Goal: Transaction & Acquisition: Purchase product/service

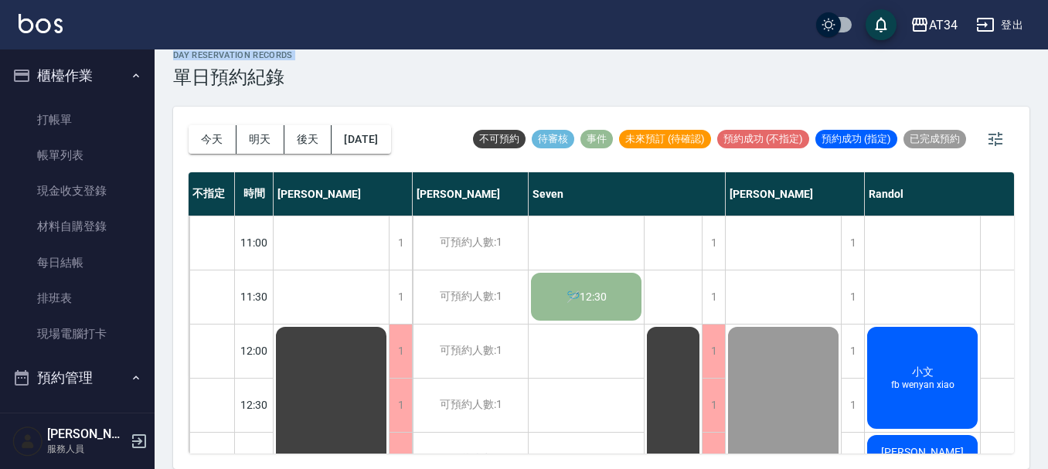
scroll to position [748, 329]
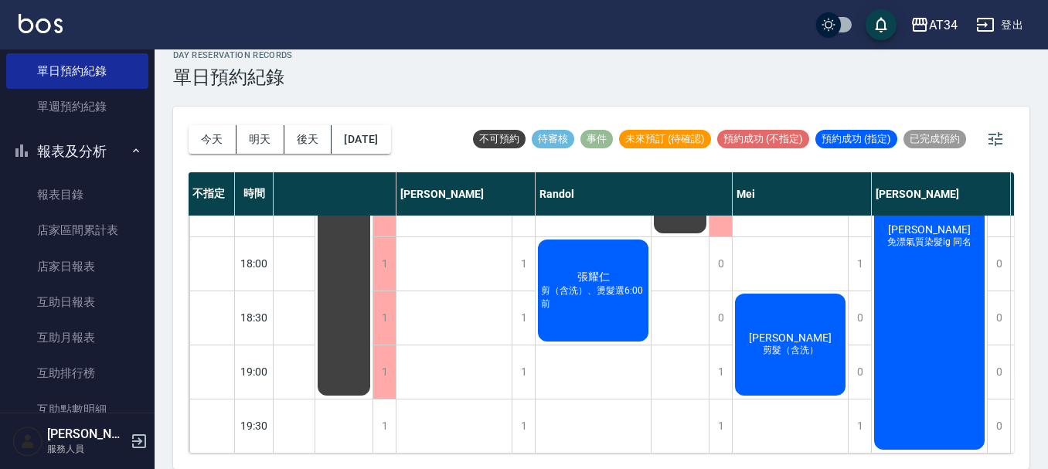
click at [954, 274] on div "林思芩 免漂氣質染髮ig 同名" at bounding box center [928, 236] width 115 height 431
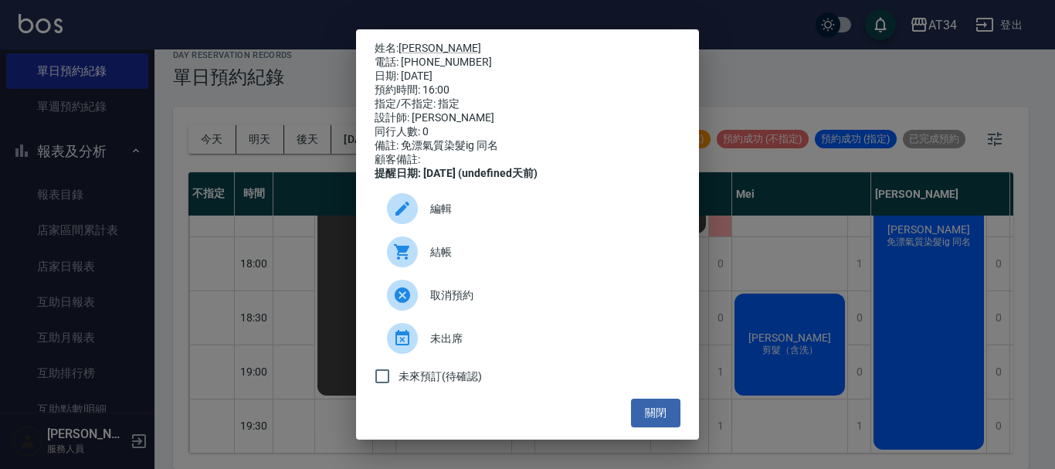
click at [507, 260] on span "結帳" at bounding box center [549, 252] width 238 height 16
click at [140, 172] on div "姓名: 林思芩 電話: 0978083352 日期: 2025/09/23 預約時間: 16:00 指定/不指定: 指定 設計師: Emily 同行人數: 0…" at bounding box center [527, 234] width 1055 height 469
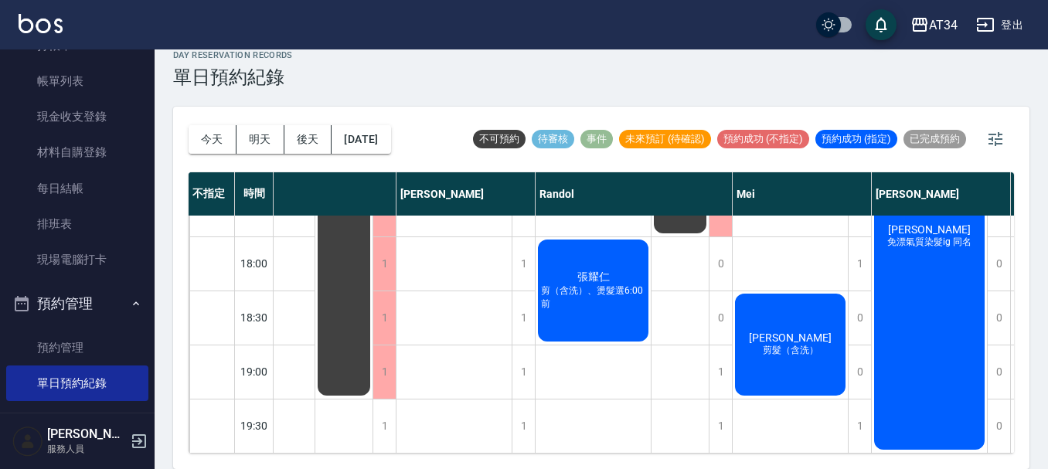
scroll to position [0, 0]
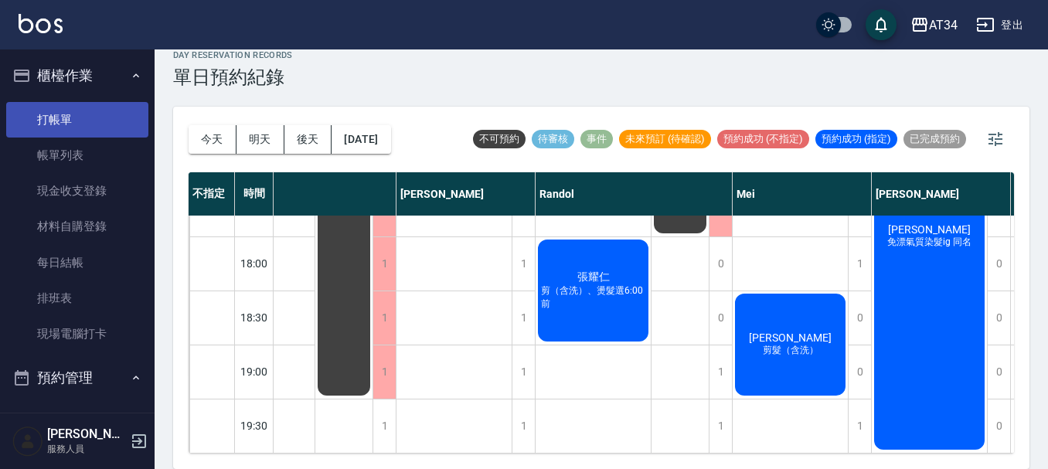
click at [83, 110] on link "打帳單" at bounding box center [77, 120] width 142 height 36
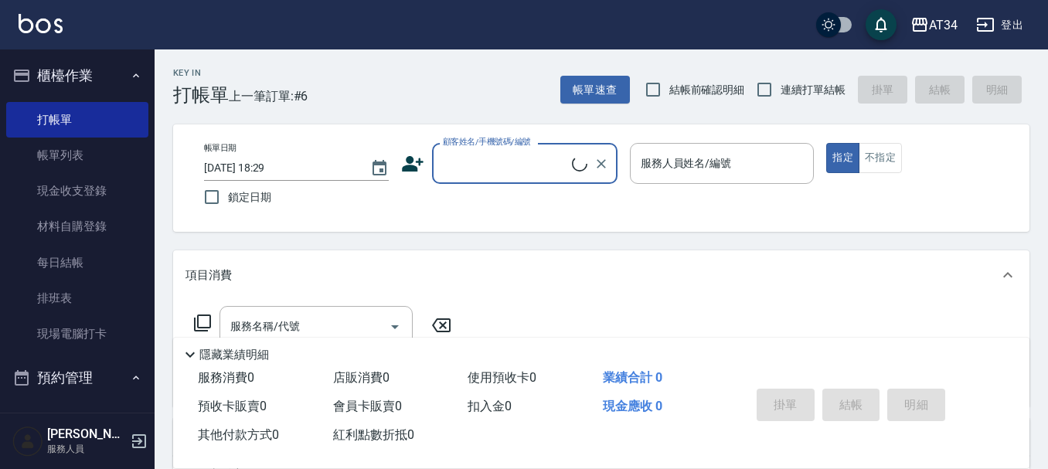
click at [564, 177] on input "顧客姓名/手機號碼/編號" at bounding box center [505, 163] width 133 height 27
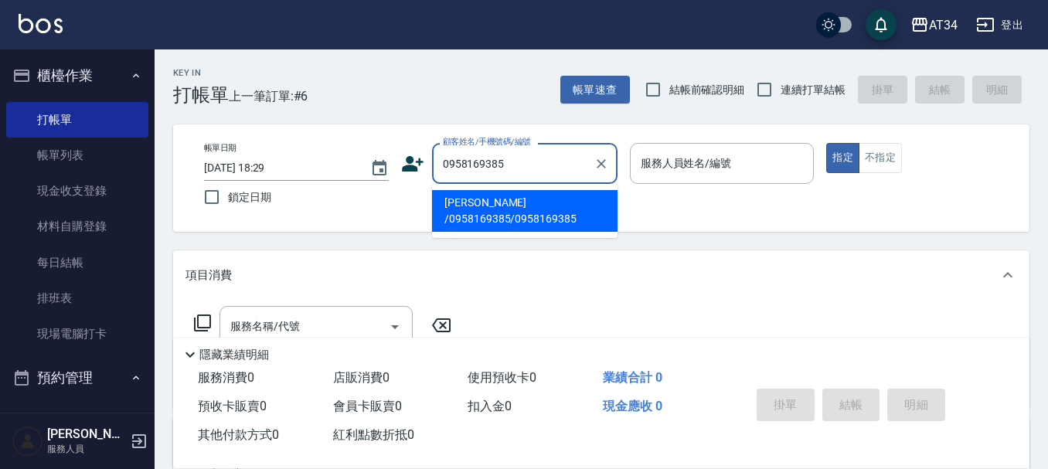
type input "Emily /0958169385/0958169385"
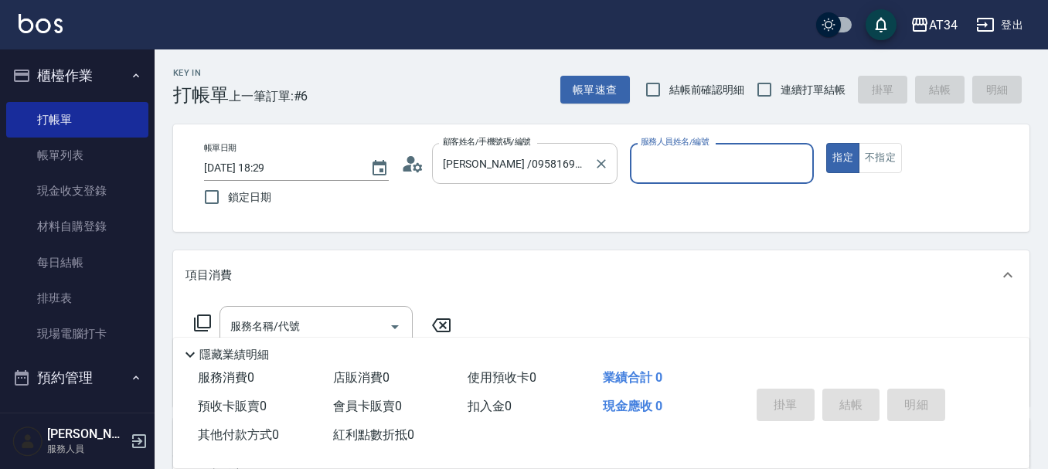
type input "[PERSON_NAME]-12"
click at [311, 338] on div "隱藏業績明細" at bounding box center [601, 351] width 856 height 26
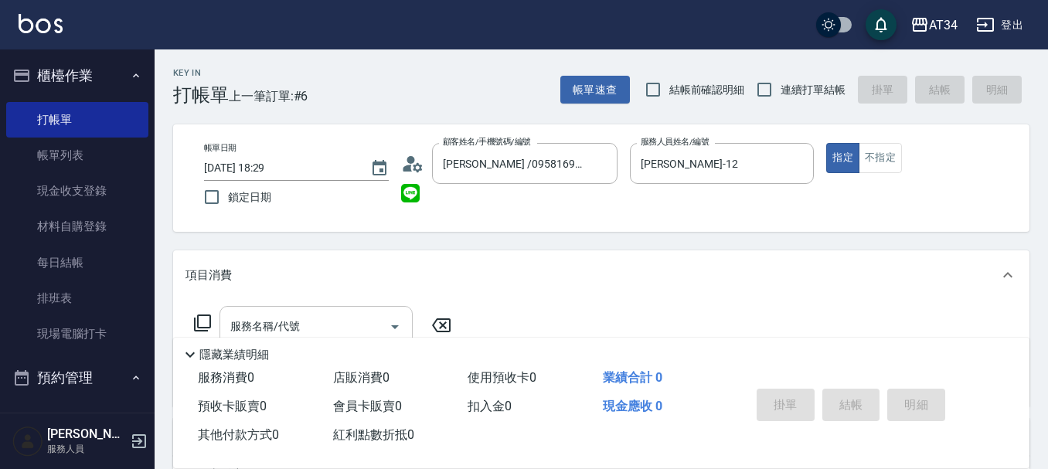
click at [310, 324] on input "服務名稱/代號" at bounding box center [304, 326] width 156 height 27
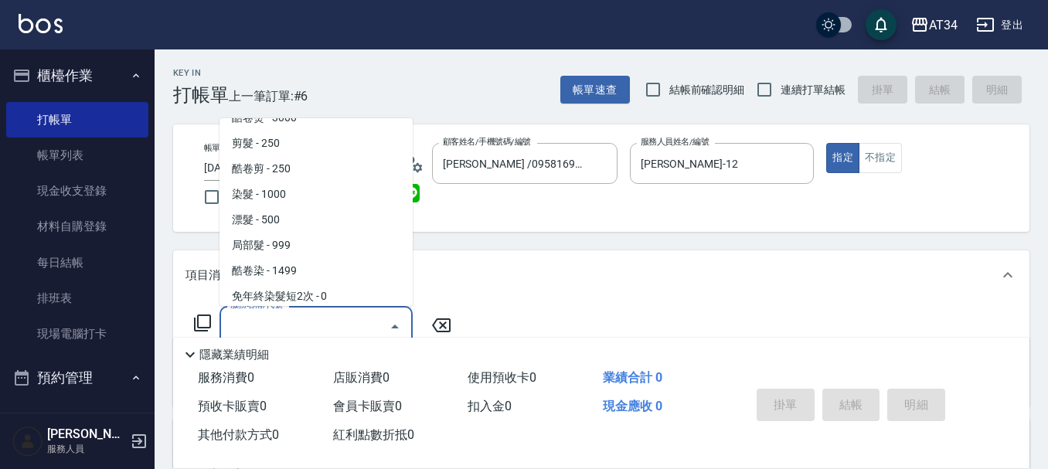
scroll to position [386, 0]
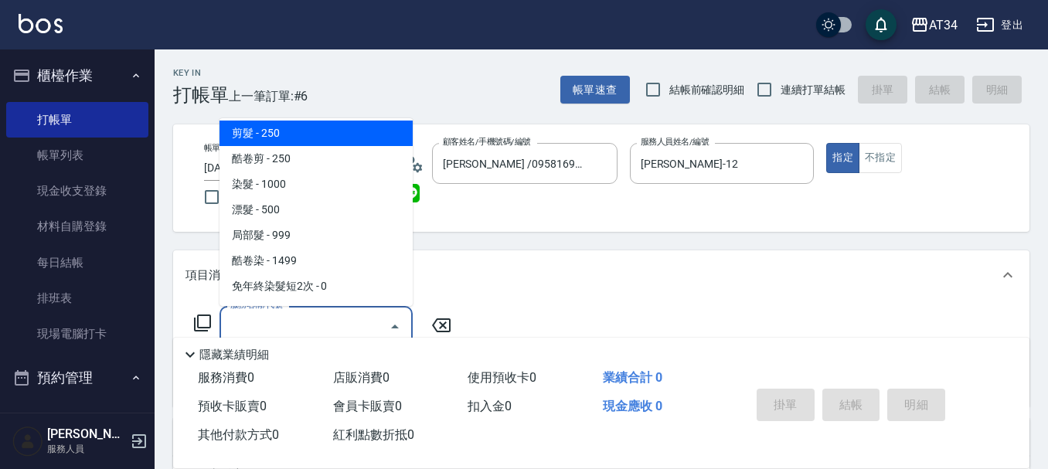
click at [310, 134] on span "剪髮 - 250" at bounding box center [315, 133] width 193 height 25
type input "剪髮(401)"
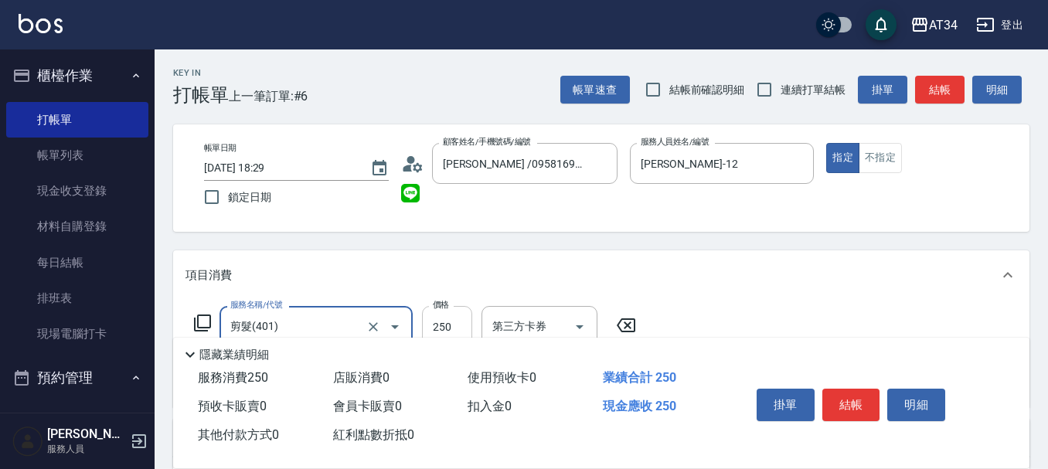
click at [443, 321] on input "250" at bounding box center [447, 327] width 50 height 42
type input "0"
type input "300"
type input "30"
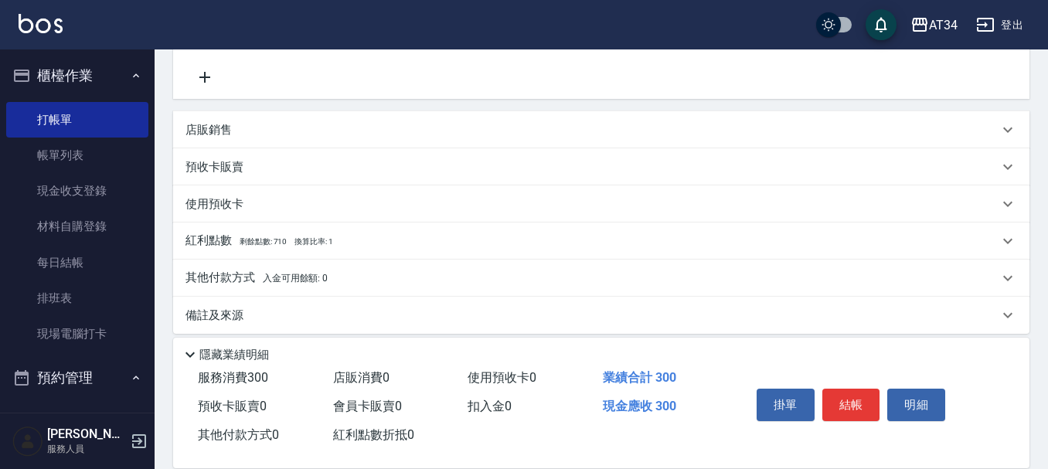
scroll to position [309, 0]
type input "300"
click at [233, 273] on p "其他付款方式 入金可用餘額: 0" at bounding box center [256, 277] width 142 height 17
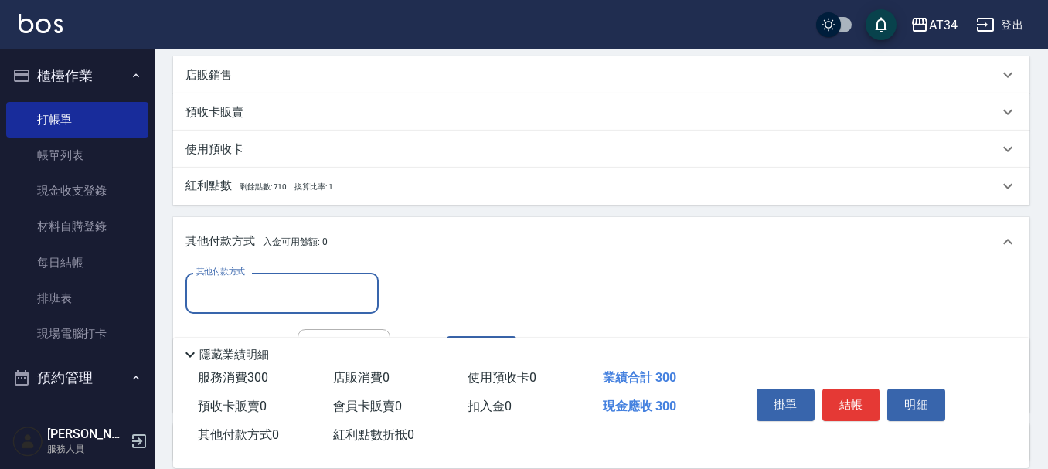
scroll to position [386, 0]
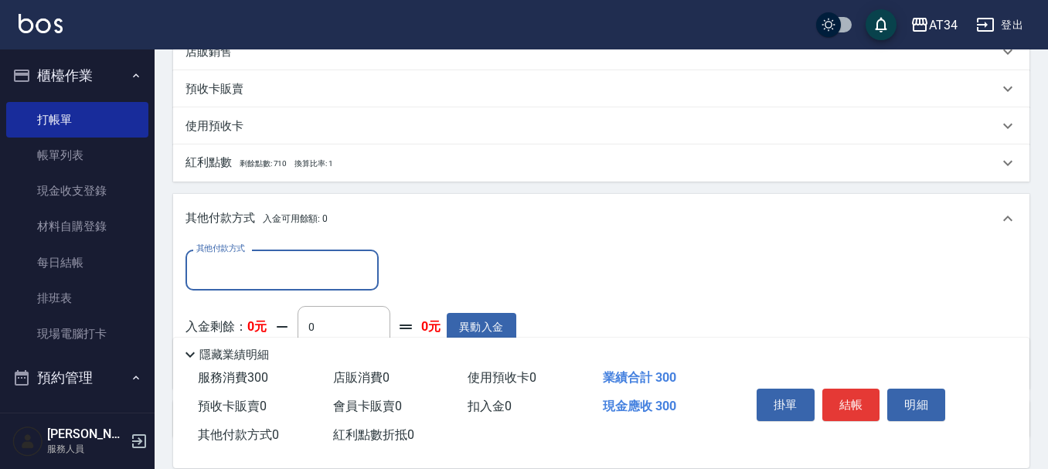
click at [318, 253] on div "其他付款方式" at bounding box center [281, 270] width 193 height 41
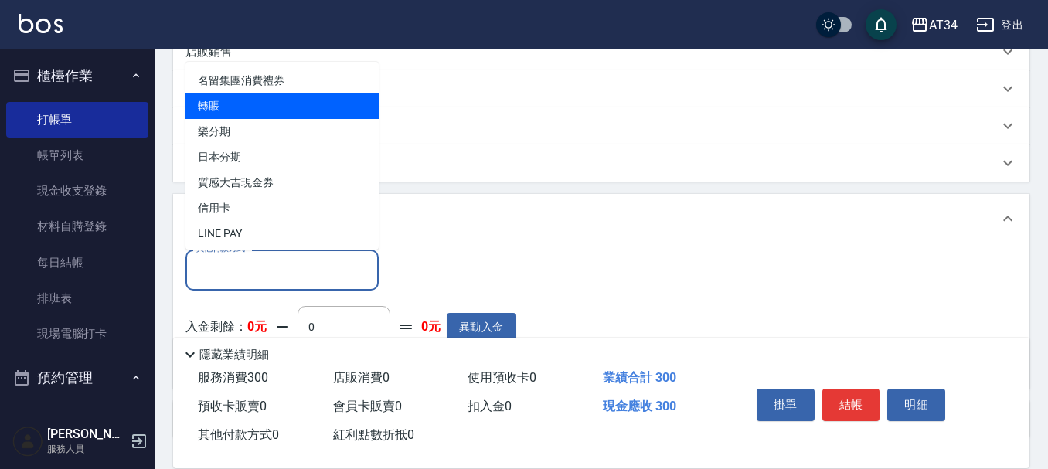
click at [224, 114] on span "轉賬" at bounding box center [281, 105] width 193 height 25
type input "轉賬"
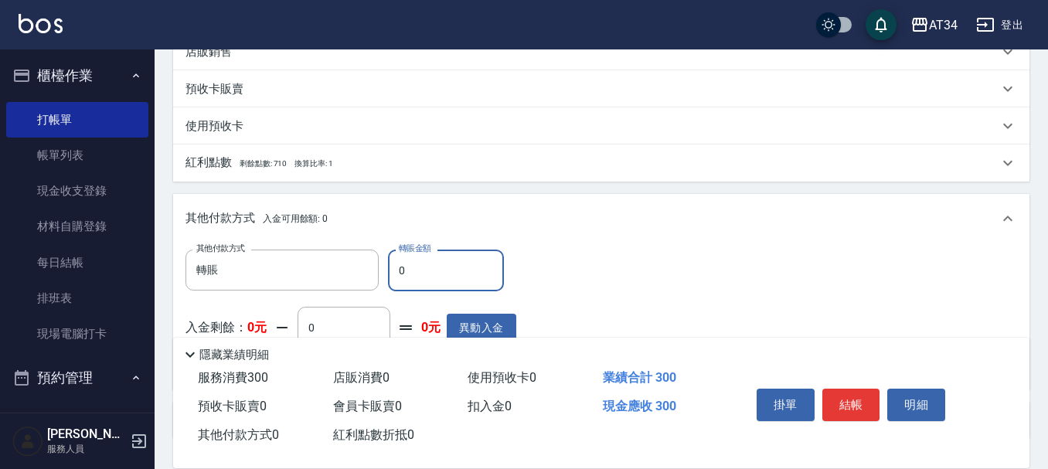
click at [401, 274] on input "0" at bounding box center [446, 271] width 116 height 42
type input "20"
type input "300"
type input "0"
type input "300"
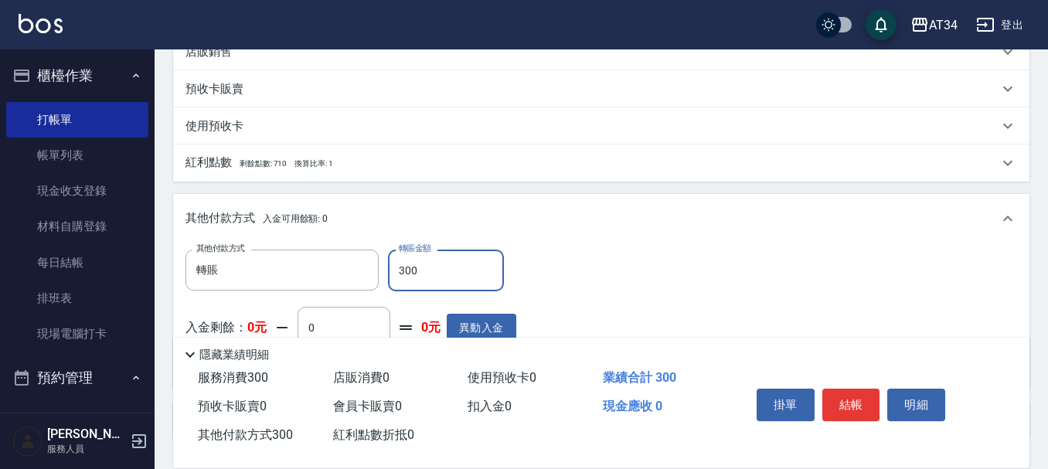
click at [864, 372] on div "掛單 結帳 明細" at bounding box center [871, 407] width 279 height 86
click at [844, 406] on button "結帳" at bounding box center [851, 405] width 58 height 32
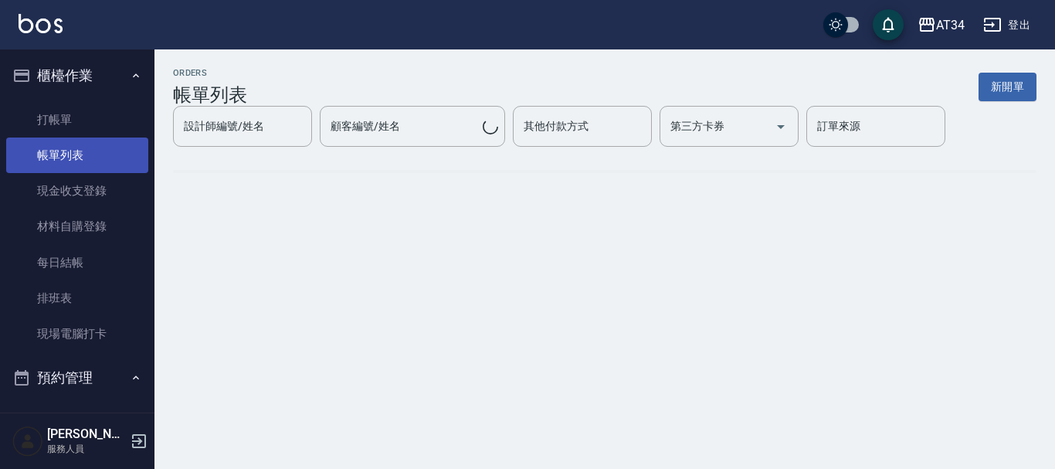
click at [74, 150] on link "帳單列表" at bounding box center [77, 156] width 142 height 36
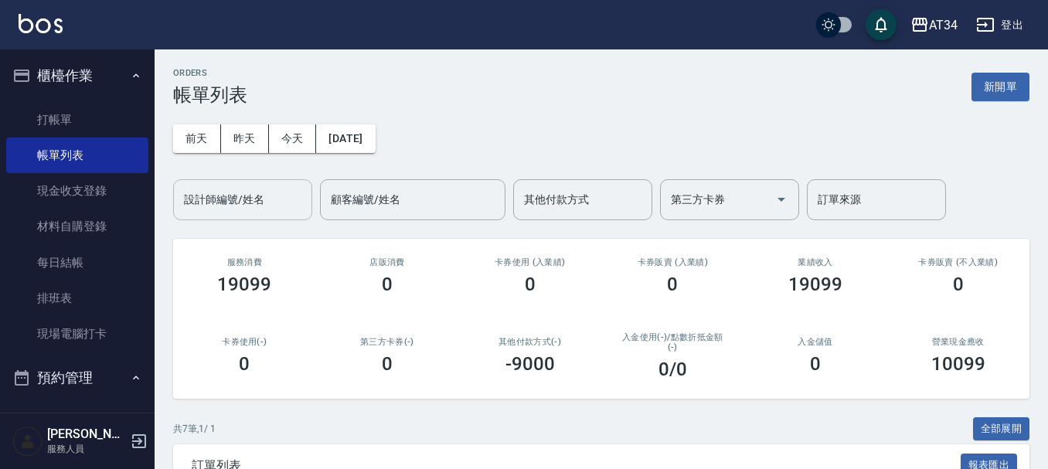
click at [248, 213] on div "設計師編號/姓名" at bounding box center [242, 199] width 139 height 41
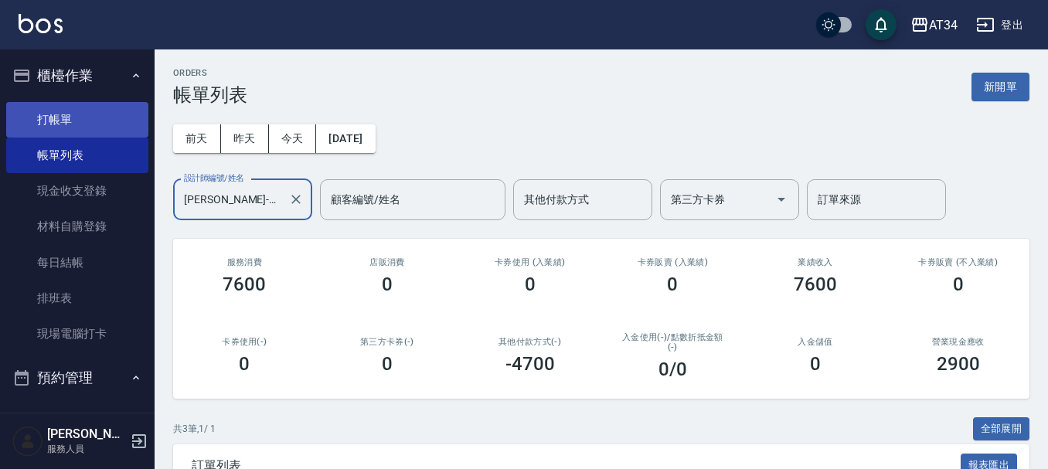
type input "[PERSON_NAME]-12"
click at [97, 135] on link "打帳單" at bounding box center [77, 120] width 142 height 36
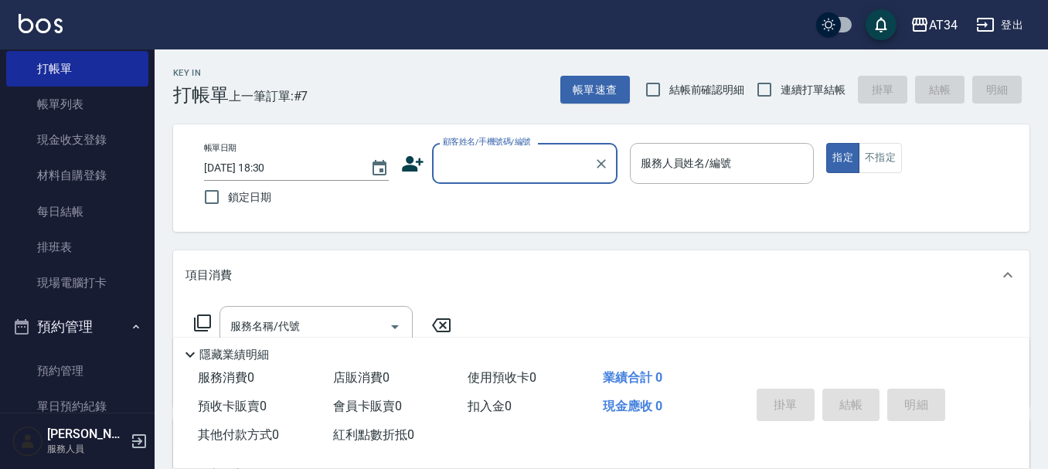
scroll to position [77, 0]
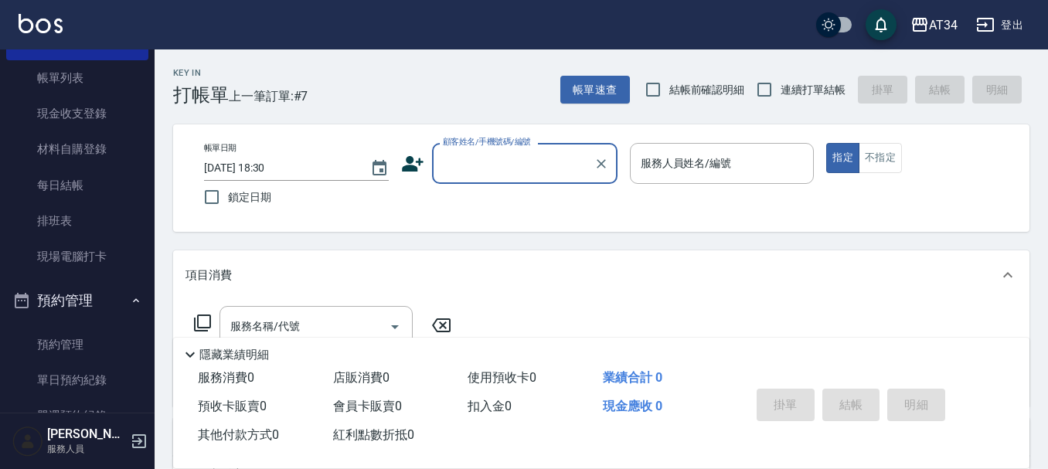
click at [80, 291] on button "預約管理" at bounding box center [77, 300] width 142 height 40
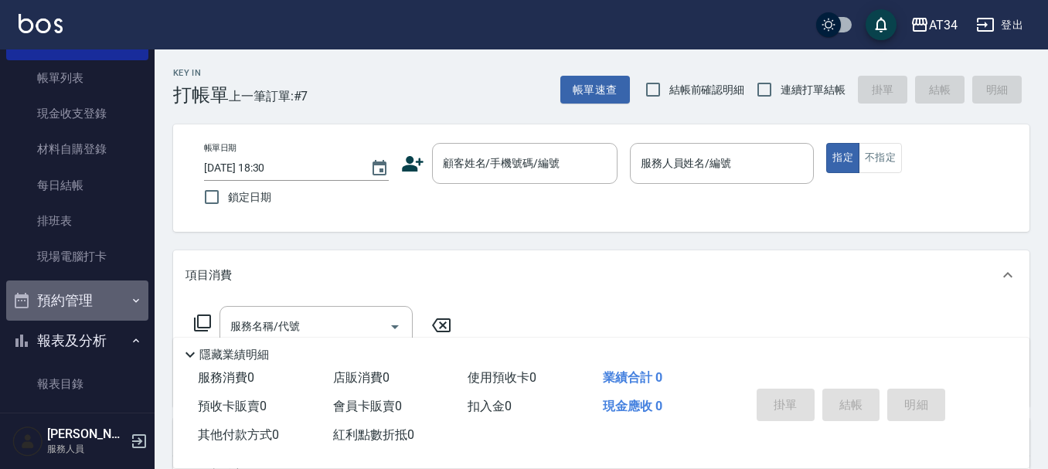
click at [95, 296] on button "預約管理" at bounding box center [77, 300] width 142 height 40
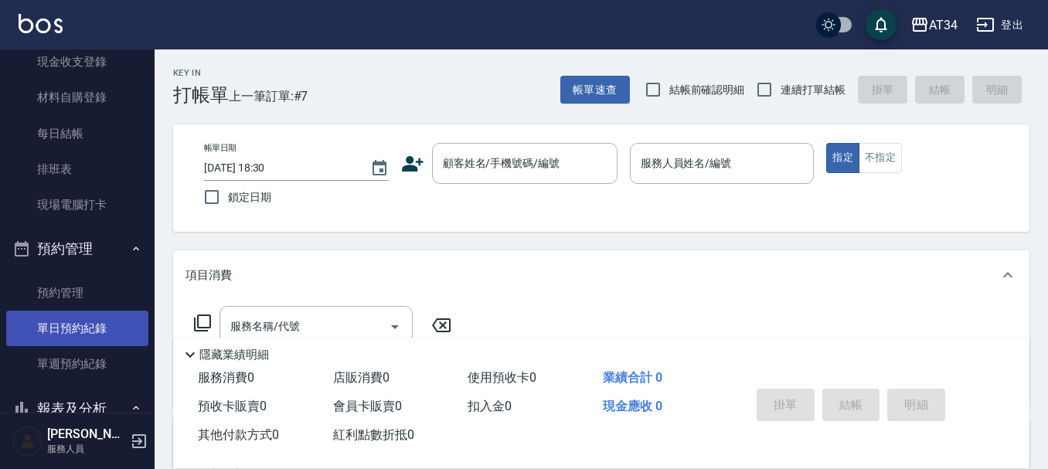
scroll to position [155, 0]
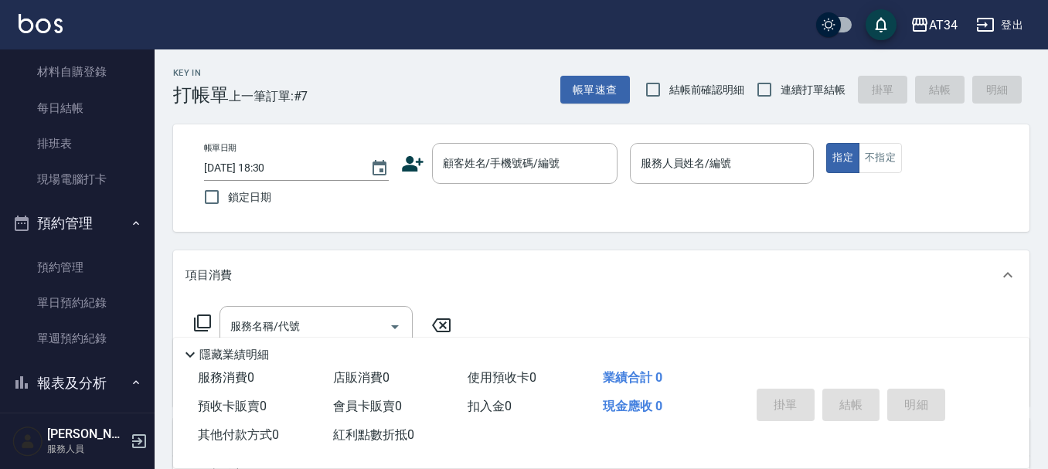
drag, startPoint x: 90, startPoint y: 305, endPoint x: 152, endPoint y: 241, distance: 89.1
click at [90, 304] on link "單日預約紀錄" at bounding box center [77, 303] width 142 height 36
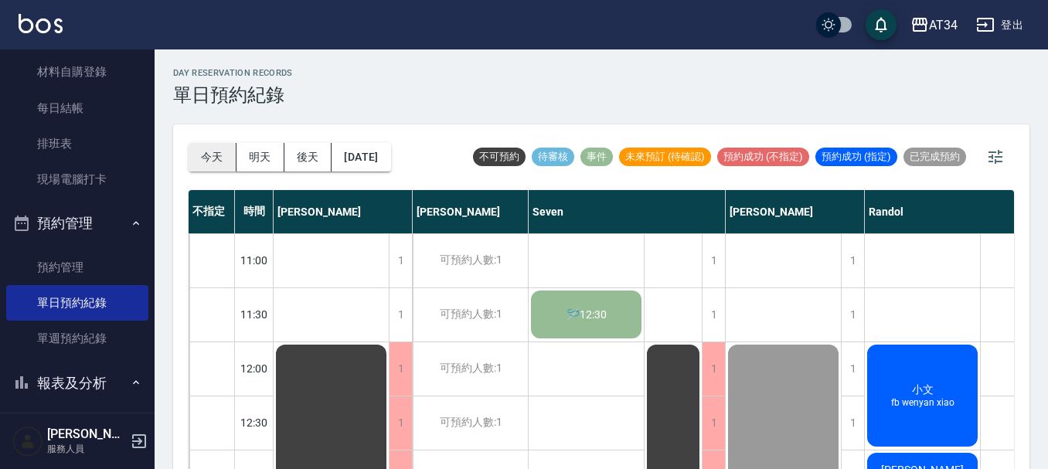
click at [221, 152] on button "今天" at bounding box center [212, 157] width 48 height 29
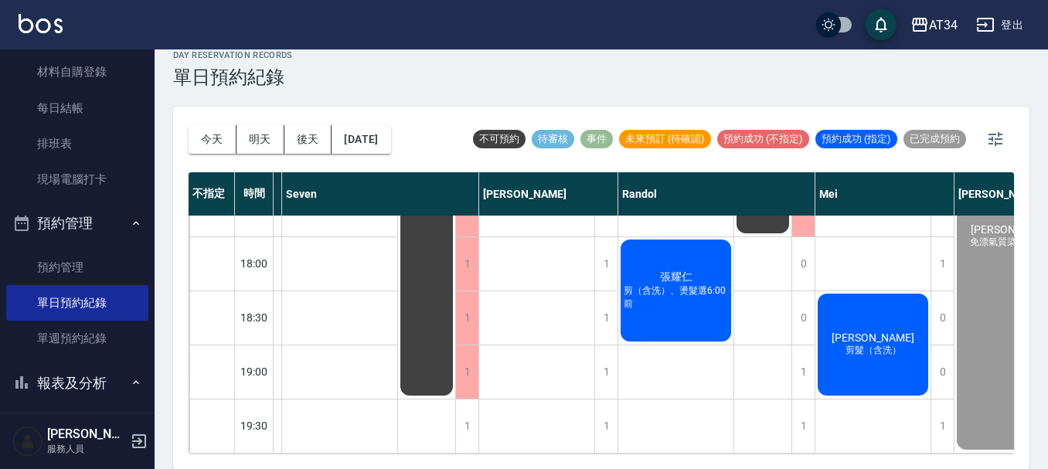
scroll to position [748, 284]
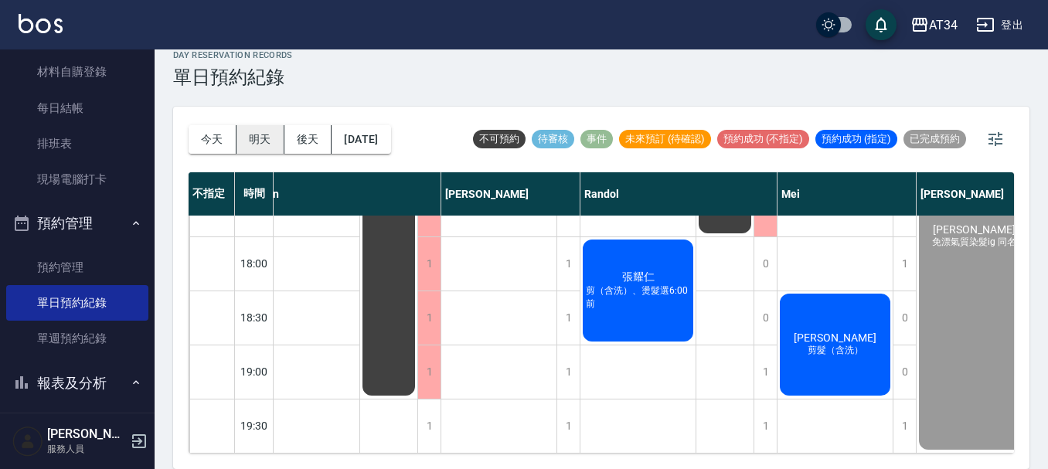
click at [270, 147] on button "明天" at bounding box center [260, 139] width 48 height 29
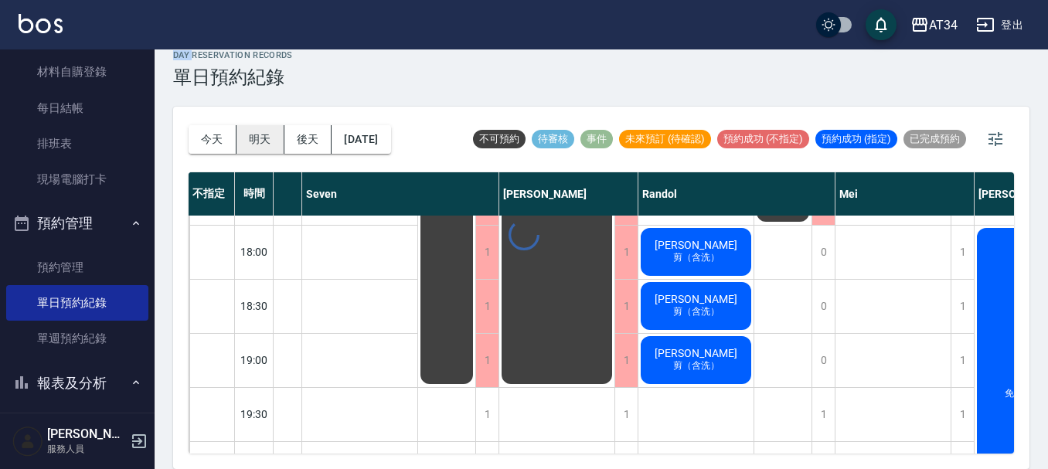
click at [270, 147] on div at bounding box center [524, 234] width 1048 height 469
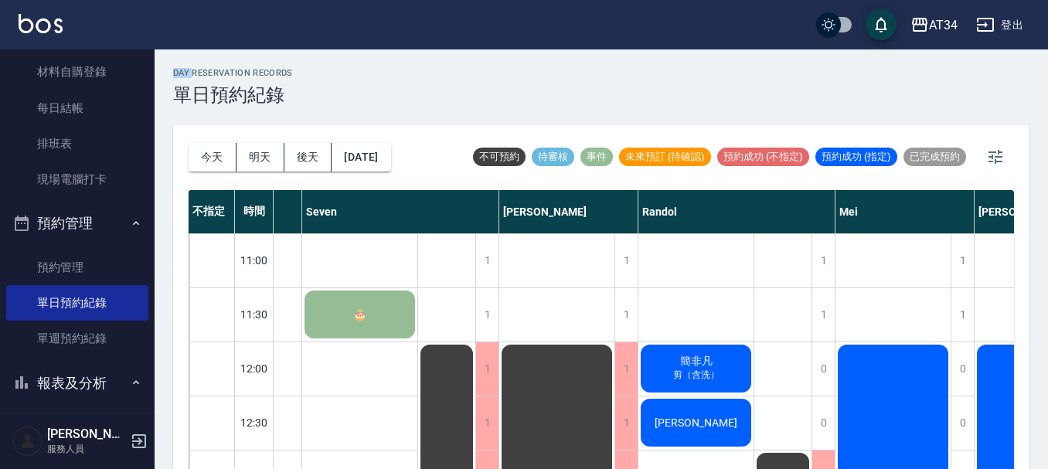
click at [671, 375] on span "剪（含洗）" at bounding box center [696, 374] width 53 height 13
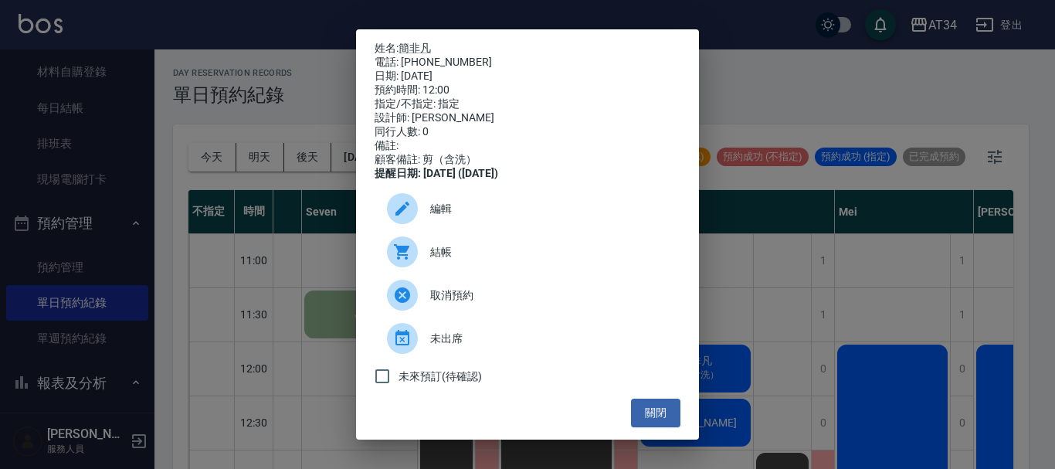
click at [747, 307] on div "姓名: 簡非凡 電話: 0963221934 日期: 2025/09/24 預約時間: 12:00 指定/不指定: 指定 設計師: Randol 同行人數: …" at bounding box center [527, 234] width 1055 height 469
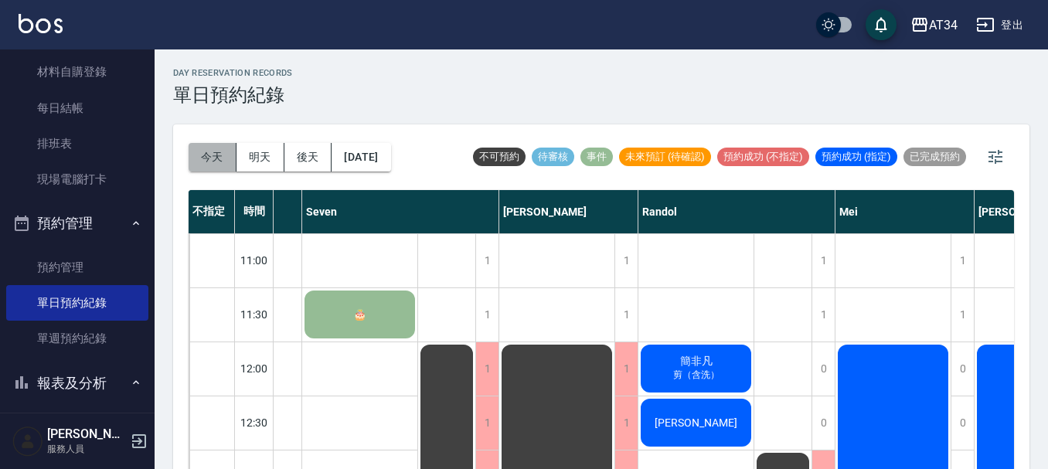
click at [223, 155] on button "今天" at bounding box center [212, 157] width 48 height 29
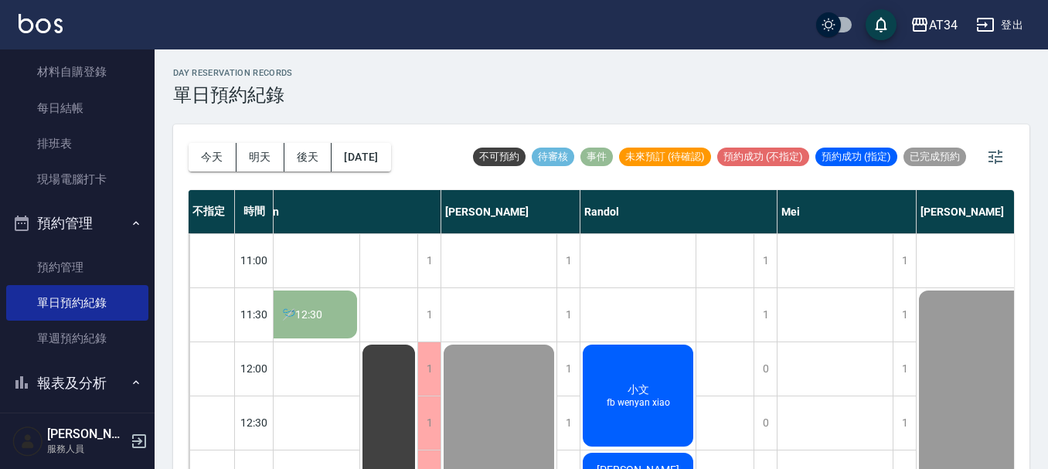
click at [650, 401] on span "fb wenyan xiao" at bounding box center [638, 402] width 70 height 11
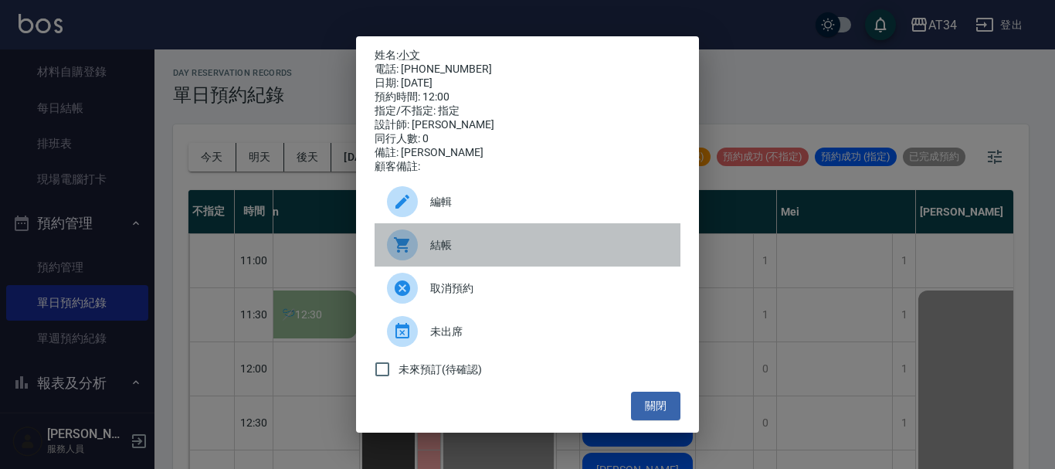
click at [512, 253] on span "結帳" at bounding box center [549, 245] width 238 height 16
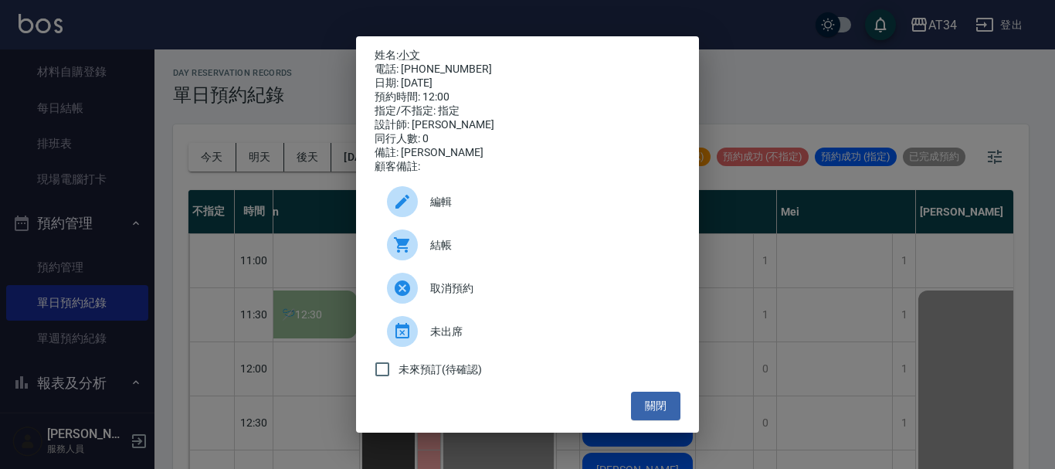
click at [827, 80] on div "姓名: 小文 電話: 0980360360 日期: 2025/09/23 預約時間: 12:00 指定/不指定: 指定 設計師: Randol 同行人數: 0…" at bounding box center [527, 234] width 1055 height 469
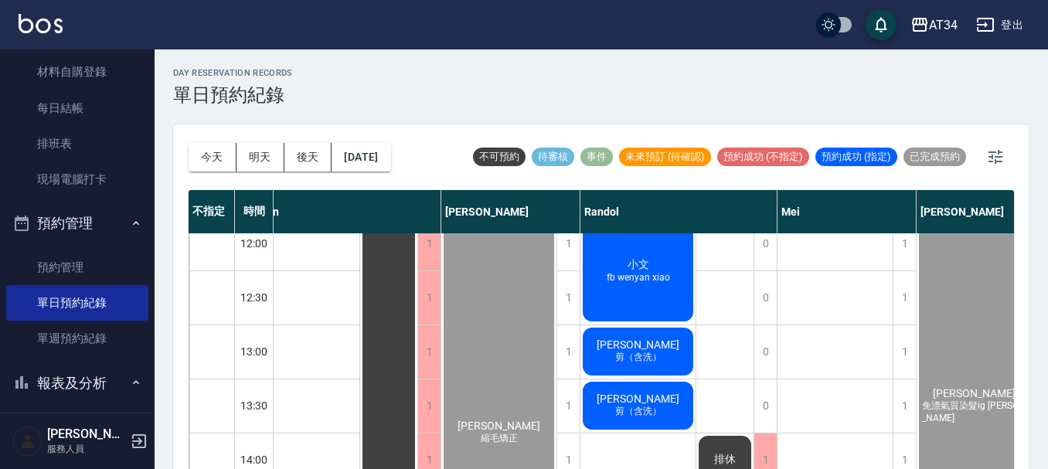
scroll to position [77, 284]
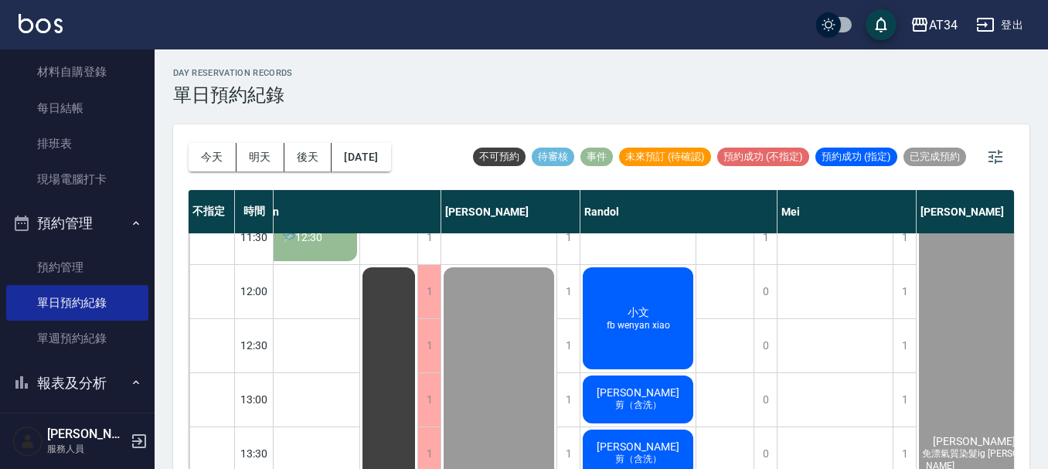
click at [661, 404] on span "剪（含洗）" at bounding box center [638, 405] width 53 height 13
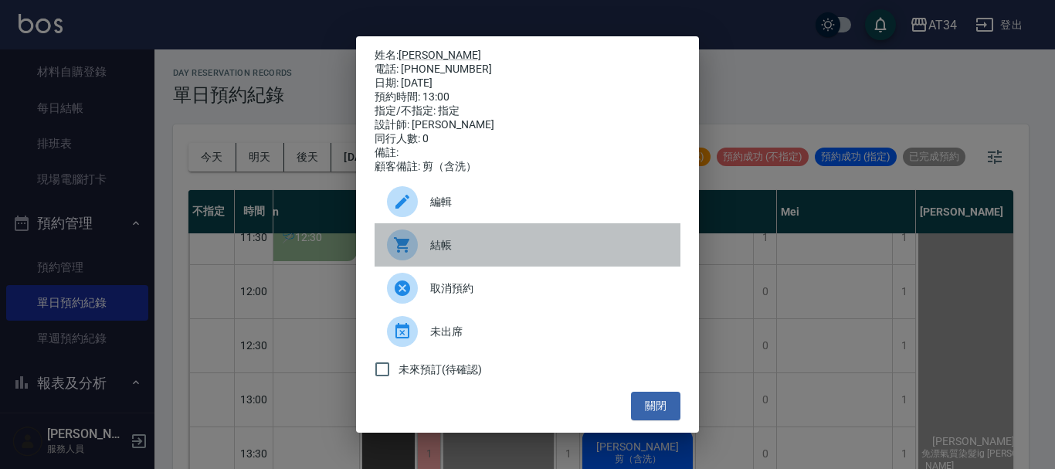
click at [488, 249] on span "結帳" at bounding box center [549, 245] width 238 height 16
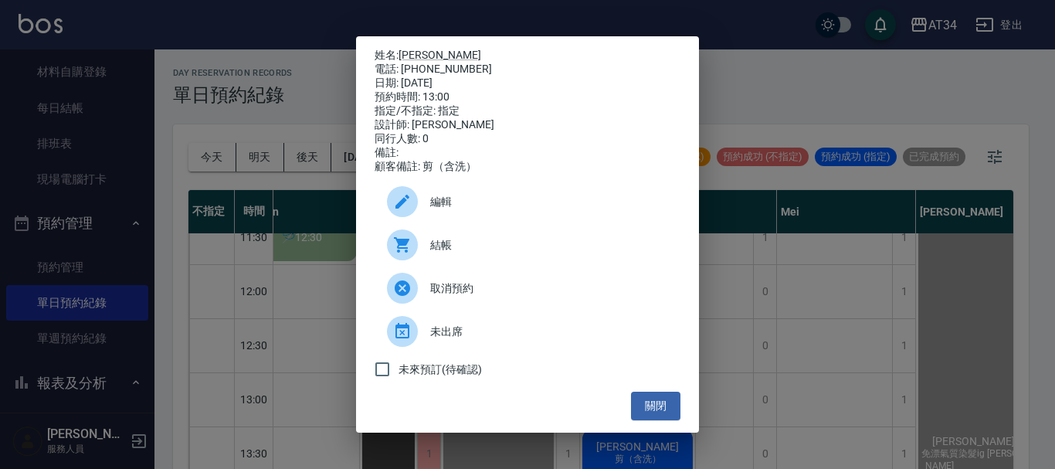
click at [757, 311] on div "姓名: 李源祥 電話: 0939527513 日期: 2025/09/23 預約時間: 13:00 指定/不指定: 指定 設計師: Randol 同行人數: …" at bounding box center [527, 234] width 1055 height 469
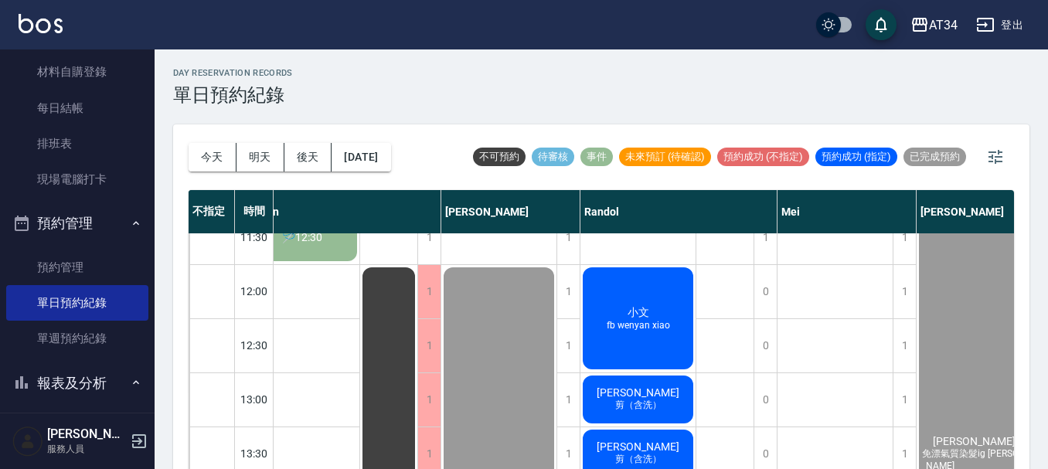
click at [653, 445] on span "[PERSON_NAME]" at bounding box center [637, 446] width 89 height 12
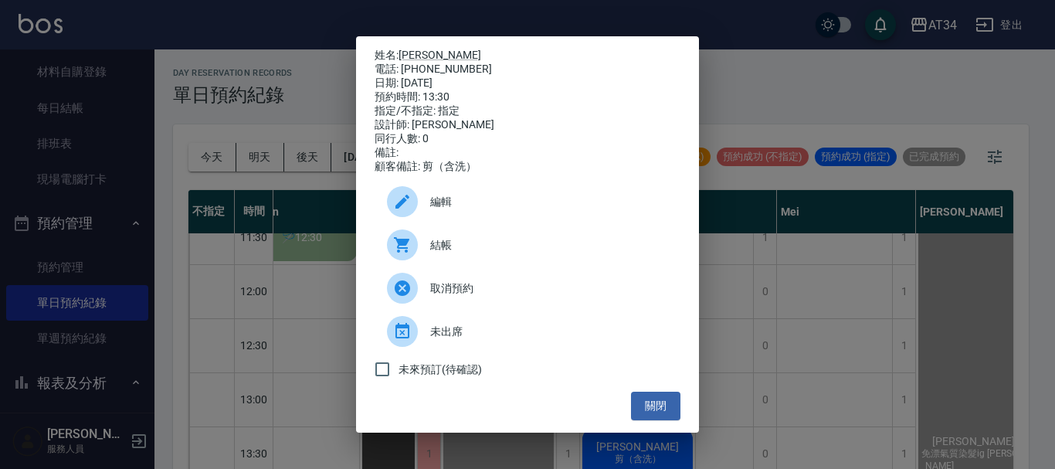
click at [457, 236] on div "結帳" at bounding box center [528, 244] width 306 height 43
click at [763, 196] on div "姓名: 蘇易祈 電話: 0920926603 日期: 2025/09/23 預約時間: 13:30 指定/不指定: 指定 設計師: Randol 同行人數: …" at bounding box center [527, 234] width 1055 height 469
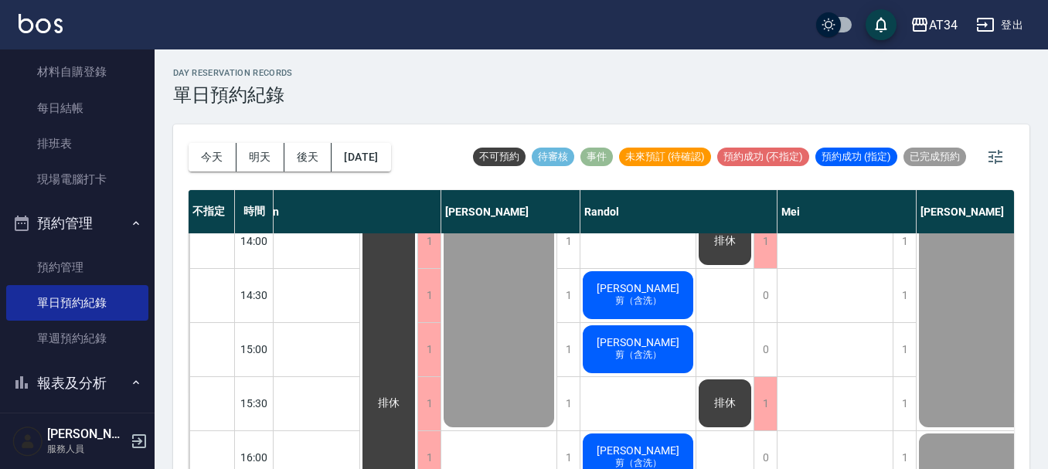
scroll to position [309, 284]
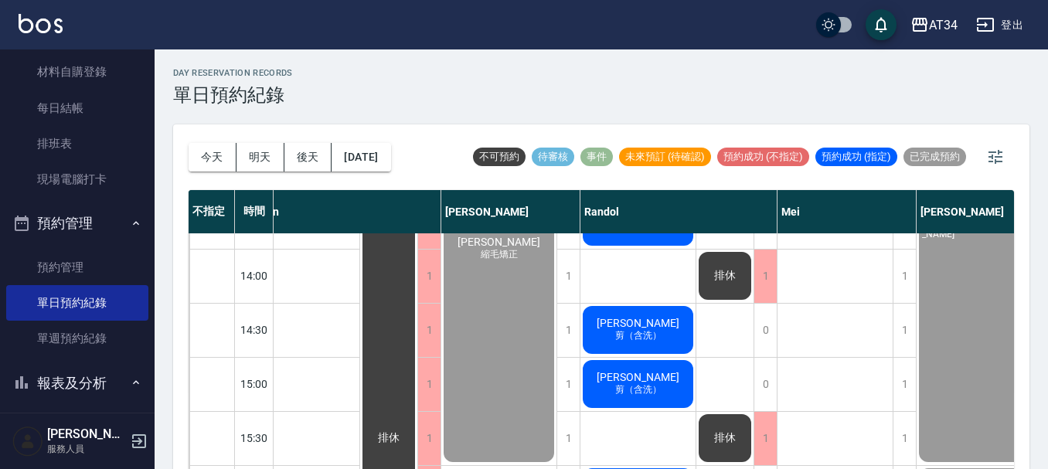
click at [652, 329] on span "葉啟正" at bounding box center [637, 323] width 89 height 12
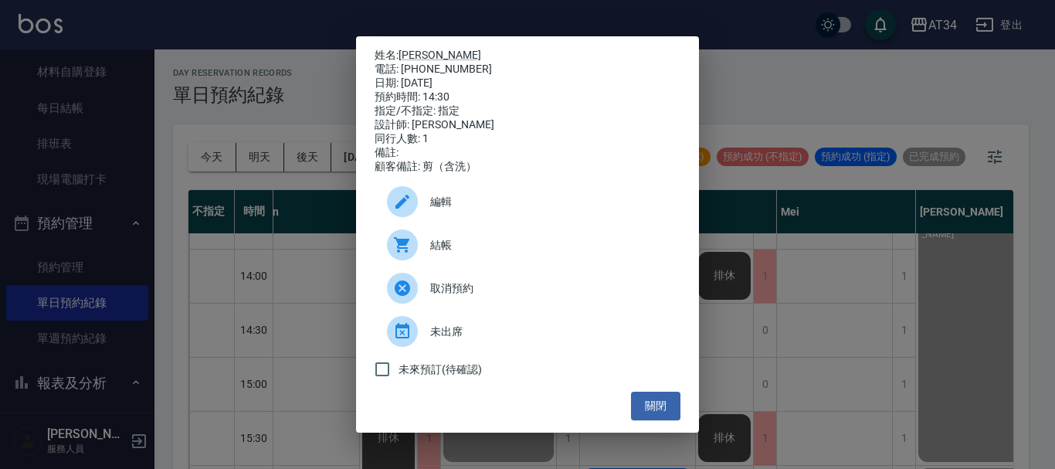
click at [440, 239] on div "結帳" at bounding box center [528, 244] width 306 height 43
click at [796, 117] on div "姓名: 葉啟正 電話: 0916499831 日期: 2025/09/23 預約時間: 14:30 指定/不指定: 指定 設計師: Randol 同行人數: …" at bounding box center [527, 234] width 1055 height 469
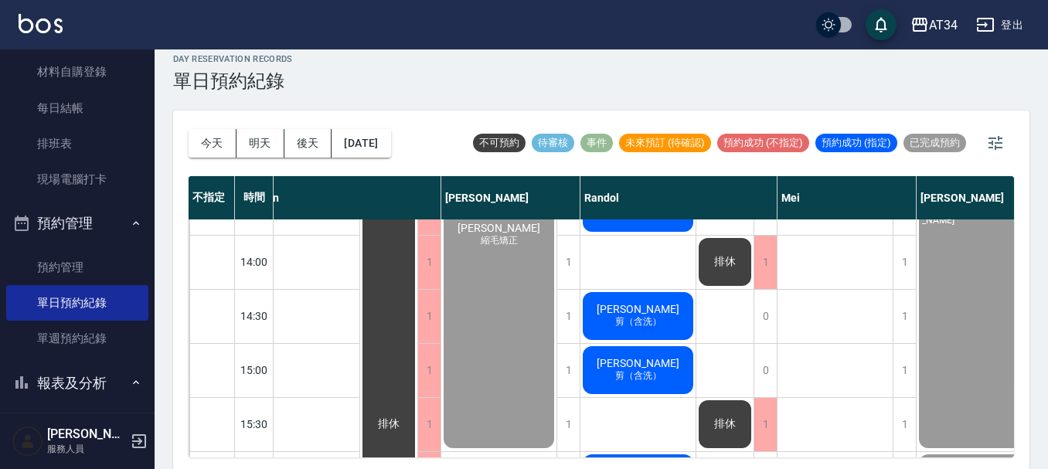
scroll to position [18, 0]
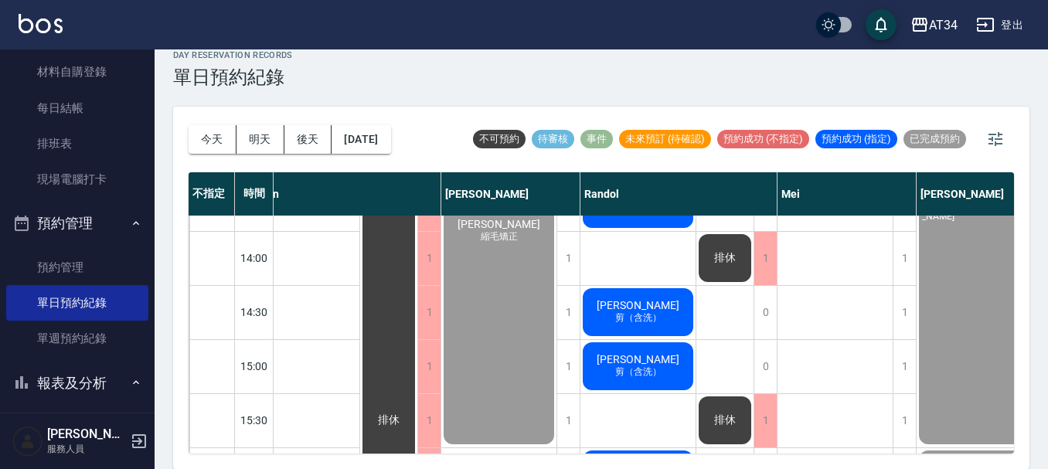
click at [670, 373] on div "許博翔 剪（含洗）" at bounding box center [637, 366] width 115 height 53
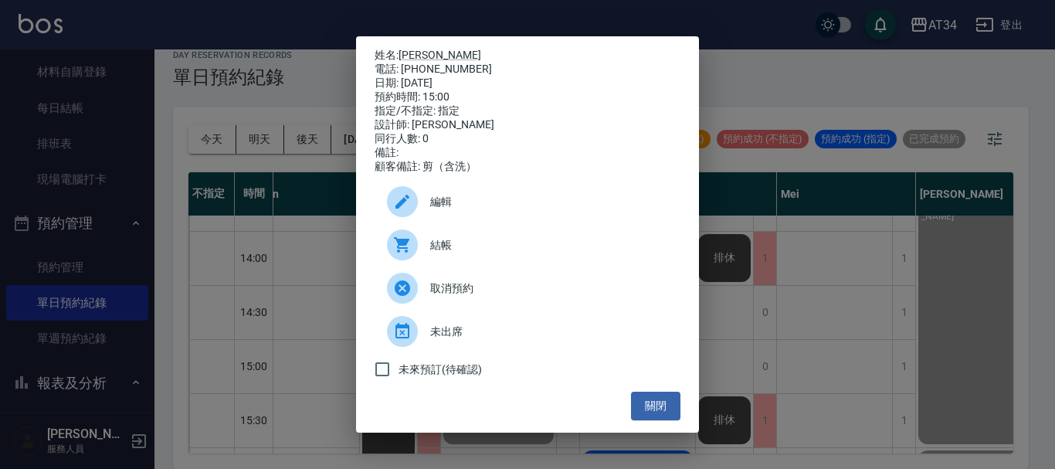
click at [468, 260] on div "結帳" at bounding box center [528, 244] width 306 height 43
click at [814, 277] on div "姓名: 許博翔 電話: 0918399033 日期: 2025/09/23 預約時間: 15:00 指定/不指定: 指定 設計師: Randol 同行人數: …" at bounding box center [527, 234] width 1055 height 469
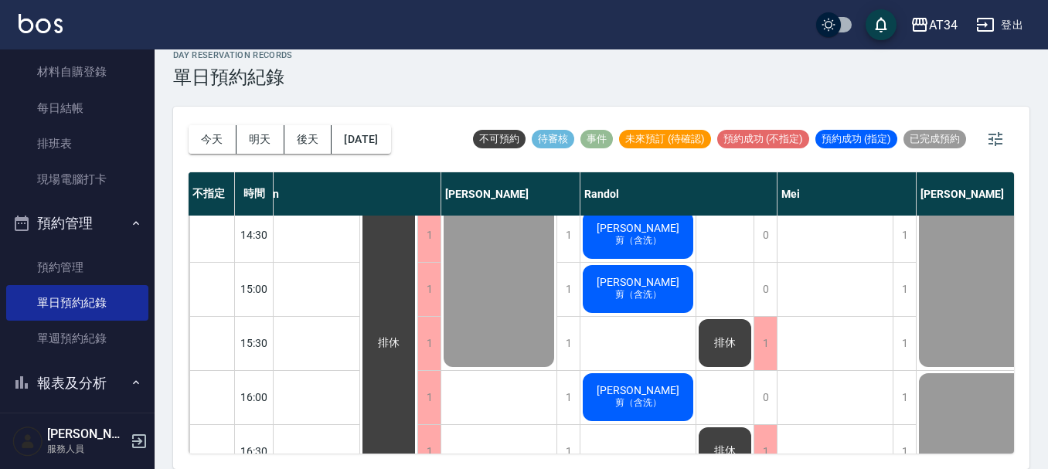
scroll to position [464, 284]
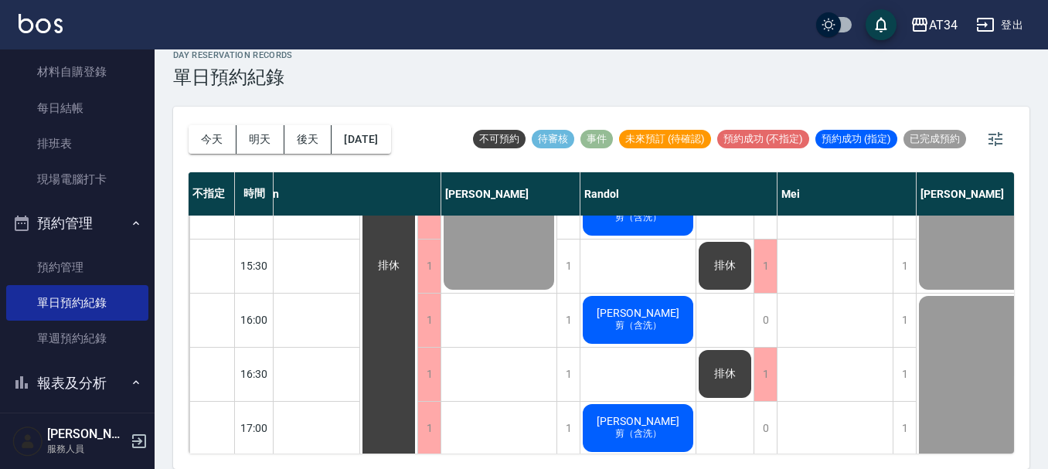
click at [668, 317] on div "陳思翰 剪（含洗）" at bounding box center [637, 320] width 115 height 53
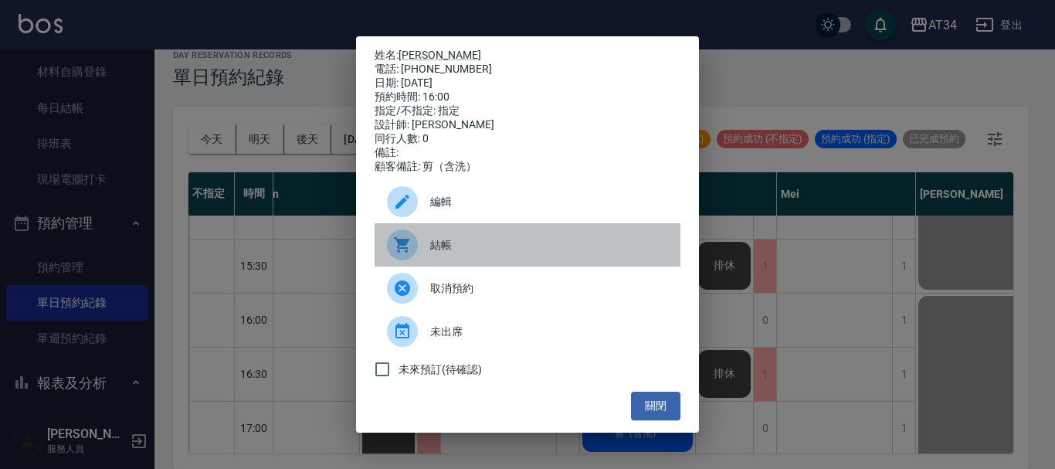
click at [427, 247] on div at bounding box center [408, 244] width 43 height 31
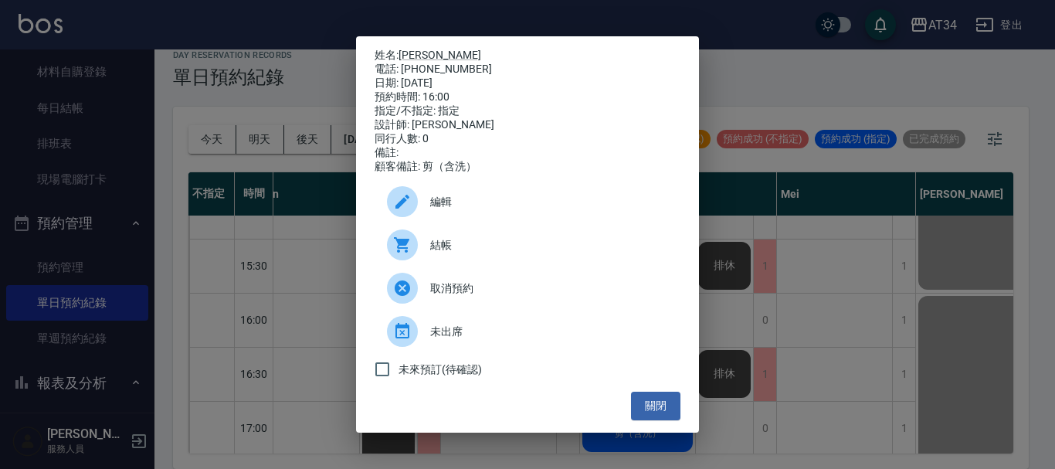
click at [784, 358] on div "姓名: 陳思翰 電話: 0917322158 日期: 2025/09/23 預約時間: 16:00 指定/不指定: 指定 設計師: Randol 同行人數: …" at bounding box center [527, 234] width 1055 height 469
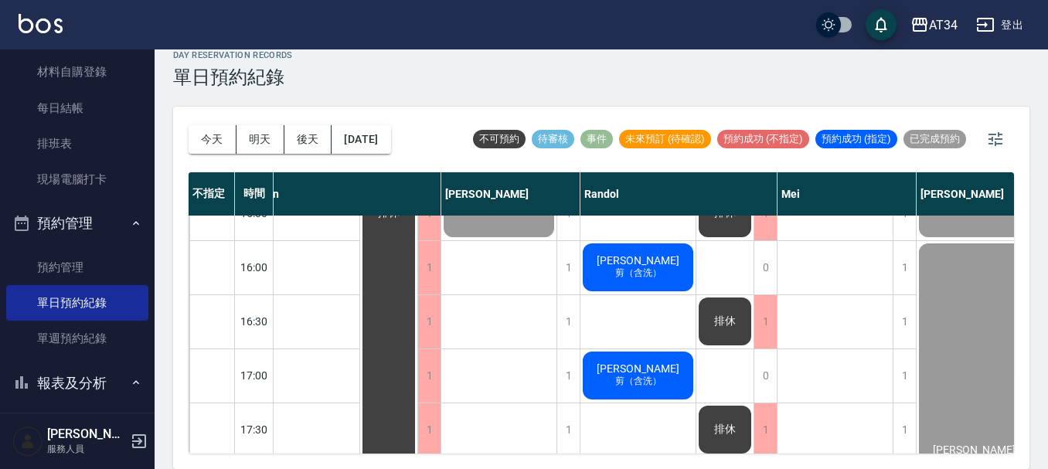
scroll to position [541, 284]
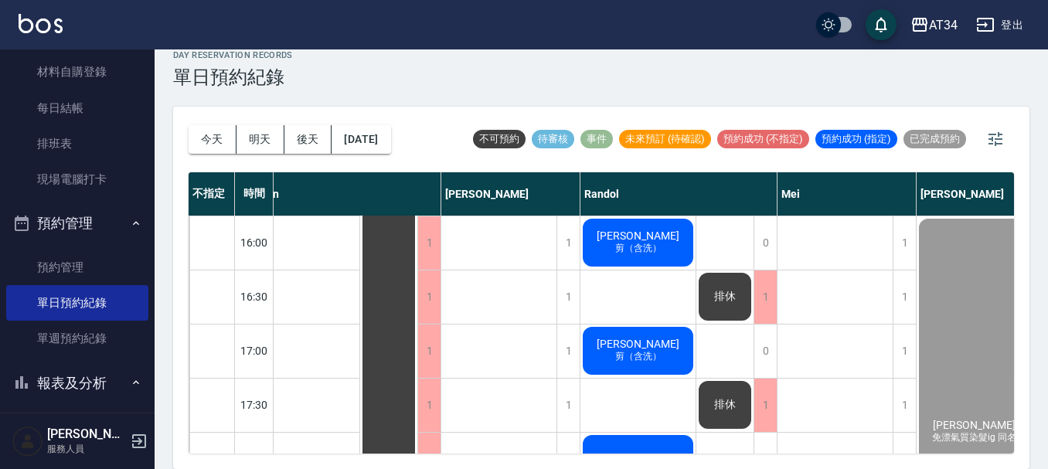
click at [644, 348] on span "陳耀立" at bounding box center [637, 344] width 89 height 12
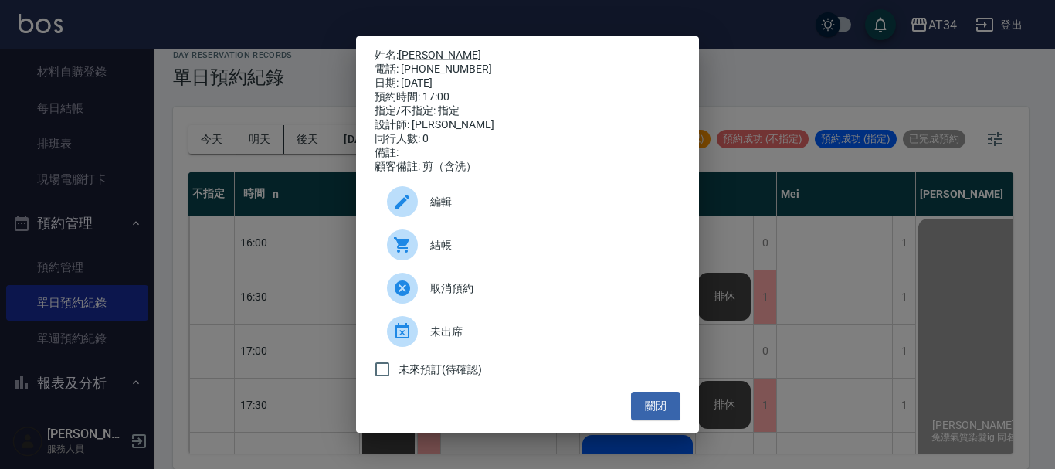
click at [514, 243] on div "結帳" at bounding box center [528, 244] width 306 height 43
click at [1047, 338] on div "姓名: 陳耀立 電話: 0908358068 日期: 2025/09/23 預約時間: 17:00 指定/不指定: 指定 設計師: Randol 同行人數: …" at bounding box center [527, 234] width 1055 height 469
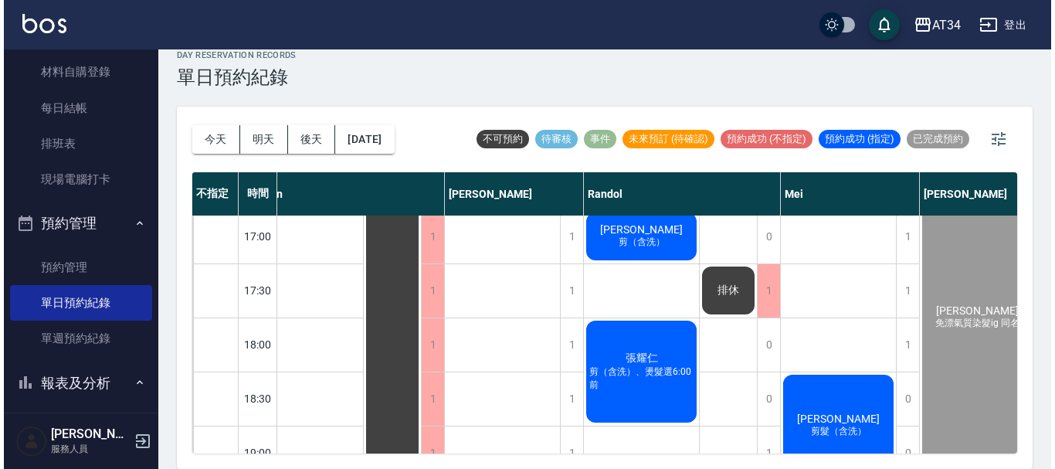
scroll to position [695, 284]
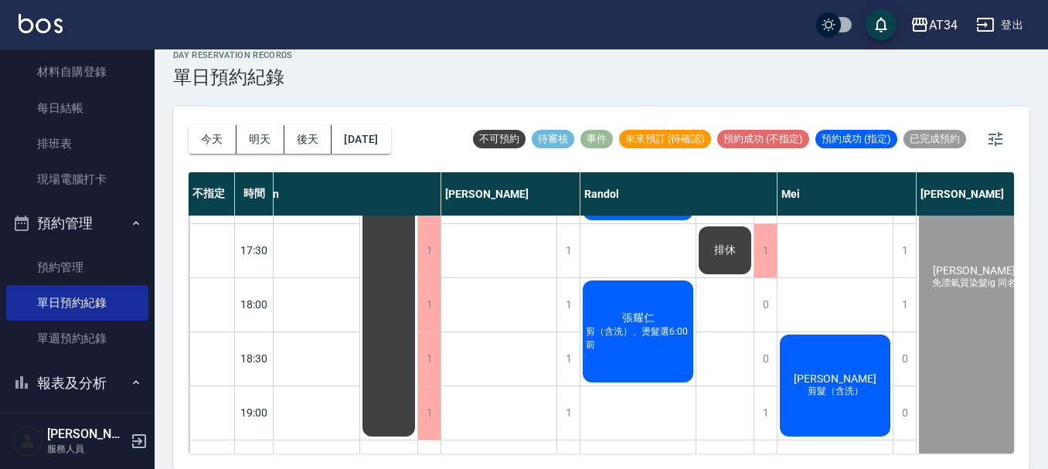
click at [665, 345] on span "剪（含洗）、燙髮選6:00前" at bounding box center [637, 338] width 110 height 26
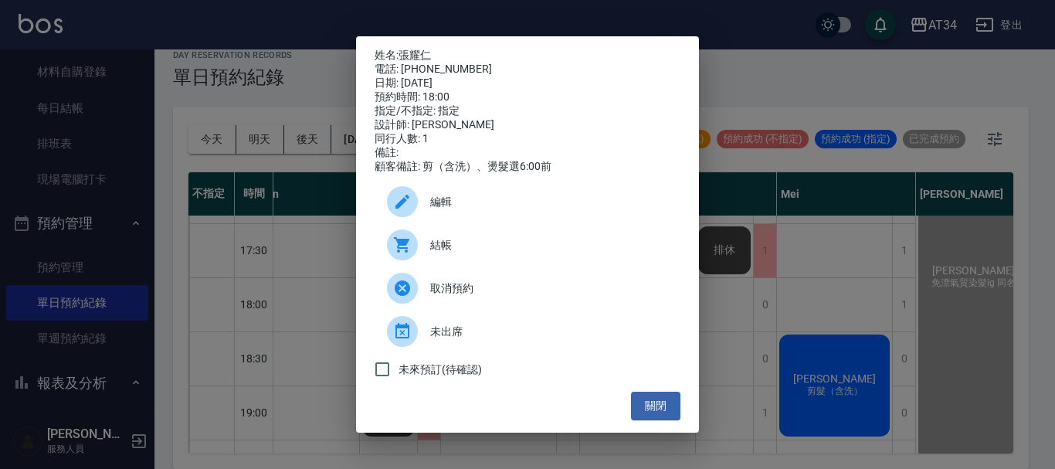
click at [525, 253] on span "結帳" at bounding box center [549, 245] width 238 height 16
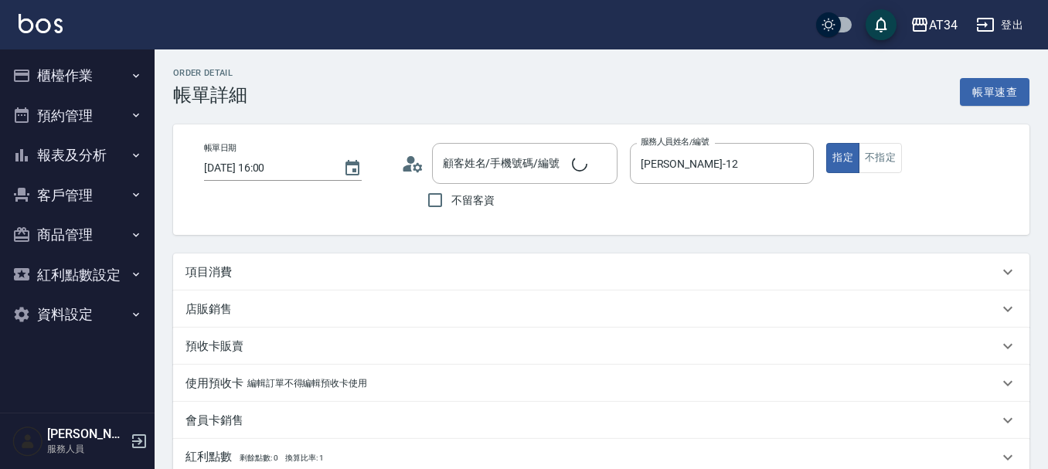
type input "[DATE] 16:00"
type input "[PERSON_NAME]-12"
type input "免漂氣質染髮ig 同名"
type input "[PERSON_NAME]/0978083352/0978083352"
click at [247, 275] on div "項目消費" at bounding box center [591, 272] width 813 height 16
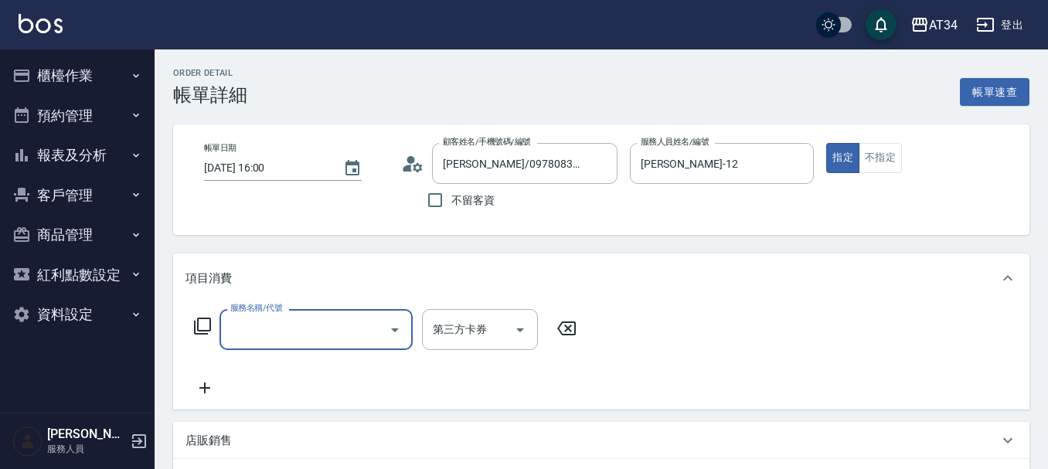
click at [242, 336] on input "服務名稱/代號" at bounding box center [304, 329] width 156 height 27
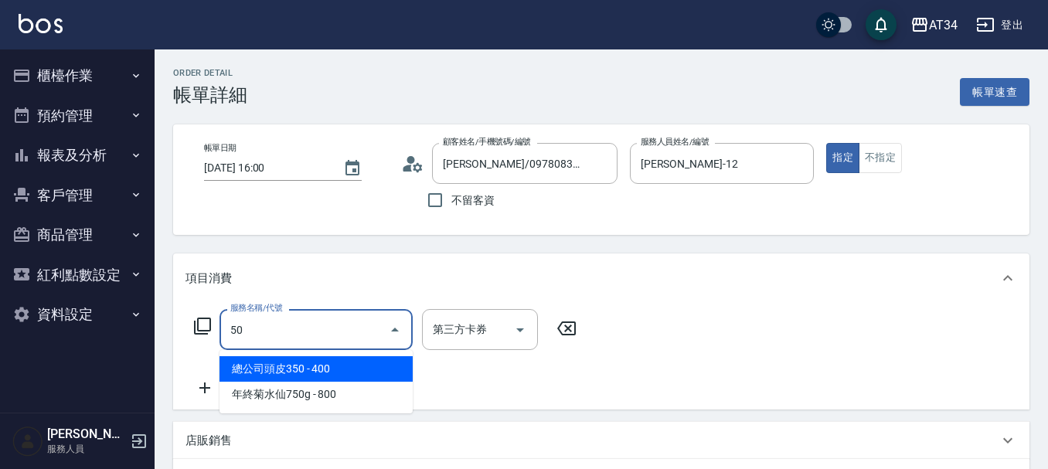
type input "501"
type input "100"
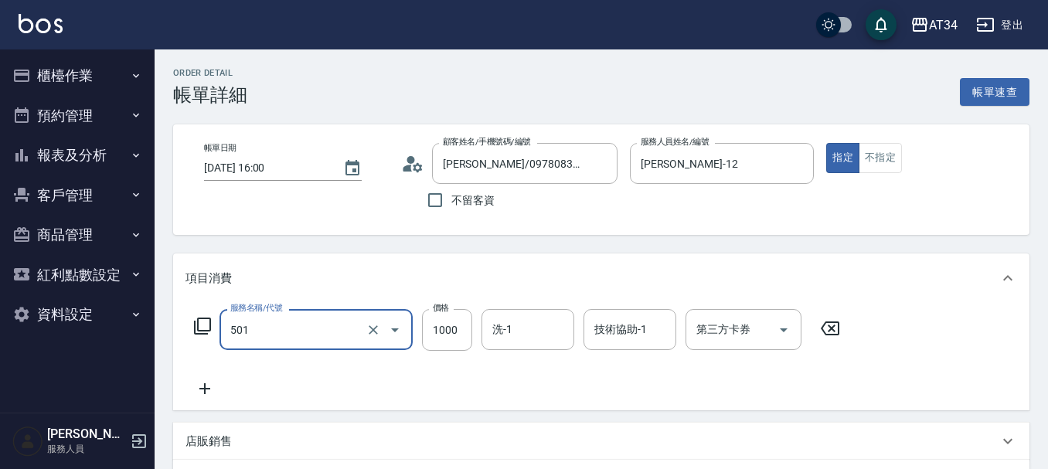
type input "染髮(501)"
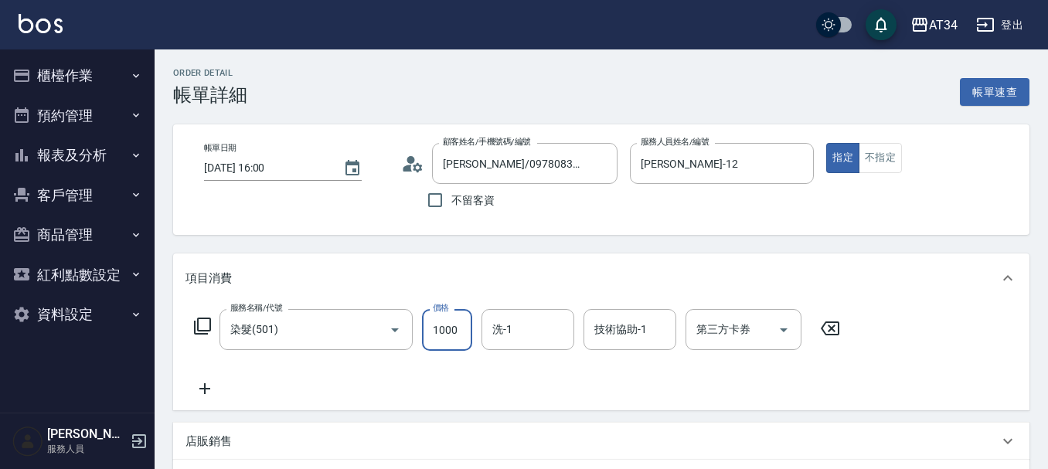
type input "2"
type input "0"
type input "200"
type input "20"
type input "2000"
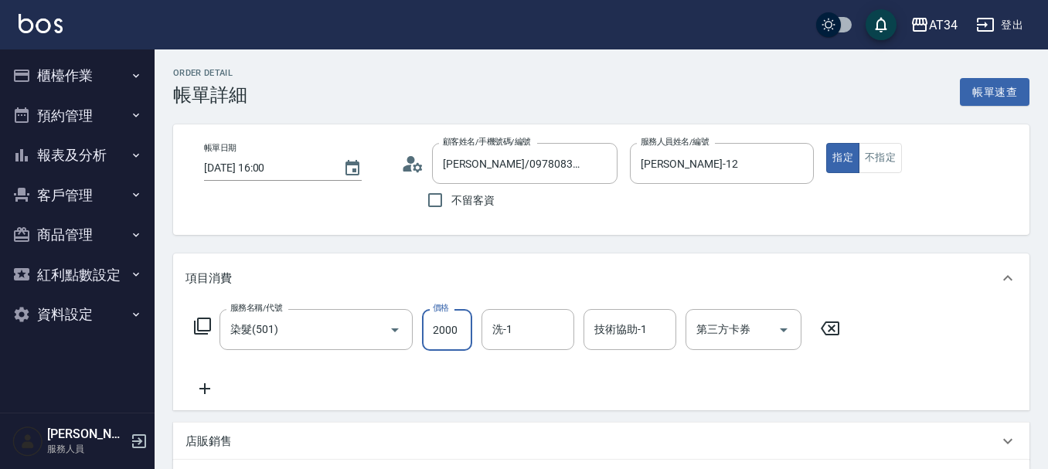
type input "200"
type input "2000"
click at [205, 389] on icon at bounding box center [204, 388] width 11 height 11
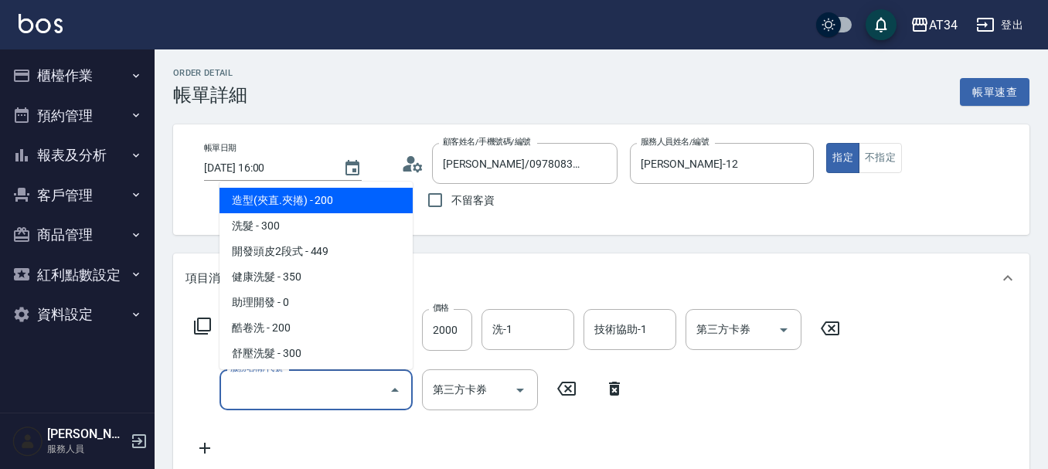
click at [235, 395] on input "服務名稱/代號" at bounding box center [304, 389] width 156 height 27
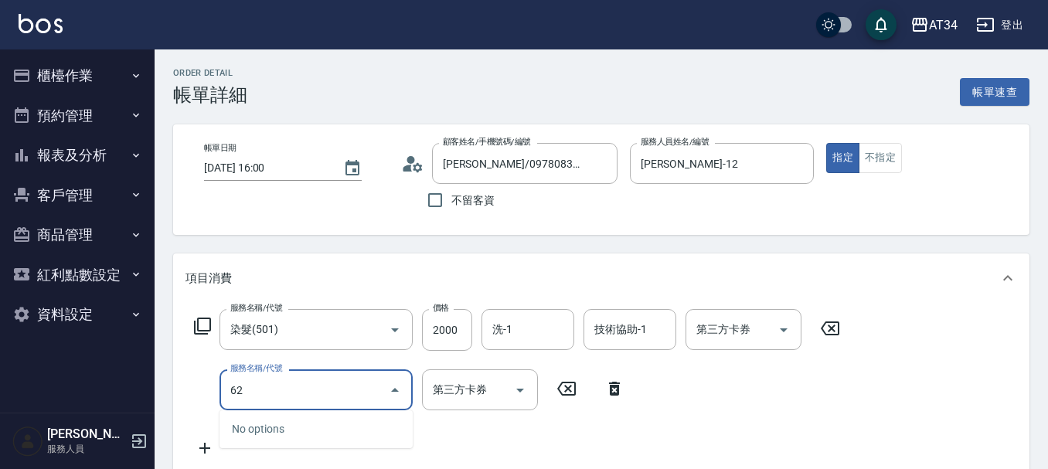
type input "626"
type input "320"
type input "日式結構三段M(626)"
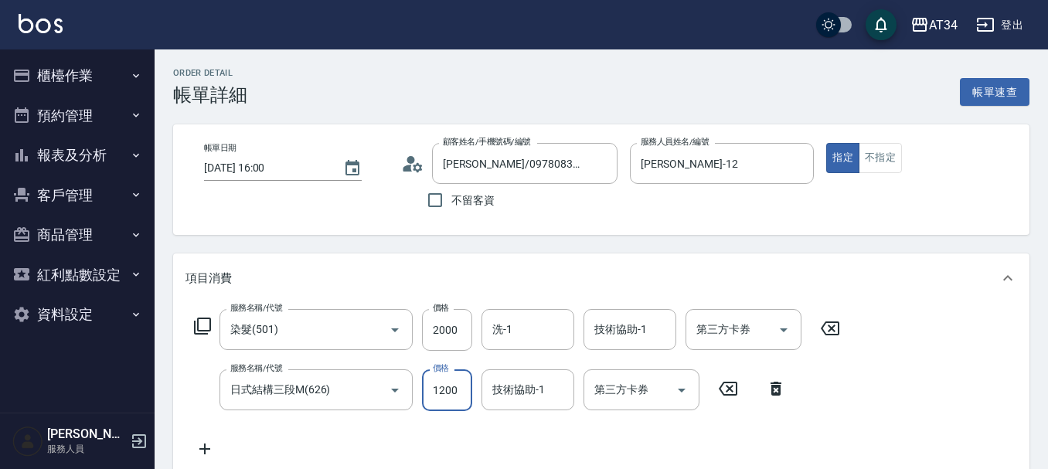
type input "200"
type input "90"
type input "290"
type input "900"
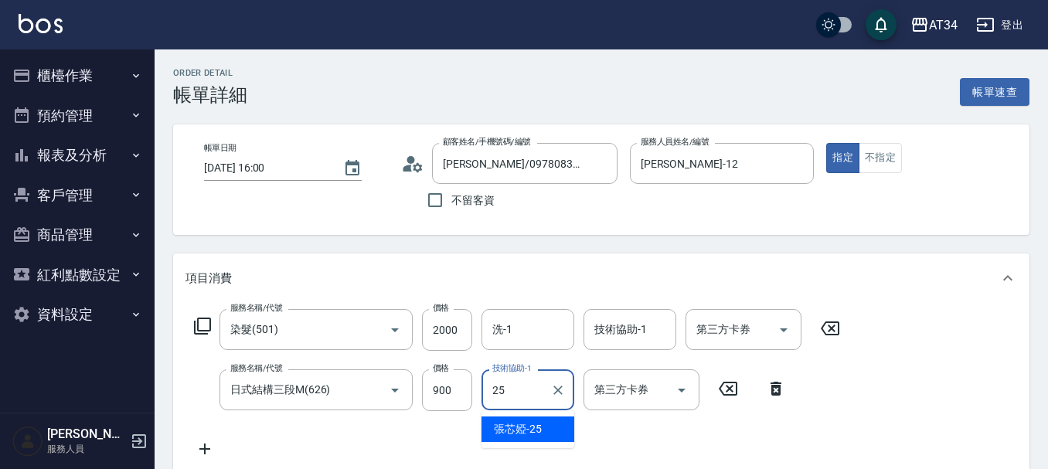
type input "張芯婭-25"
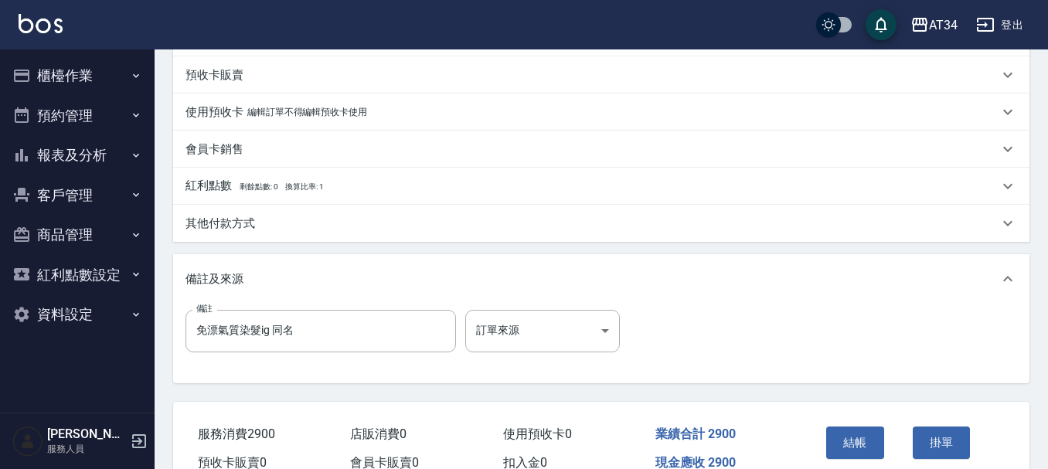
scroll to position [541, 0]
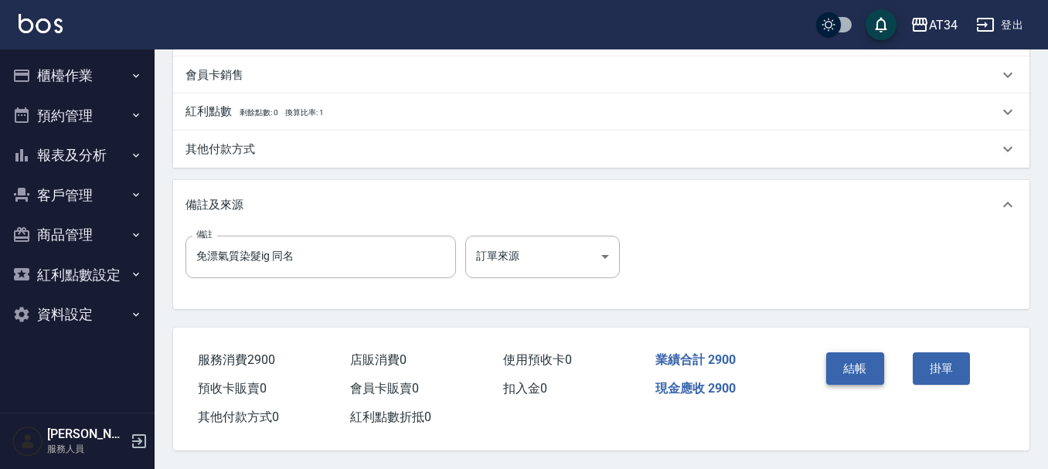
click at [851, 362] on button "結帳" at bounding box center [855, 368] width 58 height 32
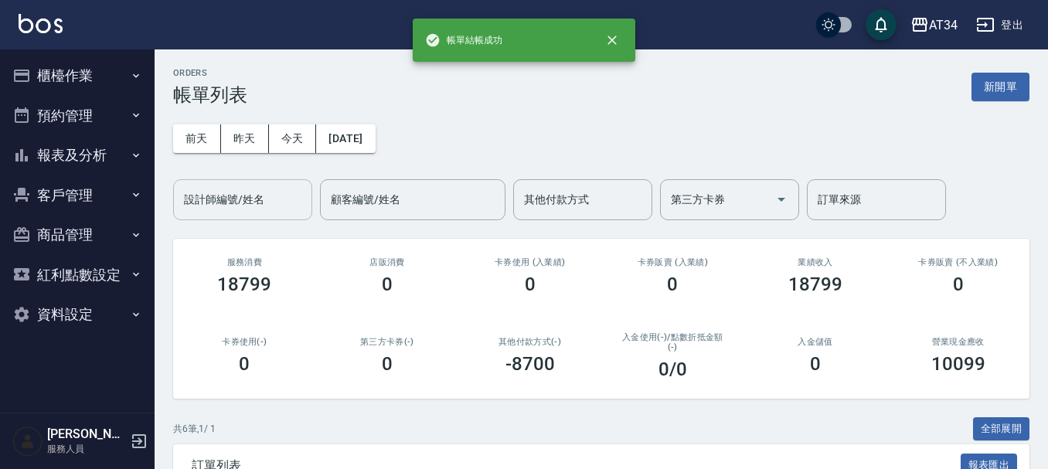
click at [263, 186] on input "設計師編號/姓名" at bounding box center [242, 199] width 125 height 27
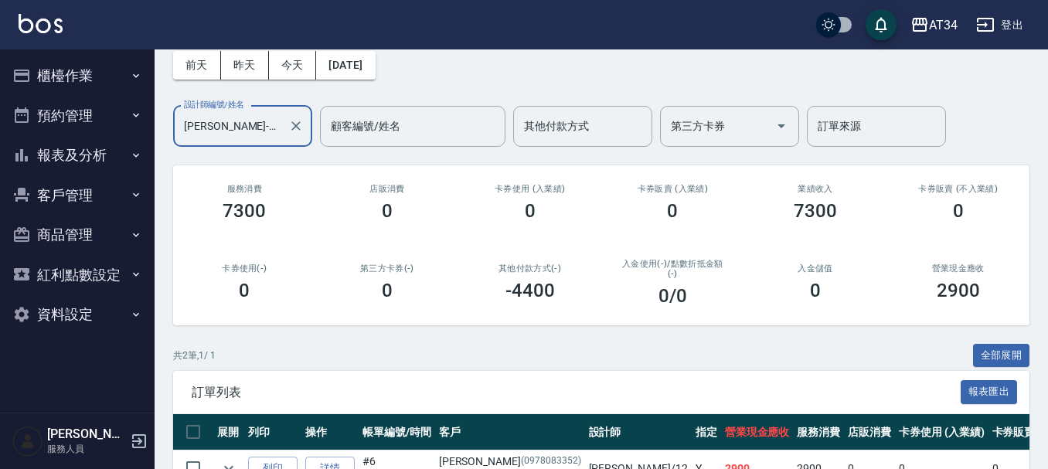
scroll to position [155, 0]
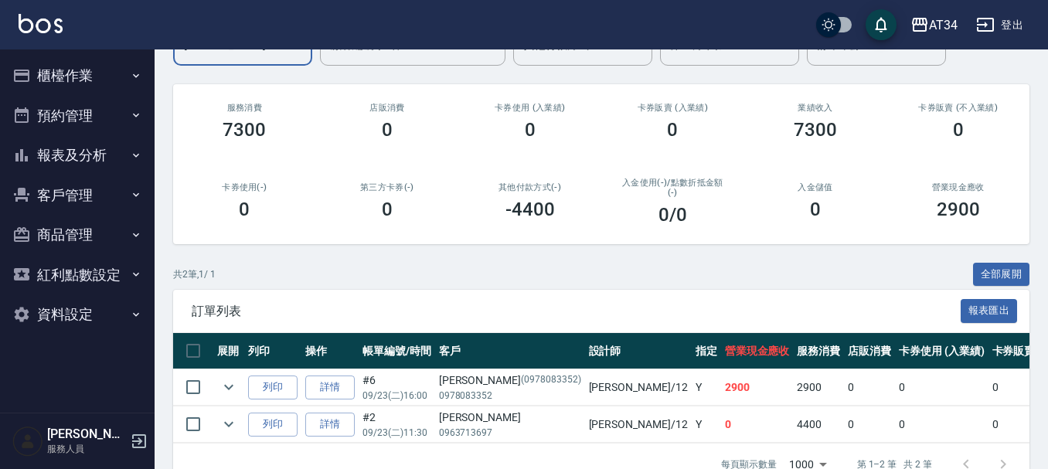
type input "Emily-12"
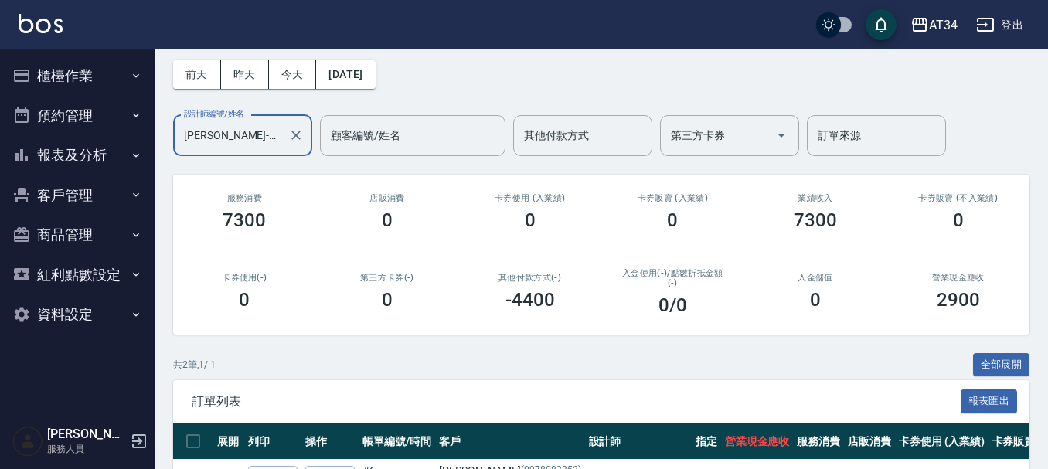
scroll to position [0, 0]
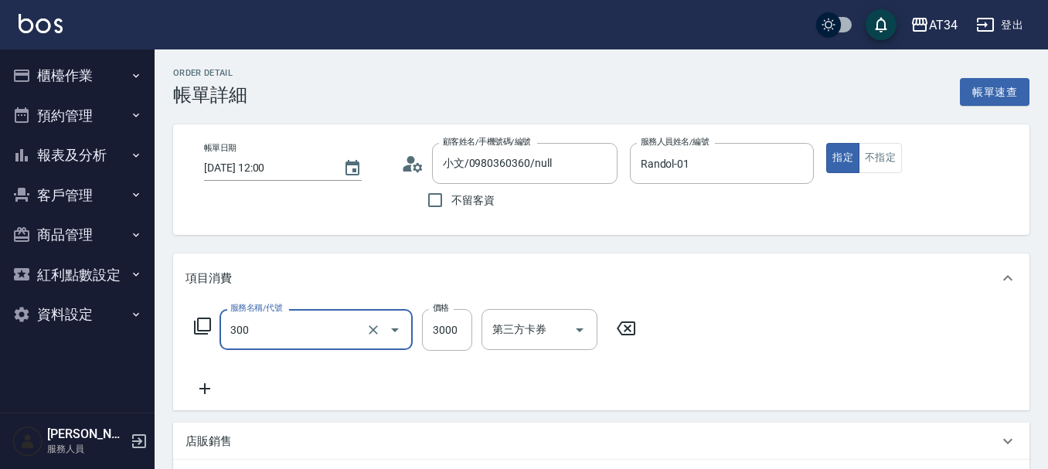
type input "燙髮(300)"
type input "2"
type input "0"
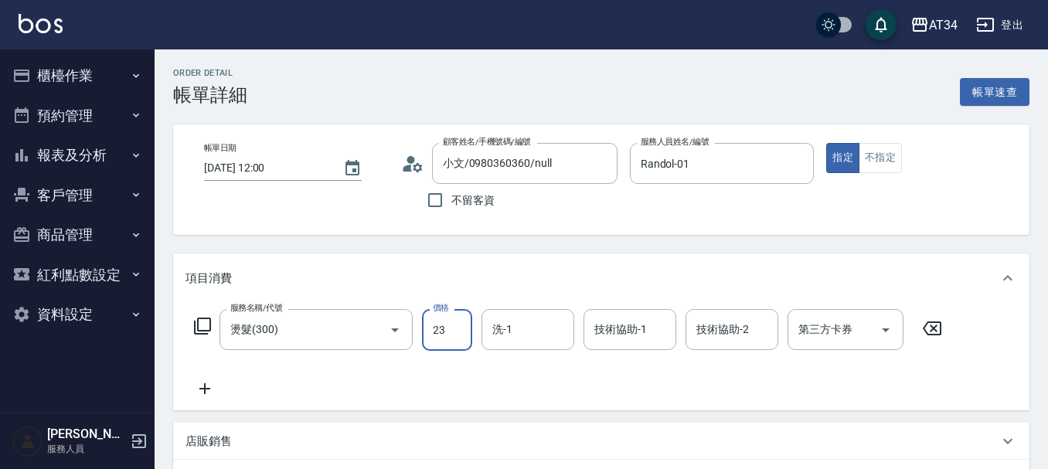
type input "230"
type input "20"
type input "2300"
type input "230"
type input "2300"
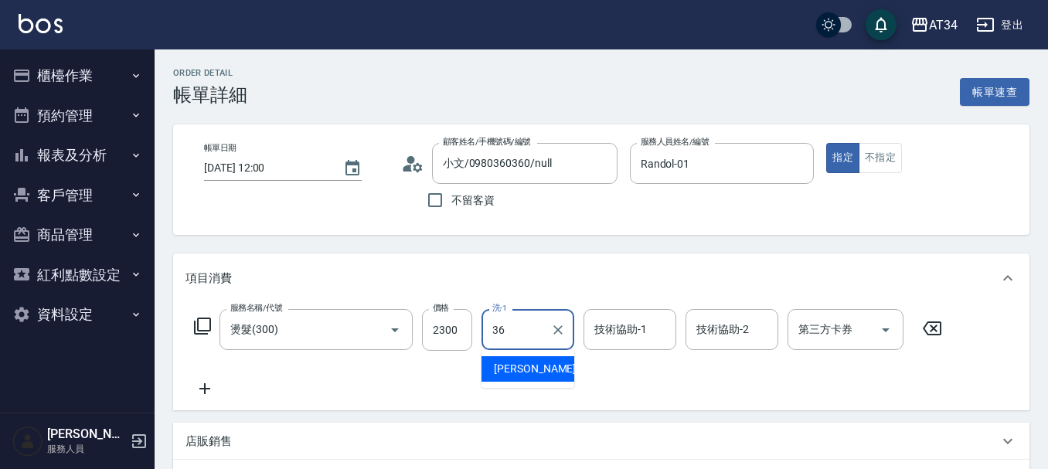
type input "張可芮-36"
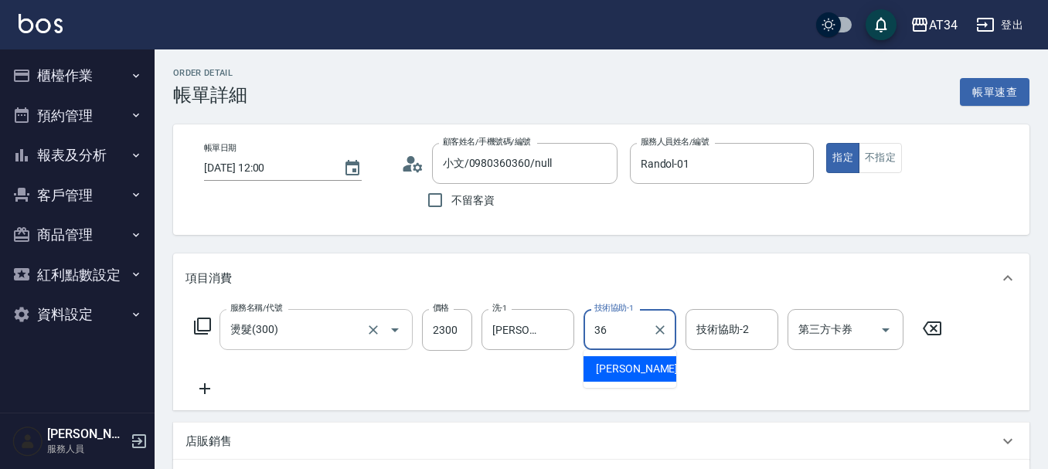
type input "張可芮-36"
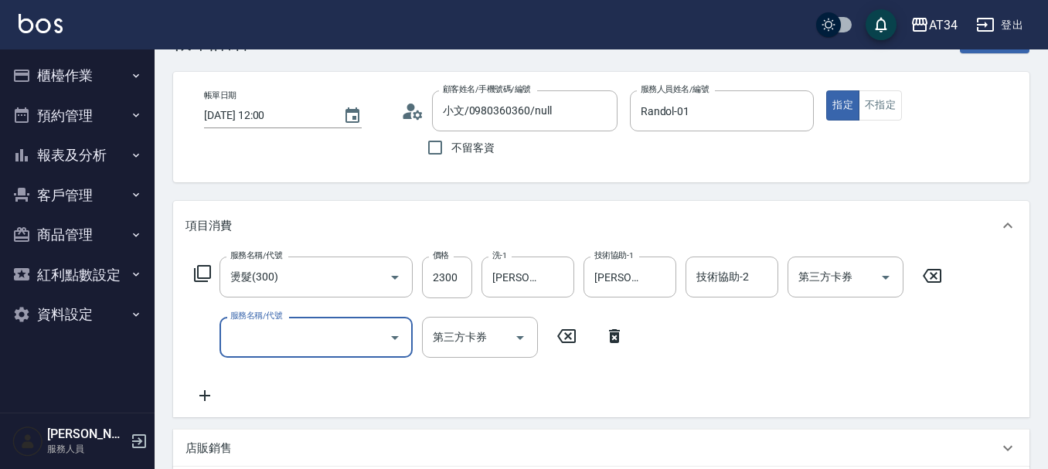
scroll to position [77, 0]
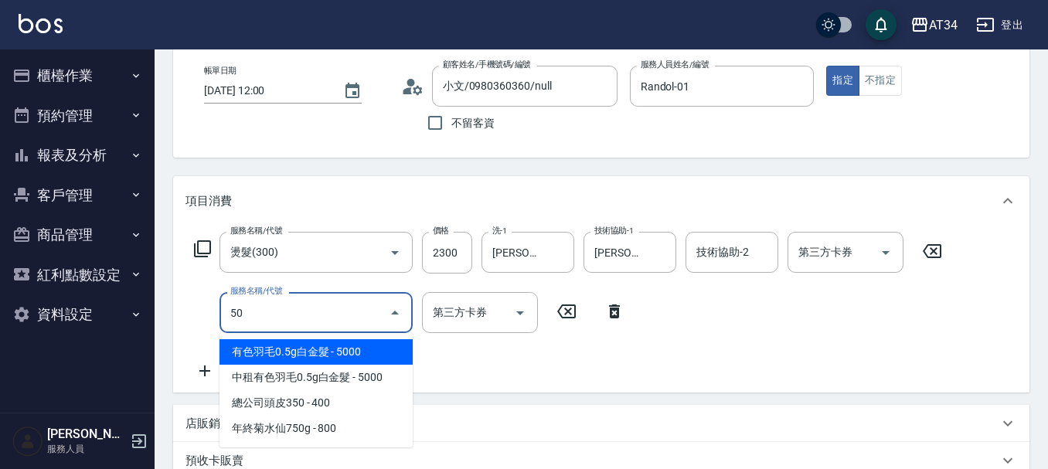
type input "501"
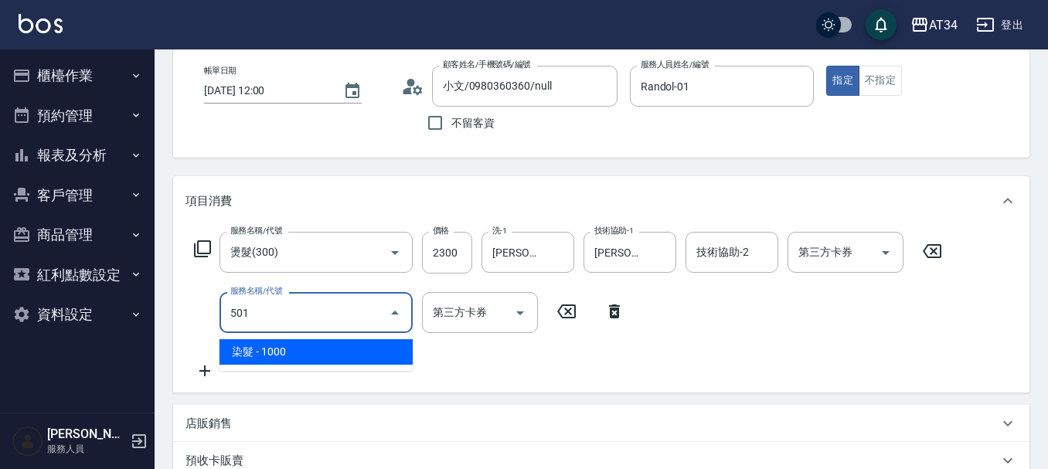
type input "330"
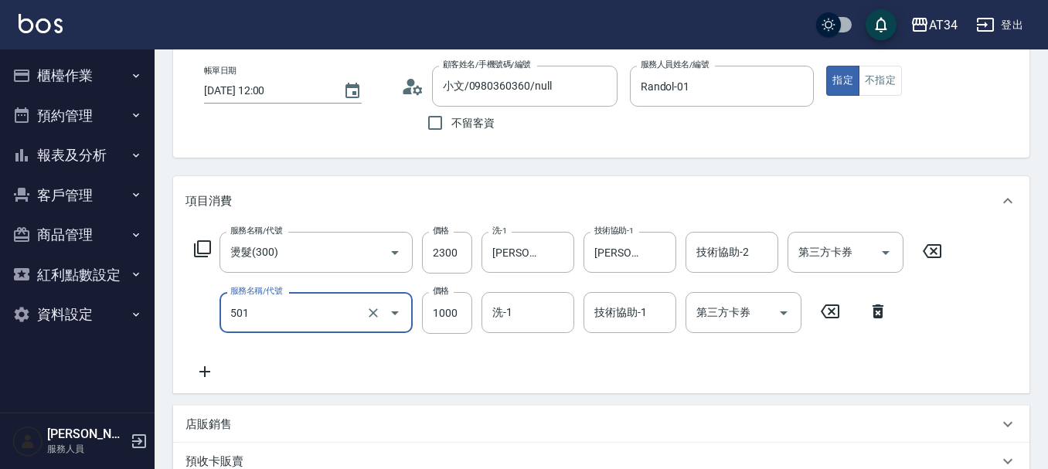
type input "染髮(501)"
type input "1"
type input "230"
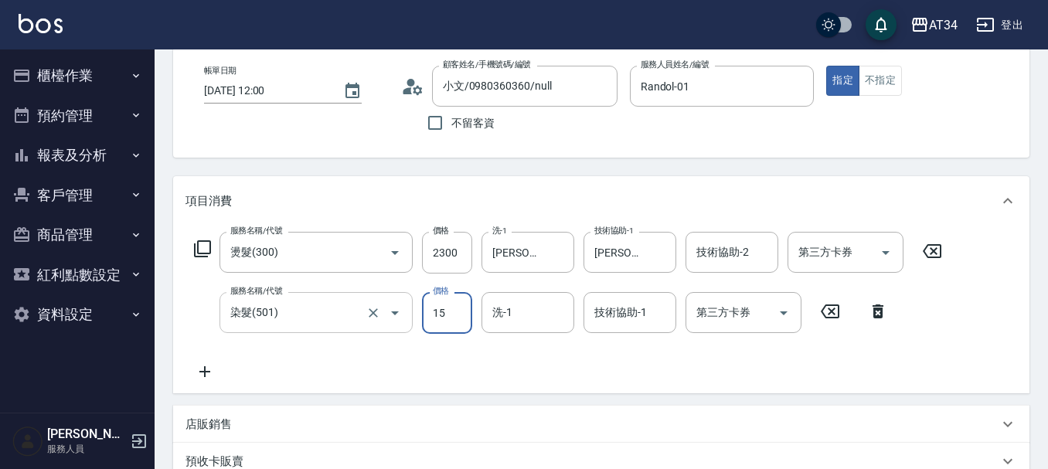
type input "150"
type input "380"
type input "1500"
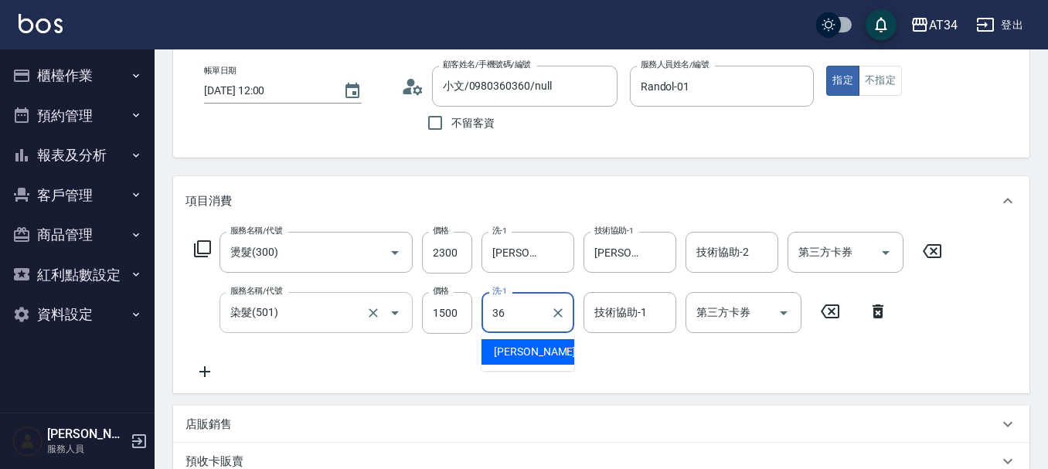
type input "張可芮-36"
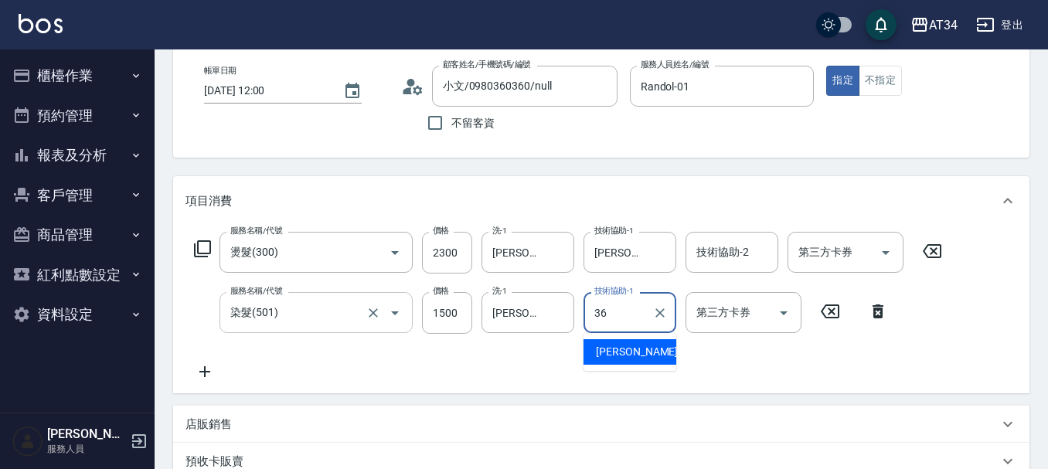
type input "張可芮-36"
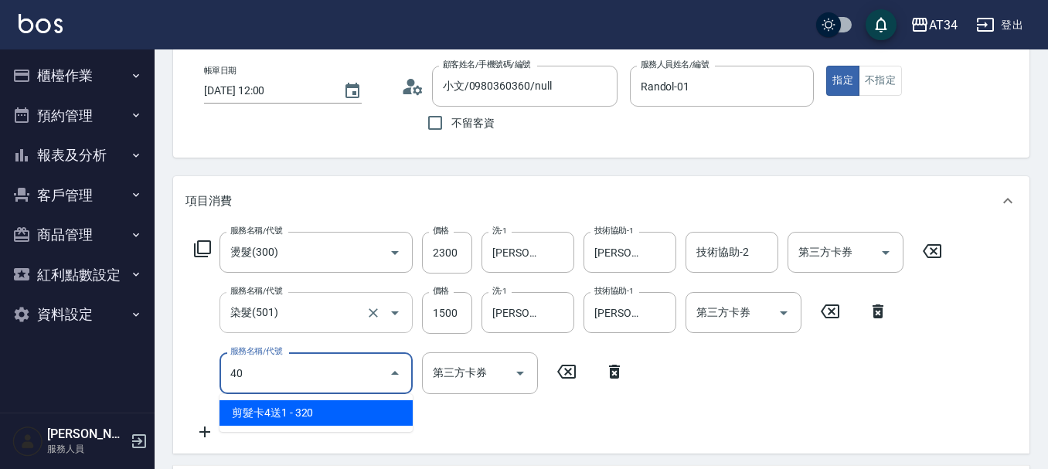
type input "401"
type input "400"
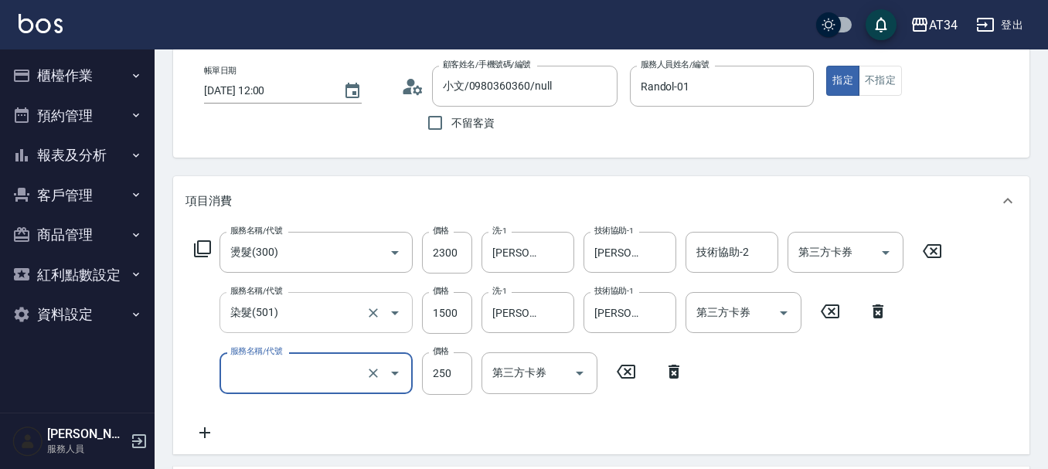
type input "380"
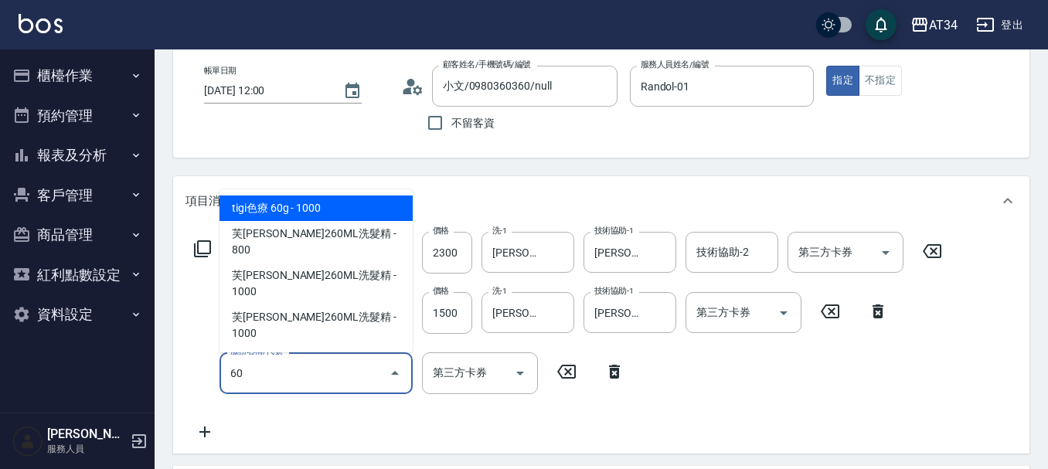
type input "602"
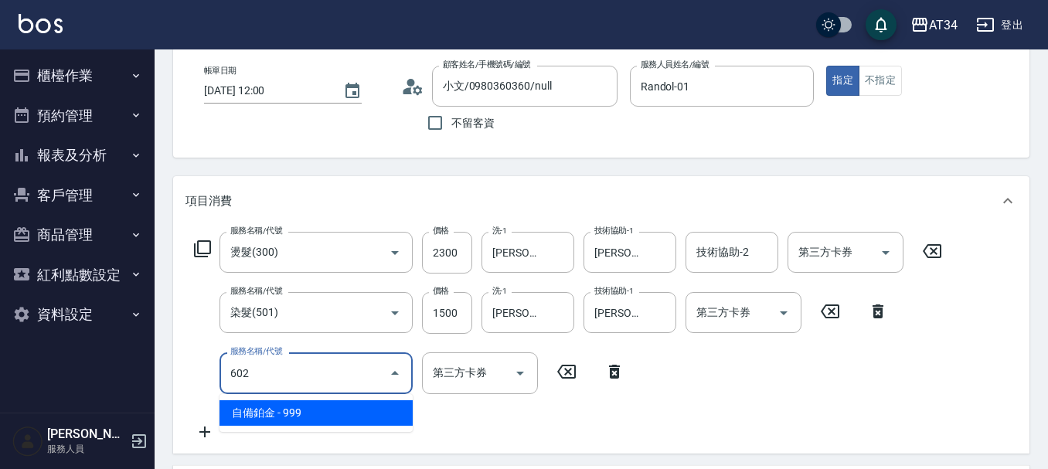
type input "470"
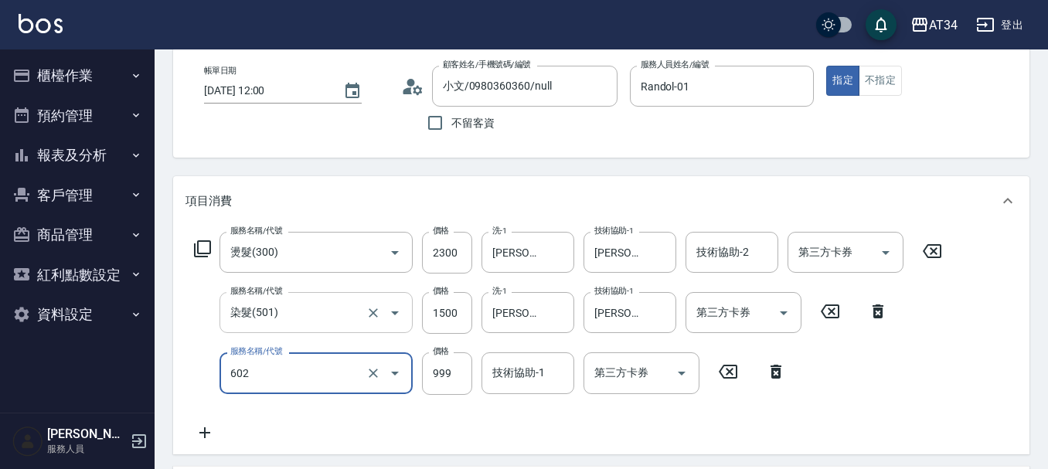
type input "自備鉑金(602)"
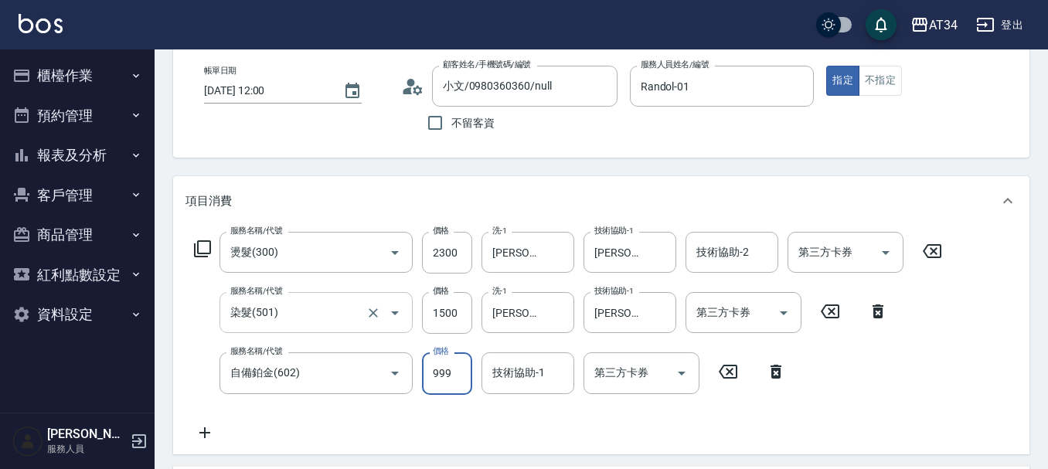
type input "380"
type input "599"
type input "430"
type input "599"
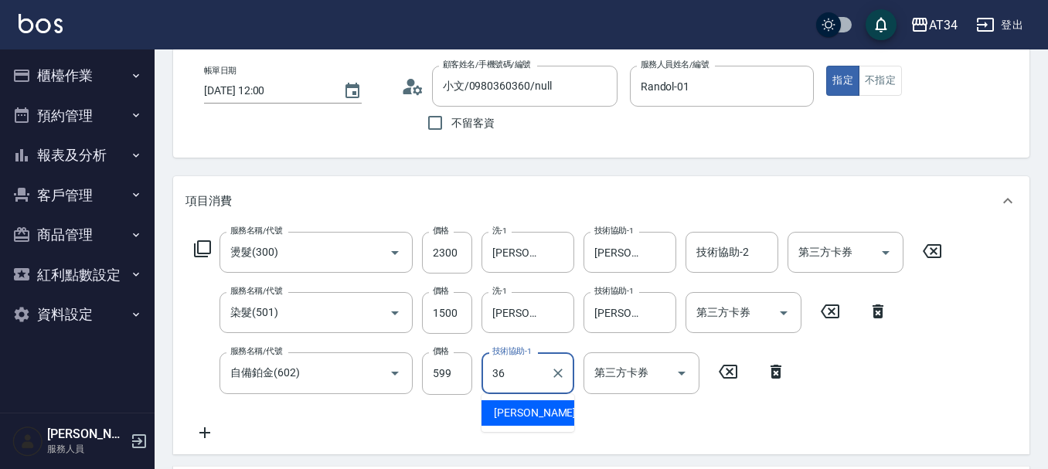
type input "張可芮-36"
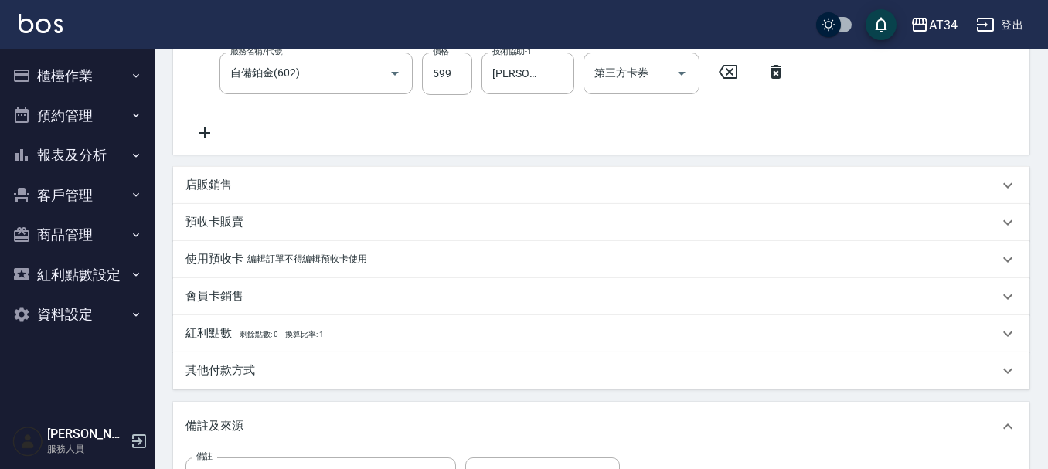
scroll to position [605, 0]
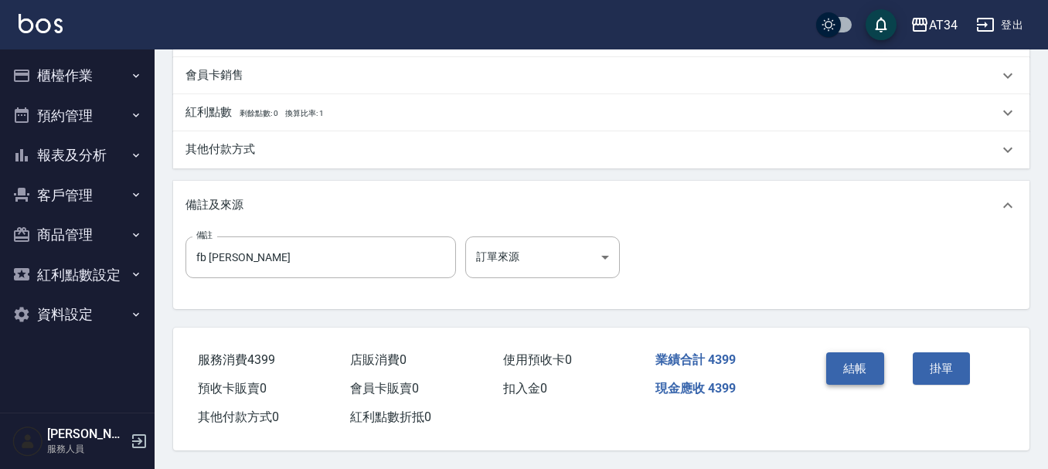
click at [864, 371] on button "結帳" at bounding box center [855, 368] width 58 height 32
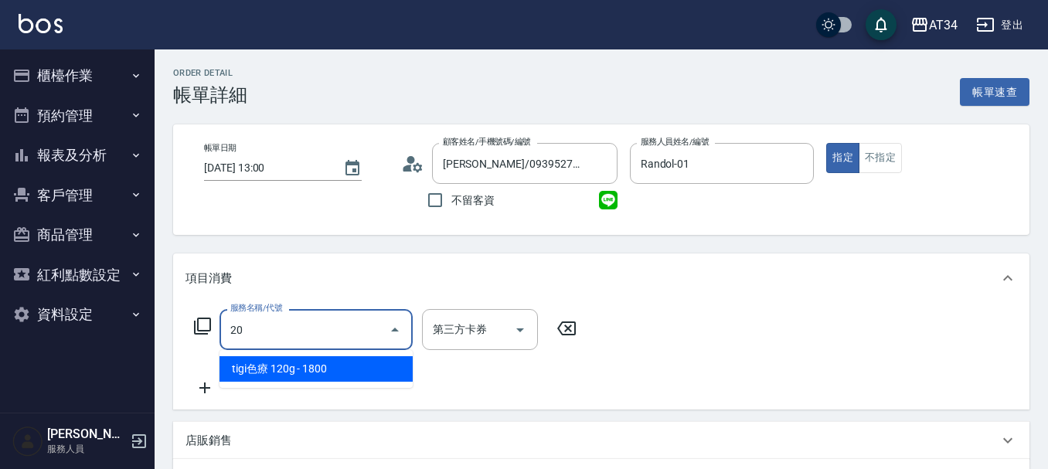
type input "201"
type input "30"
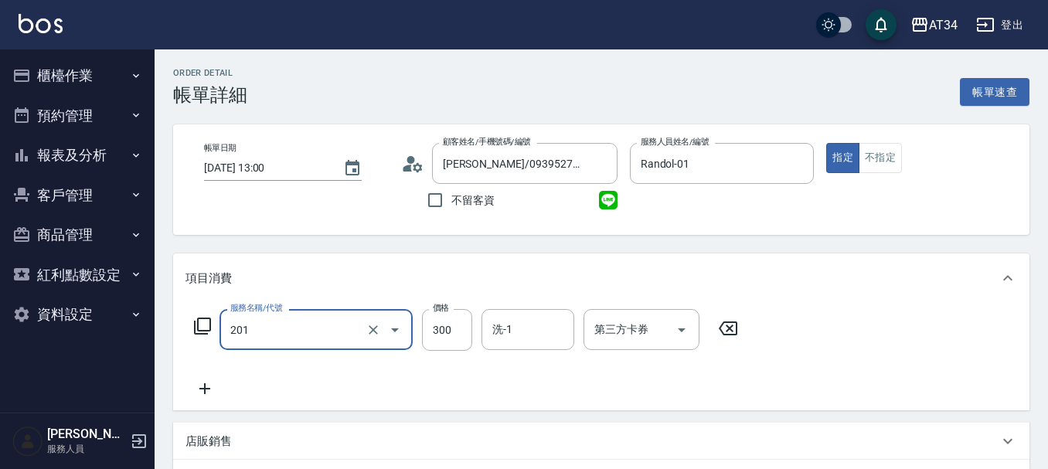
type input "洗髮(201)"
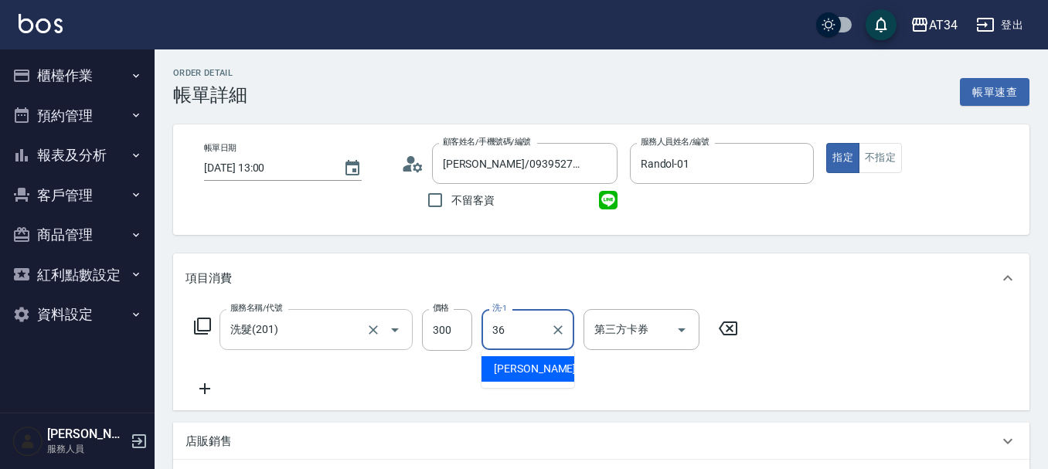
type input "[PERSON_NAME]-36"
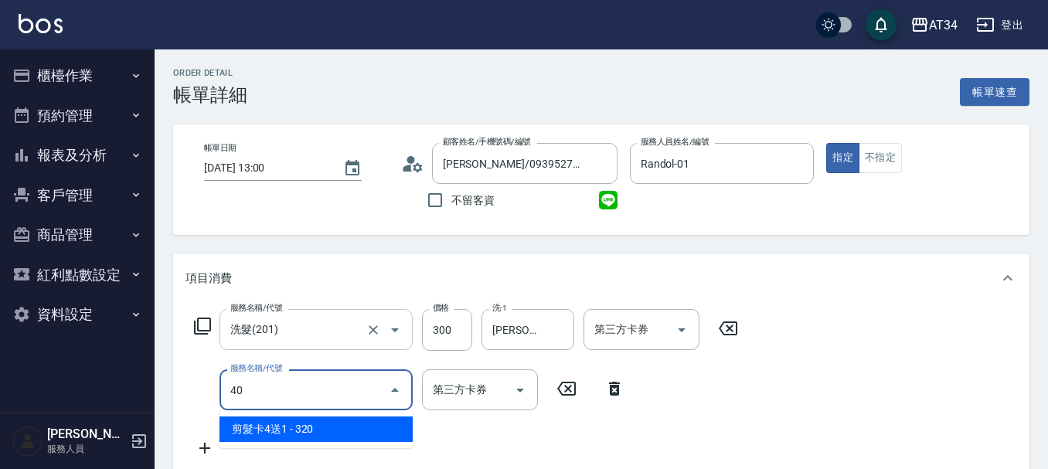
type input "401"
type input "50"
type input "剪髮(401)"
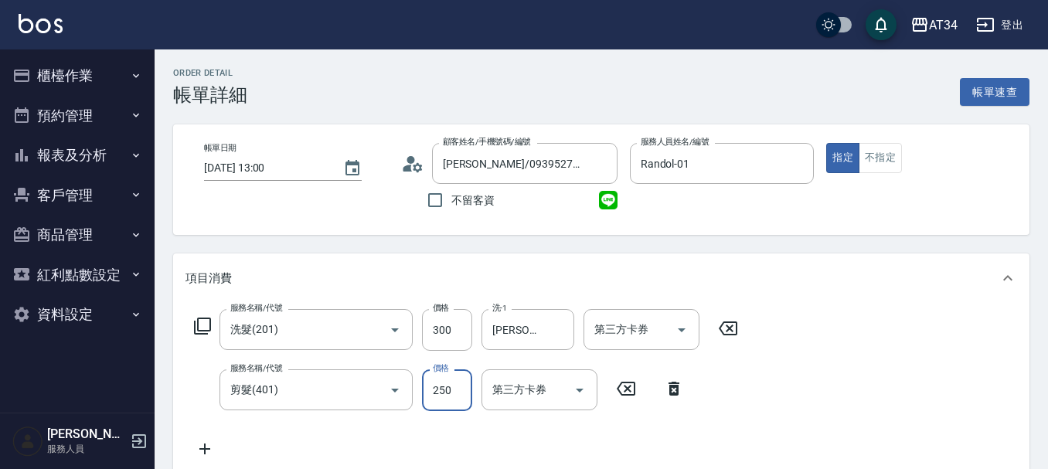
type input "30"
type input "50"
type input "80"
type input "500"
click at [523, 324] on input "張可芮-36" at bounding box center [516, 329] width 56 height 27
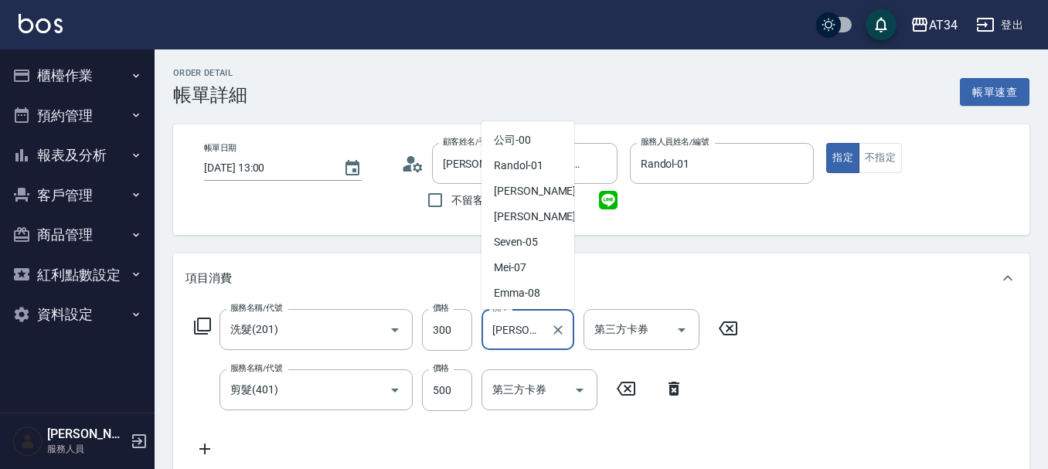
scroll to position [354, 0]
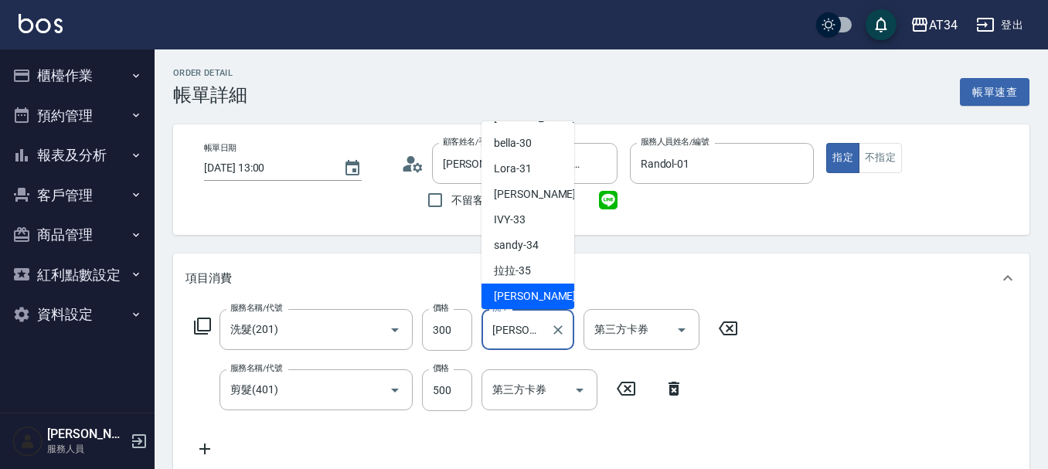
click at [523, 324] on input "張可芮-36" at bounding box center [516, 329] width 56 height 27
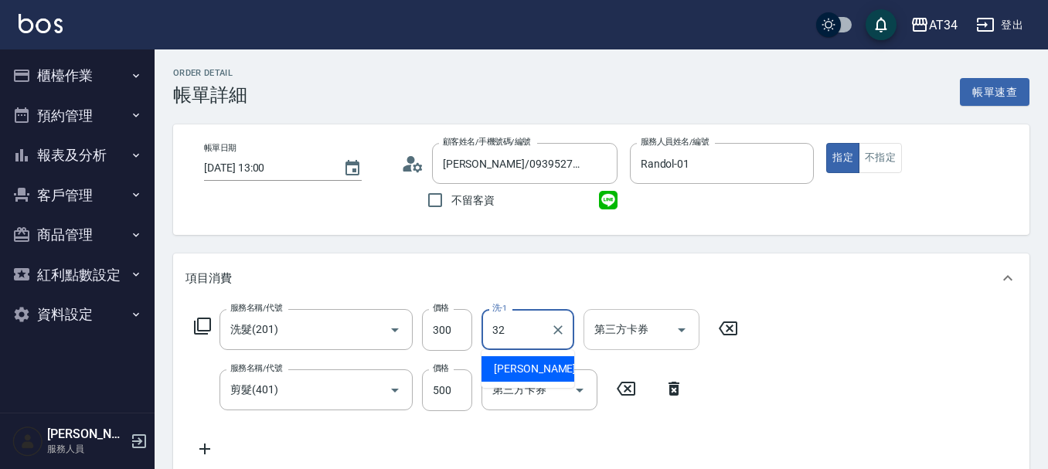
type input "阿源-32"
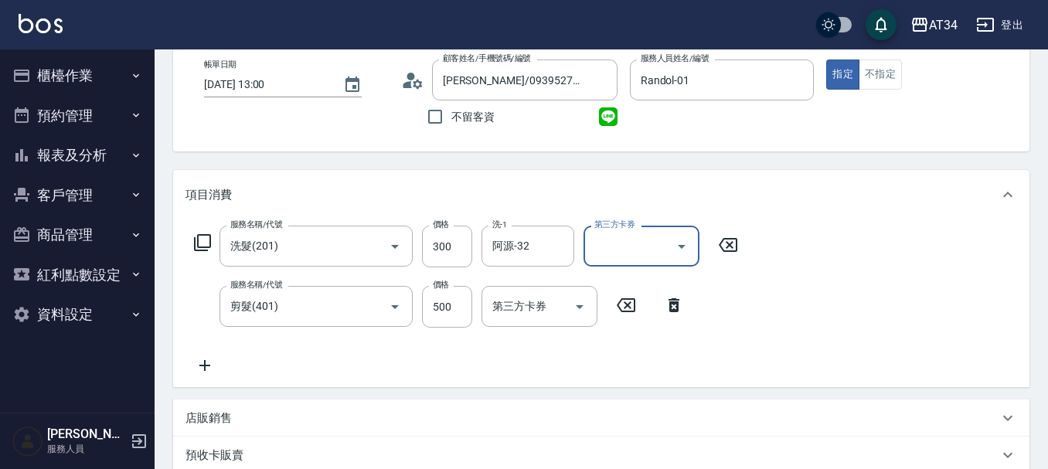
scroll to position [440, 0]
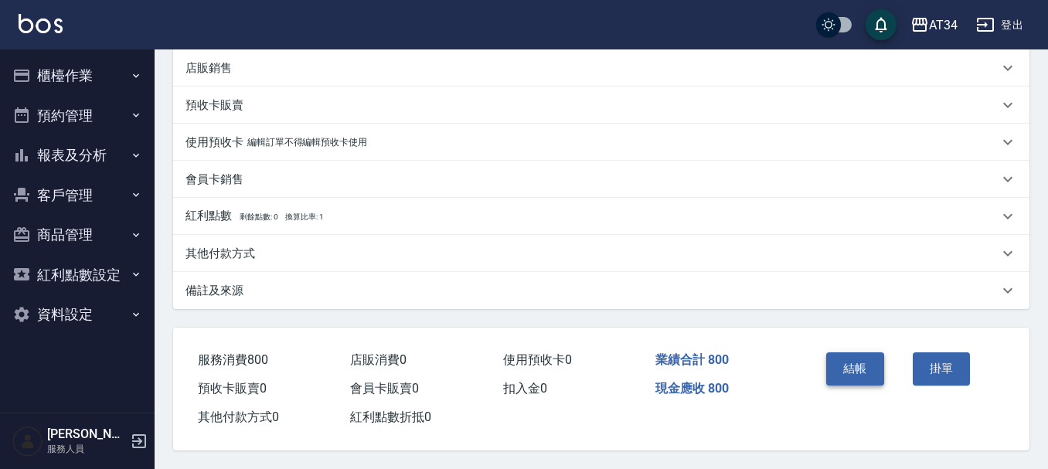
click at [861, 368] on button "結帳" at bounding box center [855, 368] width 58 height 32
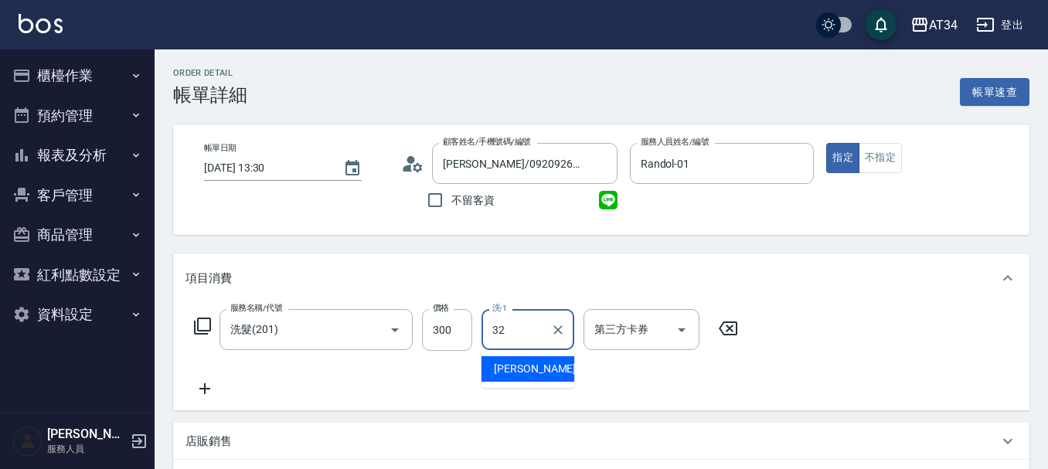
type input "阿源-32"
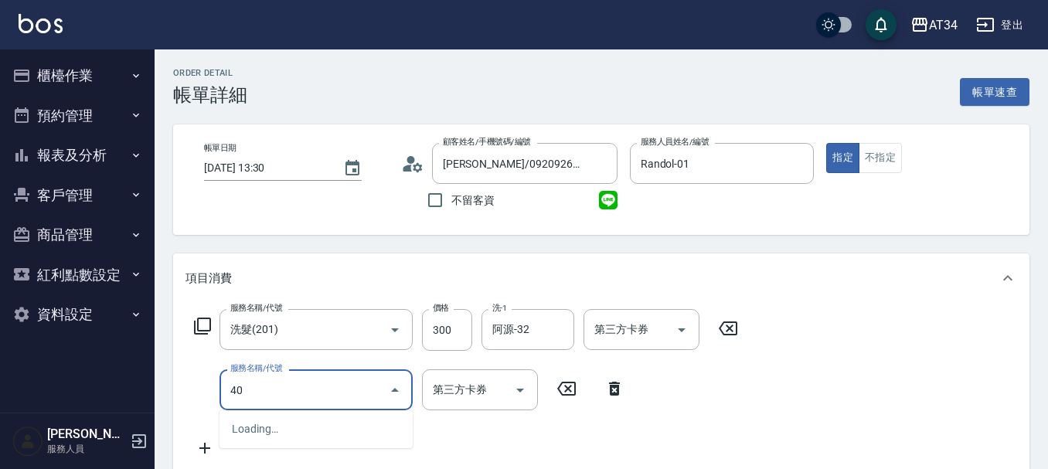
type input "401"
type input "50"
type input "剪髮(401)"
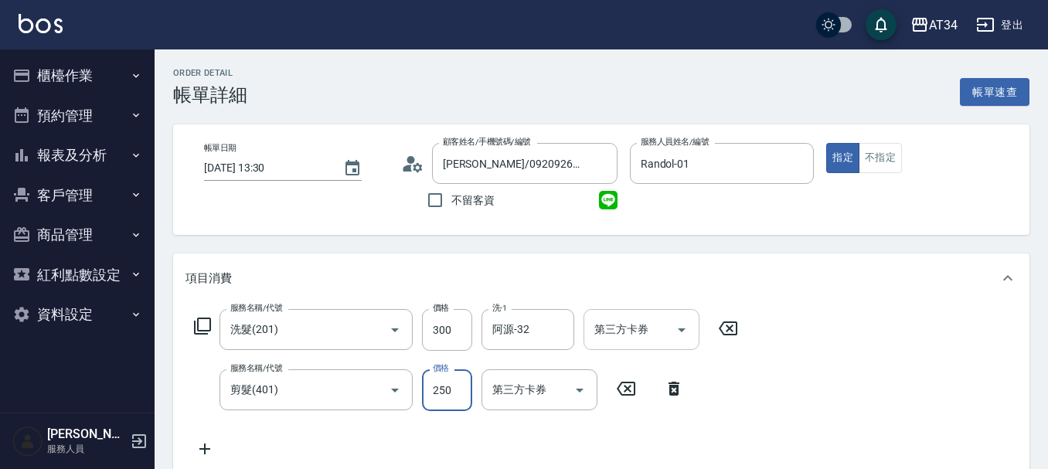
type input "5"
type input "30"
type input "50"
type input "80"
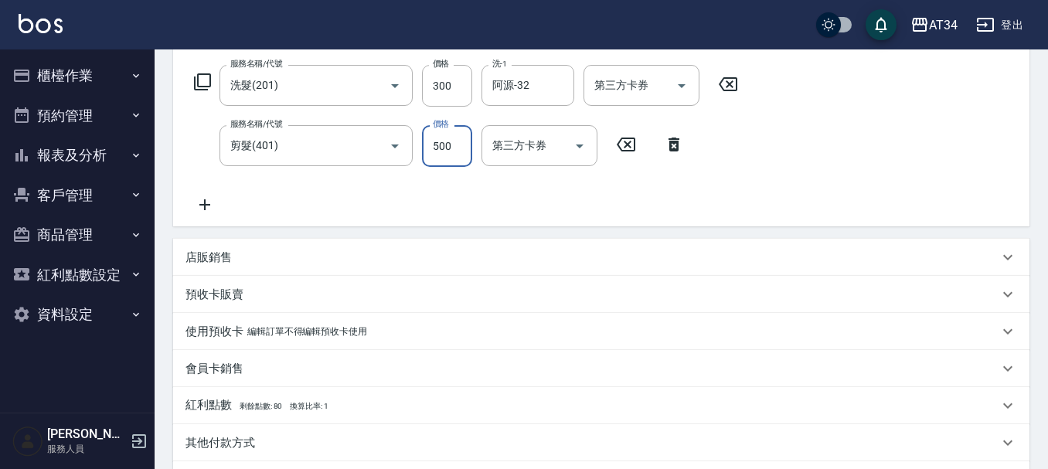
scroll to position [440, 0]
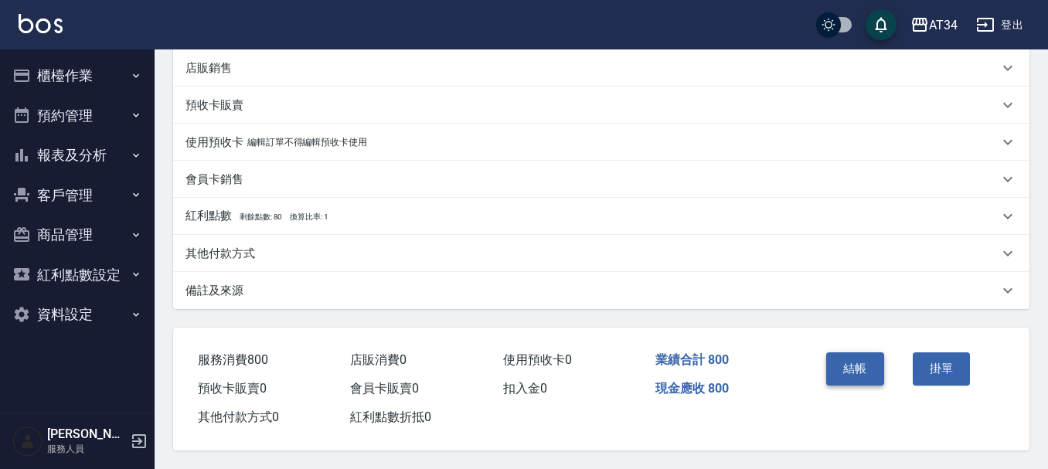
type input "500"
click at [872, 354] on button "結帳" at bounding box center [855, 368] width 58 height 32
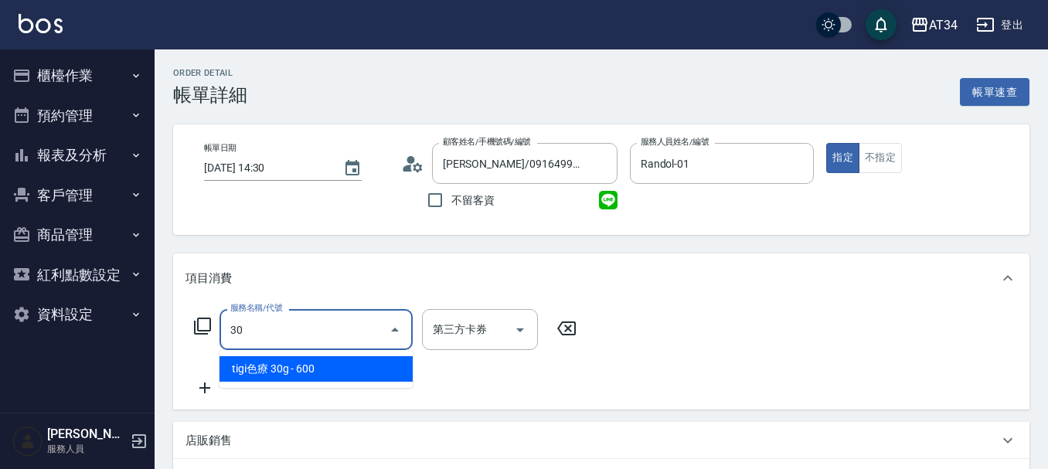
type input "300"
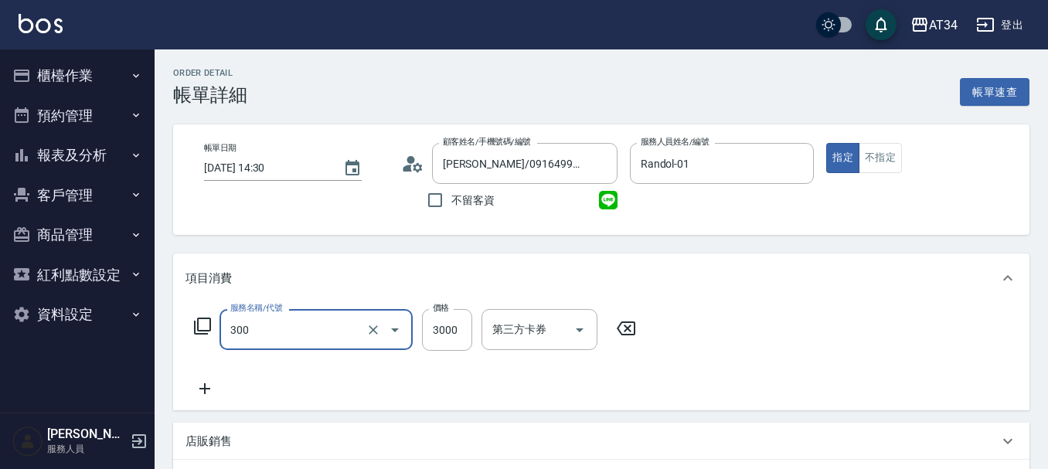
type input "燙髮(300)"
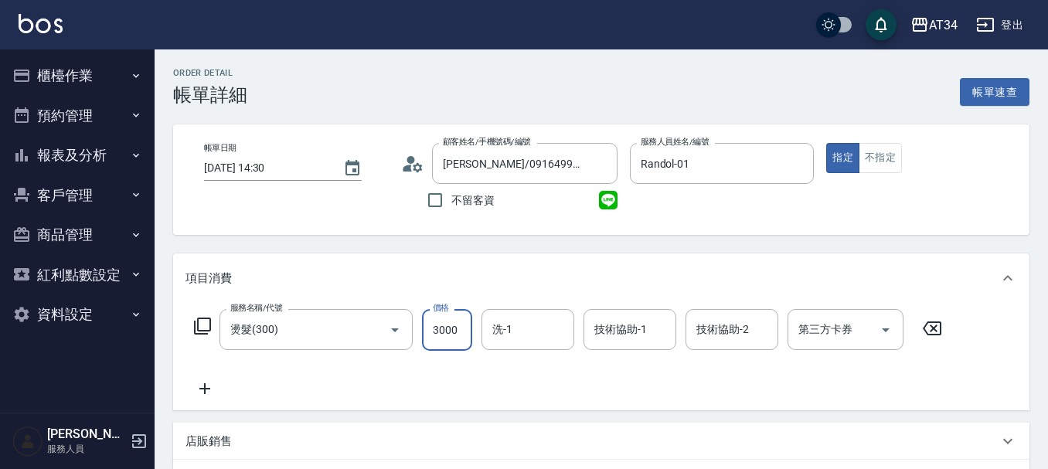
type input "0"
type input "113"
type input "0"
type input "13"
type input "10"
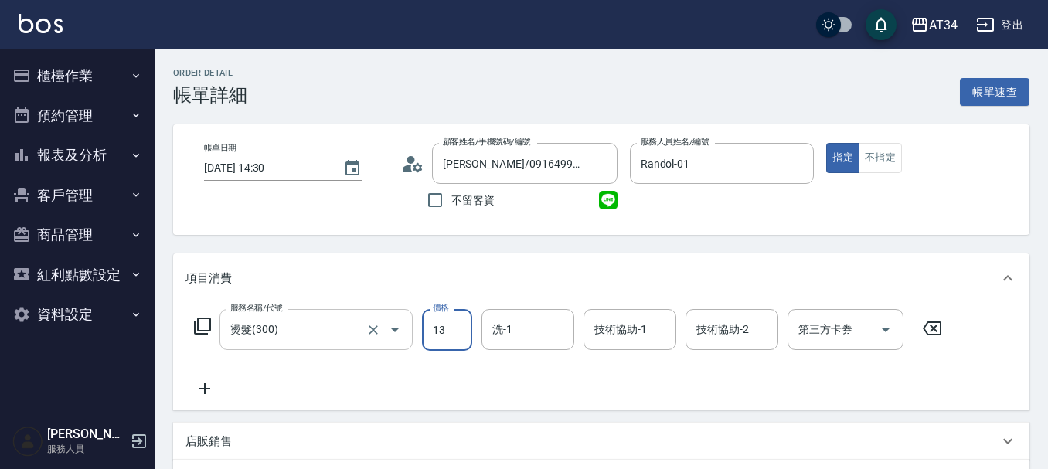
type input "130"
type input "1300"
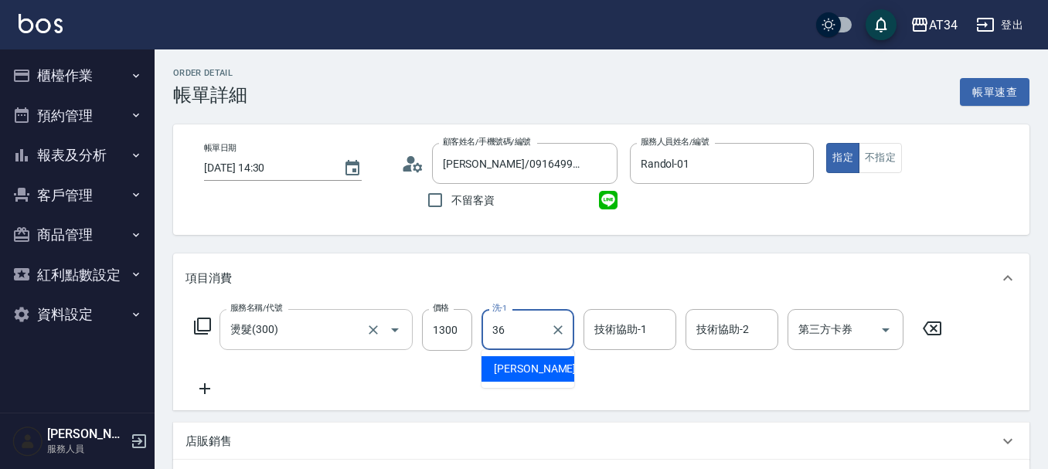
type input "[PERSON_NAME]-36"
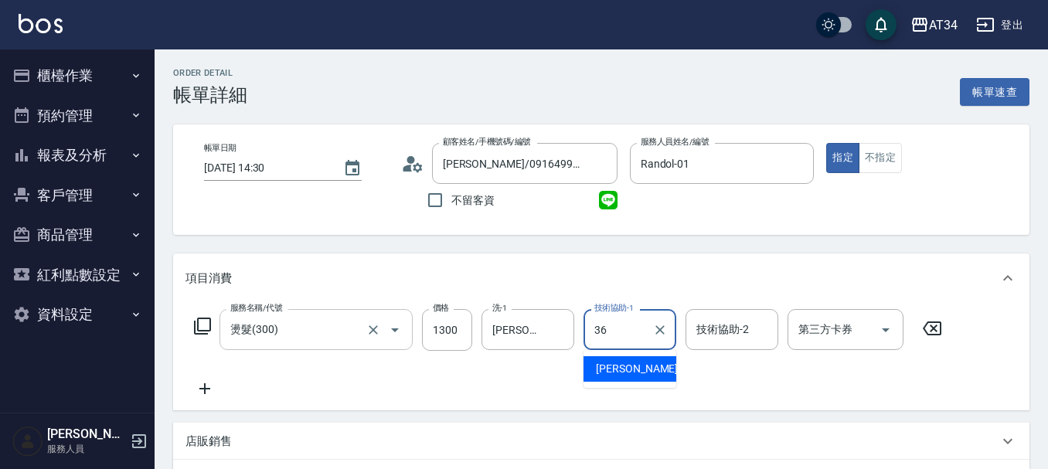
type input "張可芮-36"
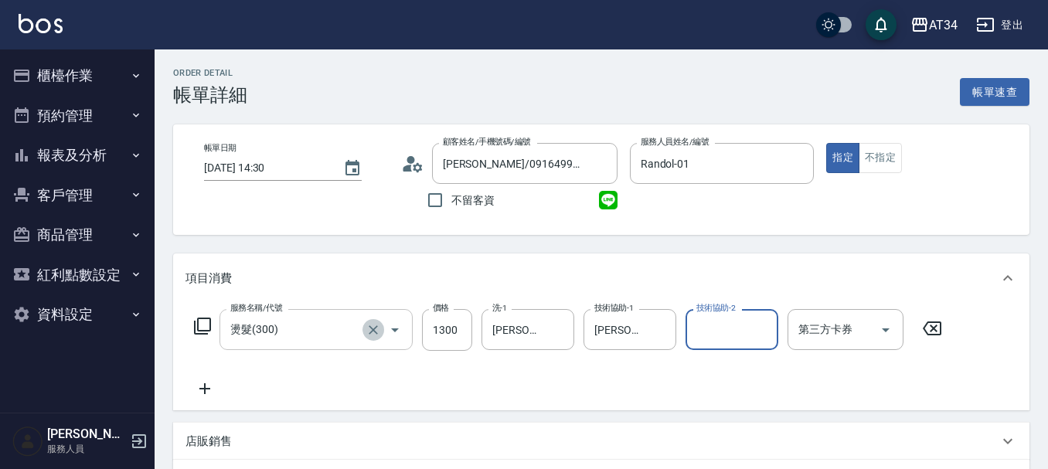
click at [368, 320] on button "Clear" at bounding box center [373, 330] width 22 height 22
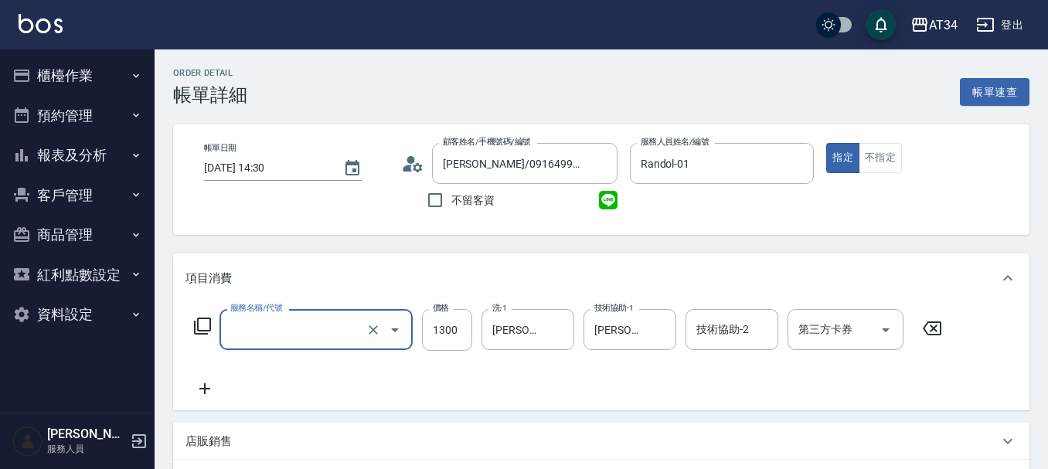
type input "4"
type input "0"
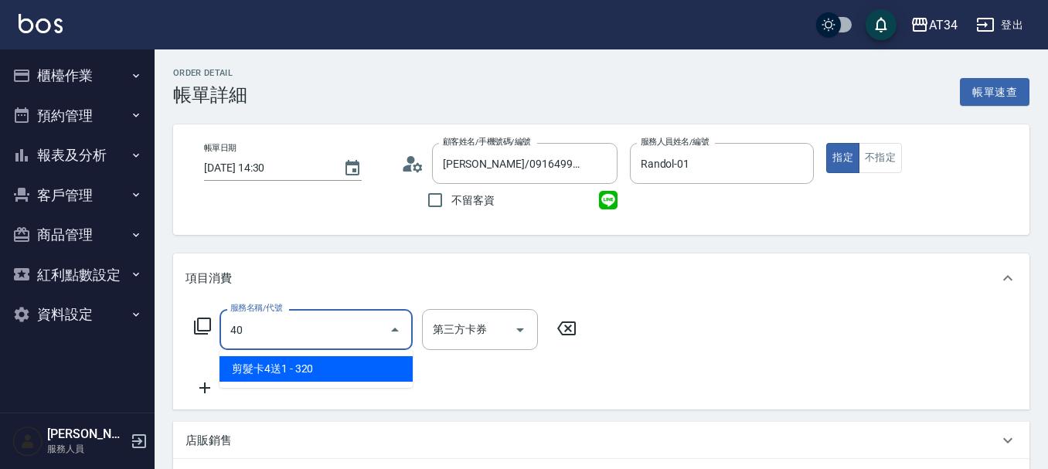
type input "401"
type input "20"
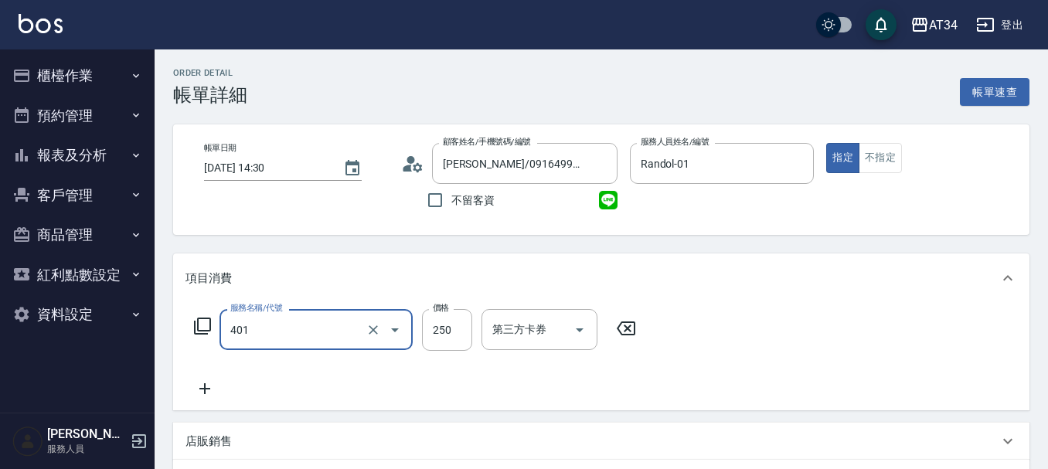
type input "剪髮(401)"
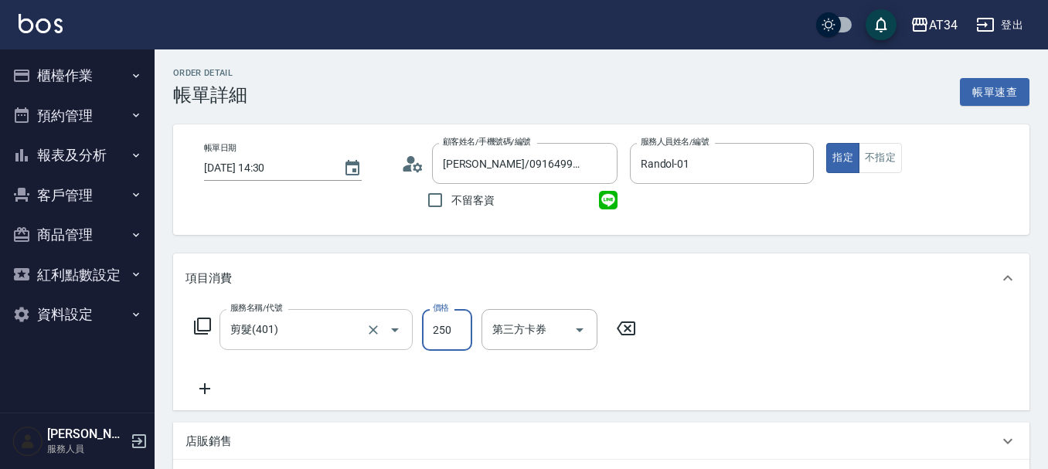
type input "0"
type input "80"
type input "800"
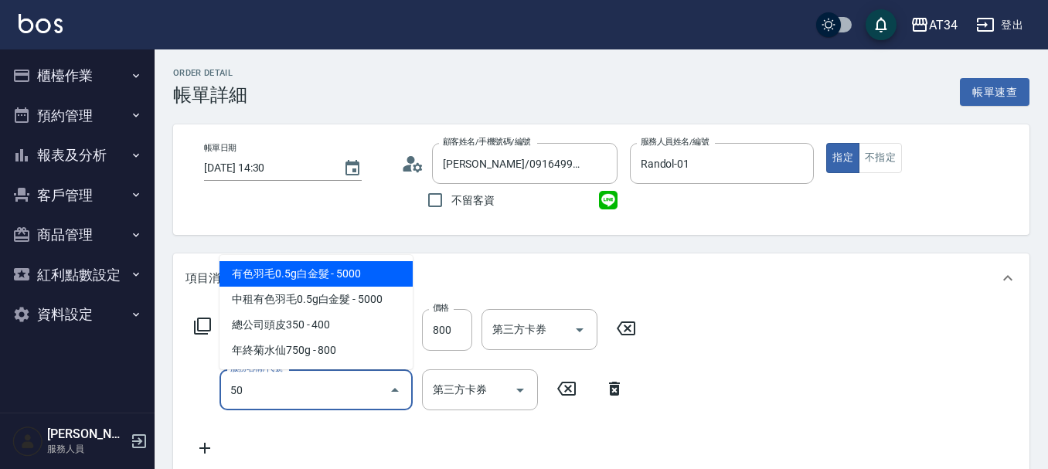
type input "503"
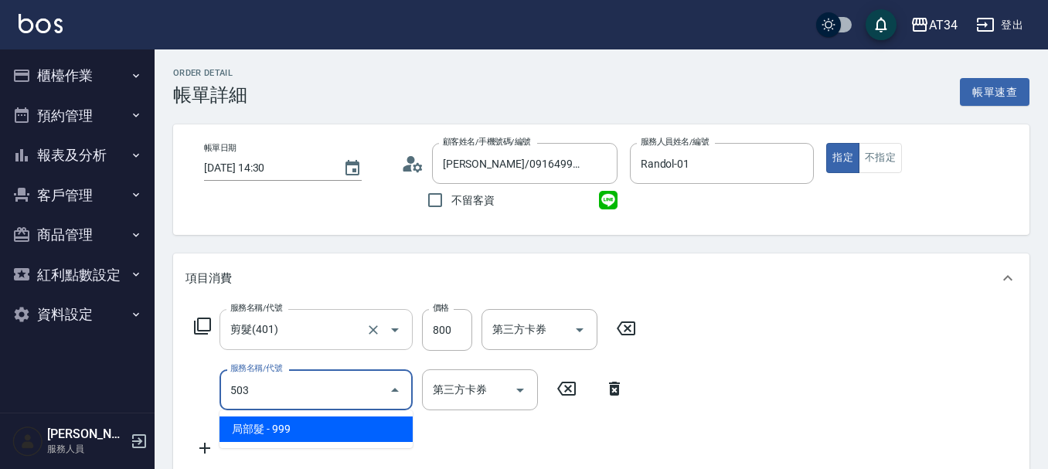
type input "170"
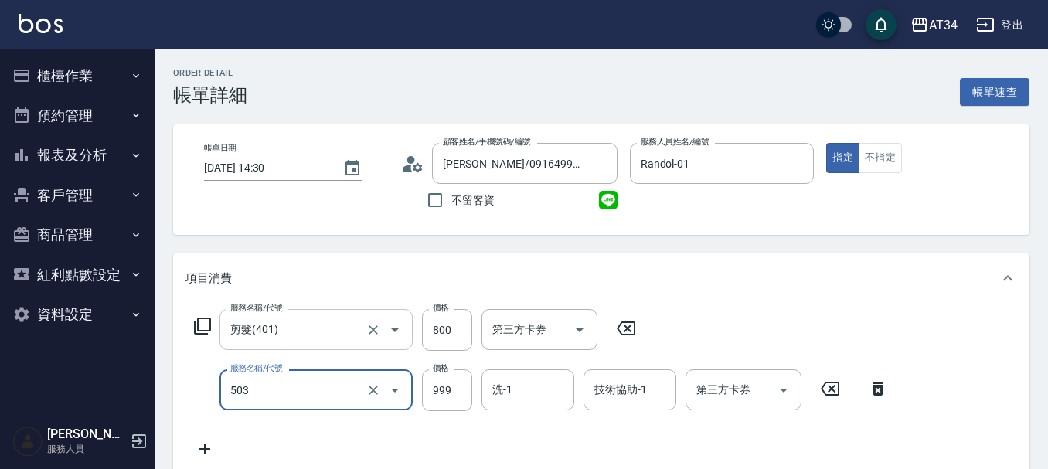
type input "局部髮(503)"
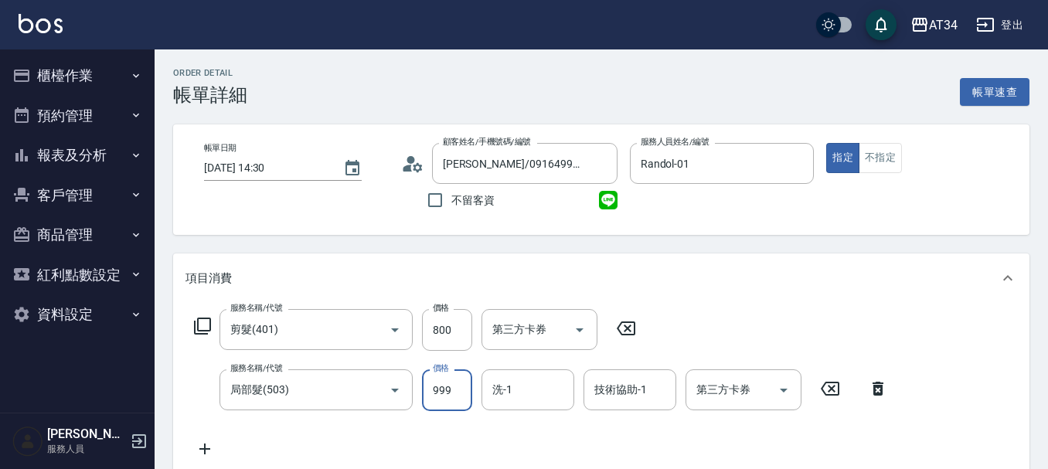
type input "80"
type input "50"
type input "130"
type input "500"
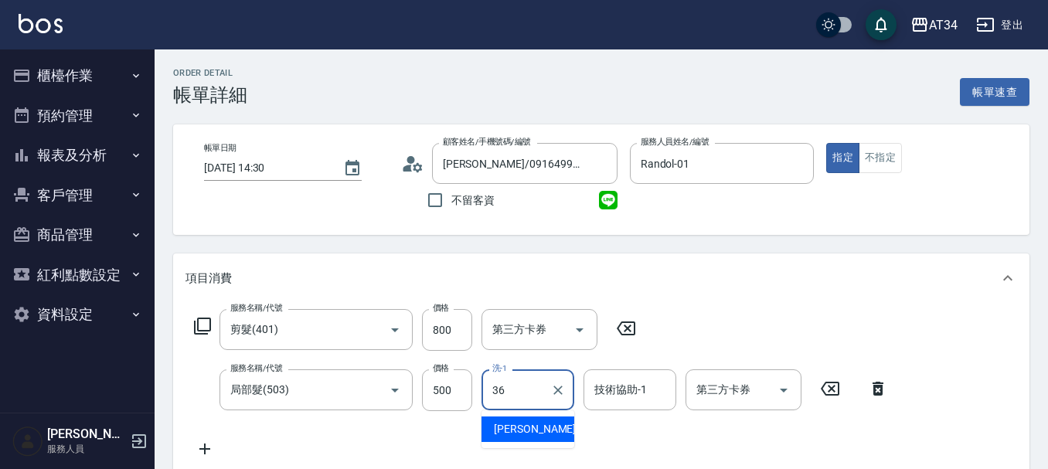
type input "張可芮-36"
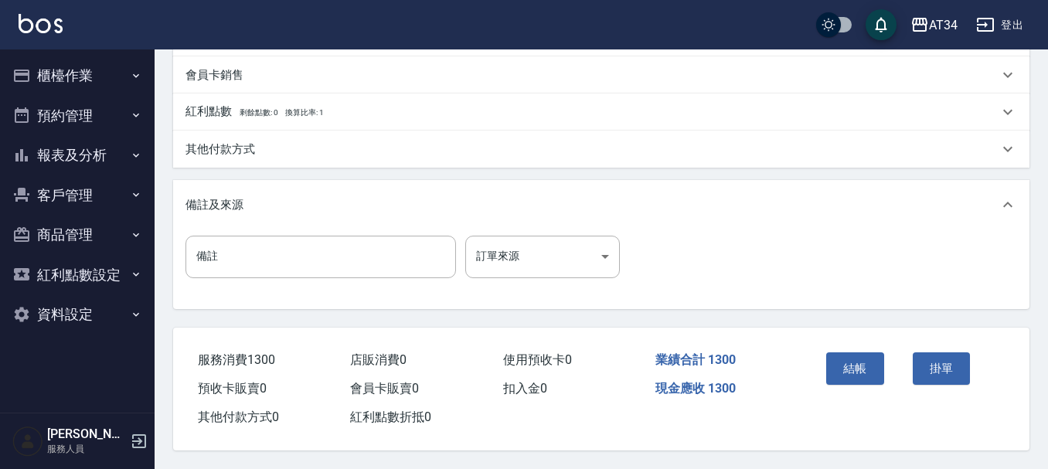
scroll to position [545, 0]
click at [263, 146] on div "其他付款方式" at bounding box center [591, 149] width 813 height 16
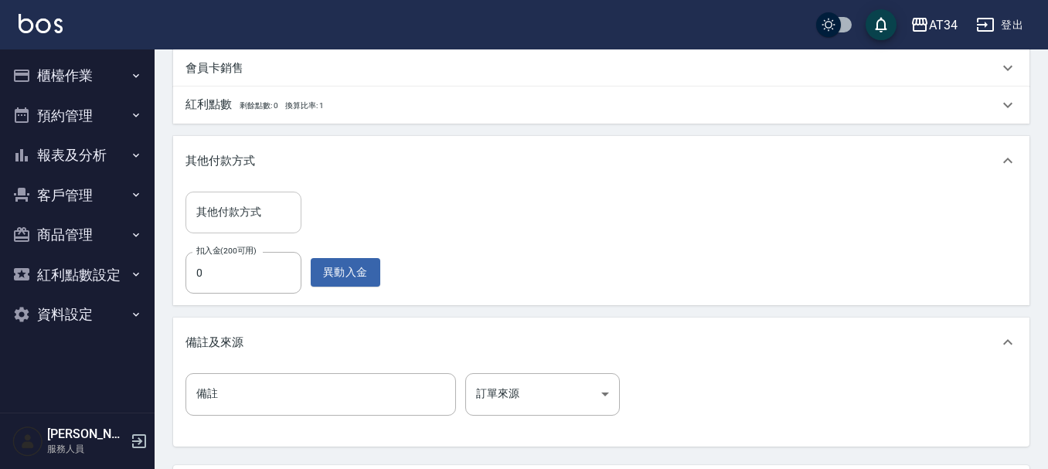
click at [220, 213] on input "其他付款方式" at bounding box center [243, 212] width 102 height 27
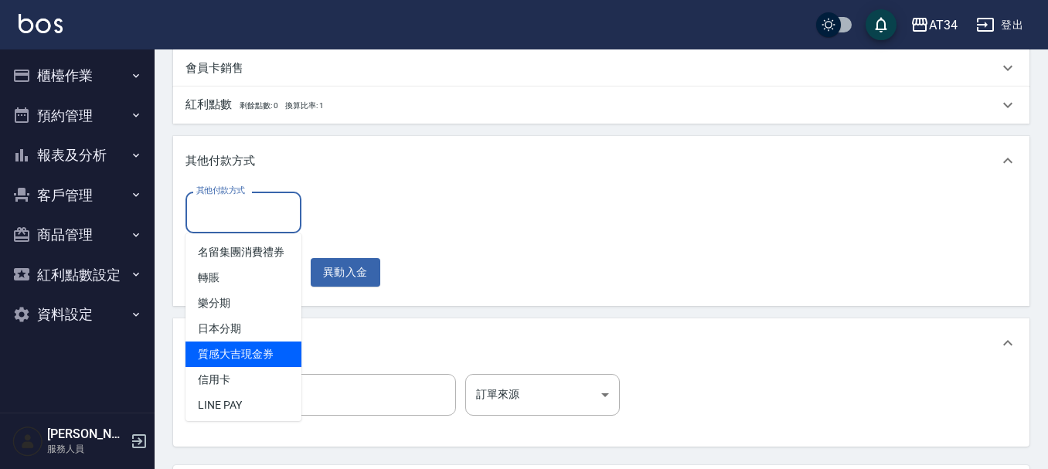
click at [243, 389] on span "信用卡" at bounding box center [243, 379] width 116 height 25
type input "信用卡"
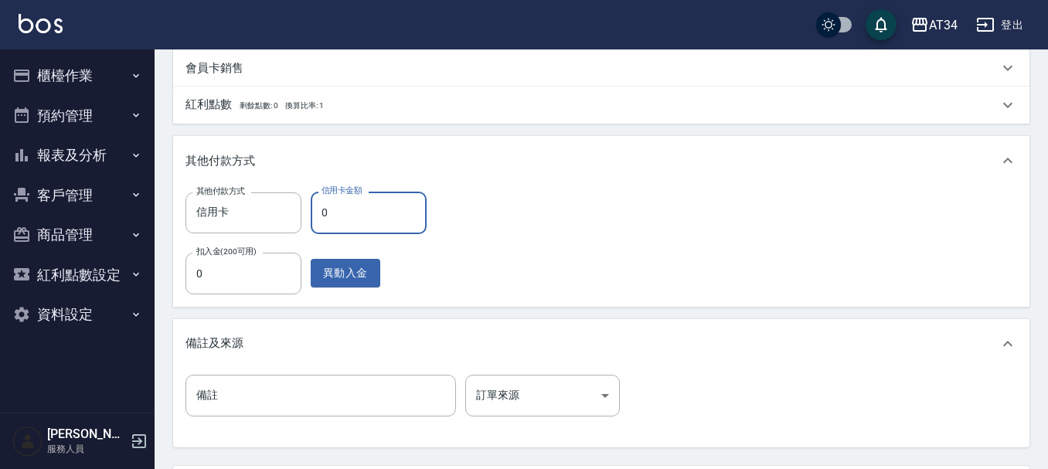
click at [345, 219] on input "0" at bounding box center [369, 213] width 116 height 42
type input "120"
type input "130"
type input "0"
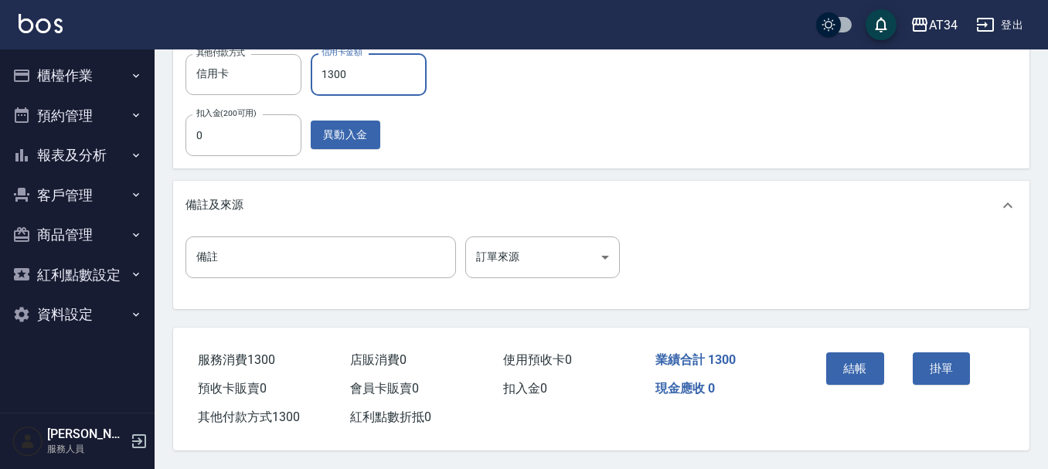
scroll to position [690, 0]
type input "1300"
click at [853, 366] on button "結帳" at bounding box center [855, 368] width 58 height 32
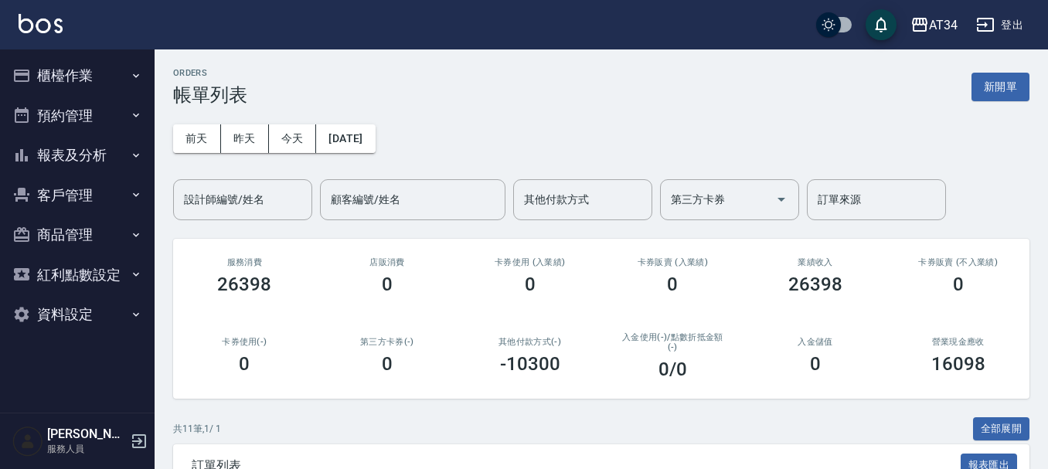
click at [107, 178] on button "客戶管理" at bounding box center [77, 195] width 142 height 40
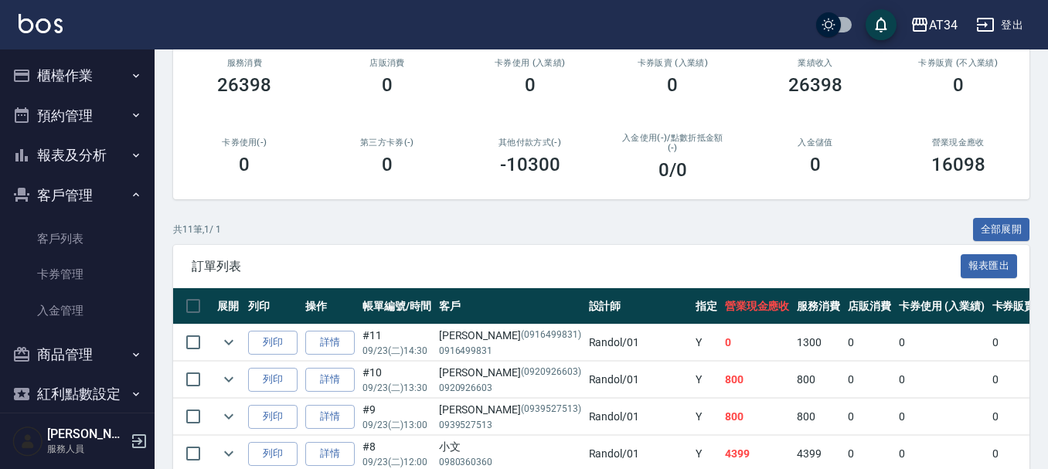
scroll to position [232, 0]
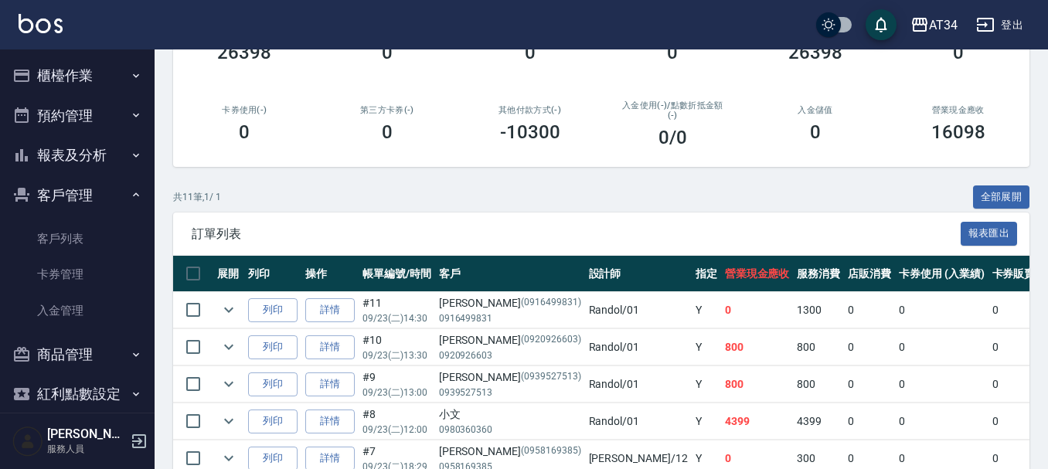
click at [477, 319] on p "0916499831" at bounding box center [510, 318] width 142 height 14
copy p "0916499831"
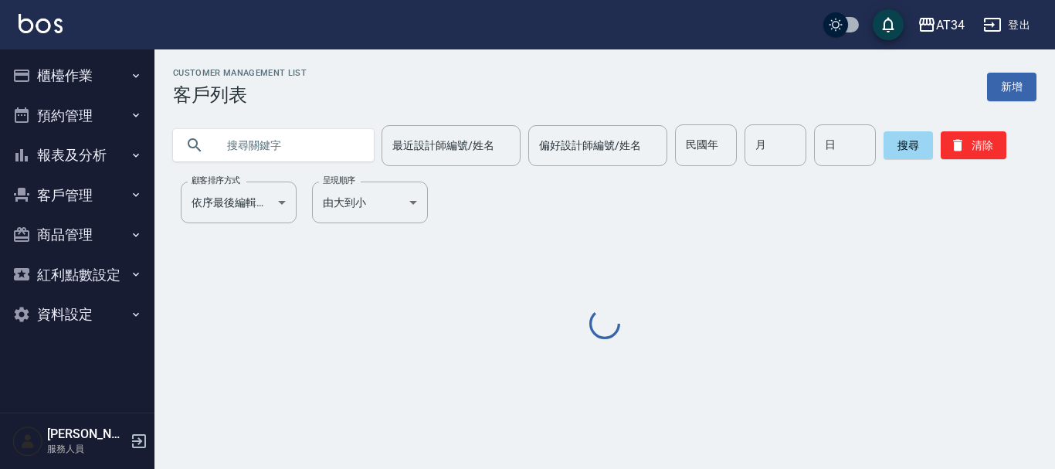
click at [321, 142] on input "text" at bounding box center [288, 145] width 145 height 42
paste input "0916499831"
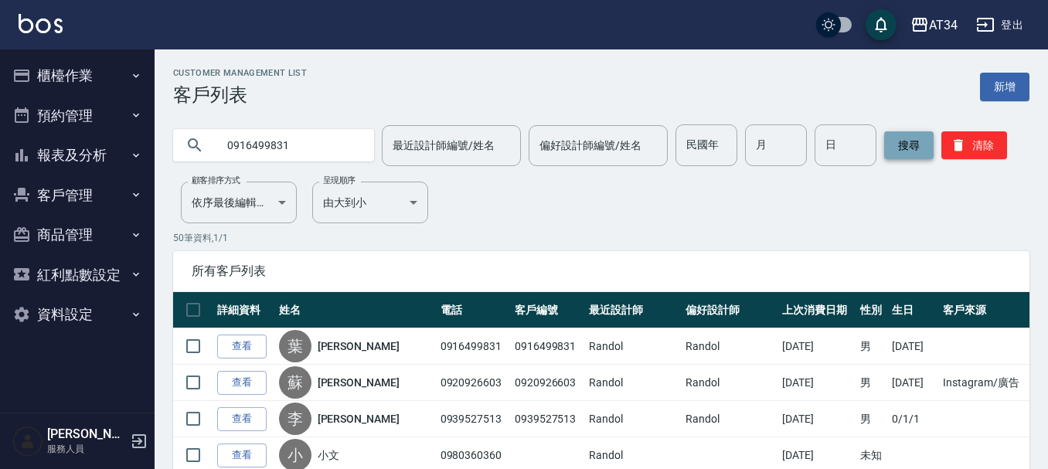
type input "0916499831"
click at [912, 141] on button "搜尋" at bounding box center [908, 145] width 49 height 28
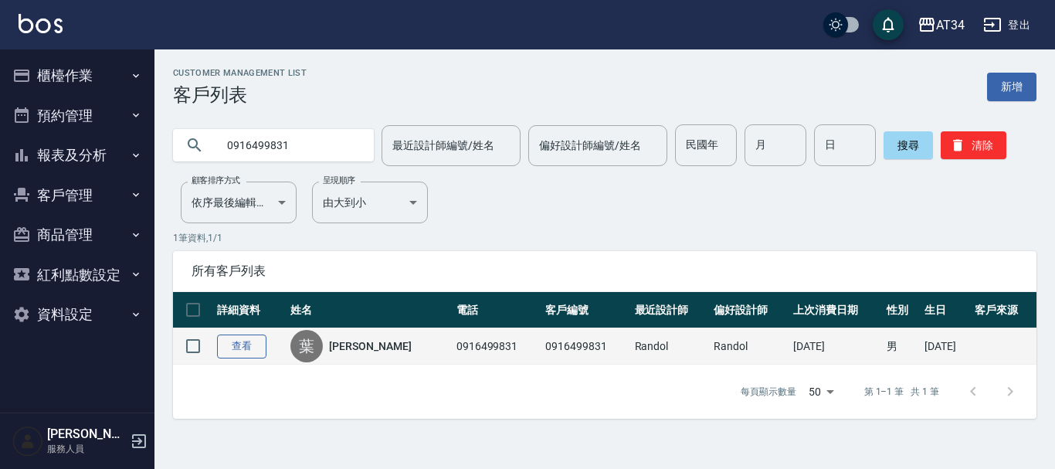
click at [238, 346] on link "查看" at bounding box center [241, 347] width 49 height 24
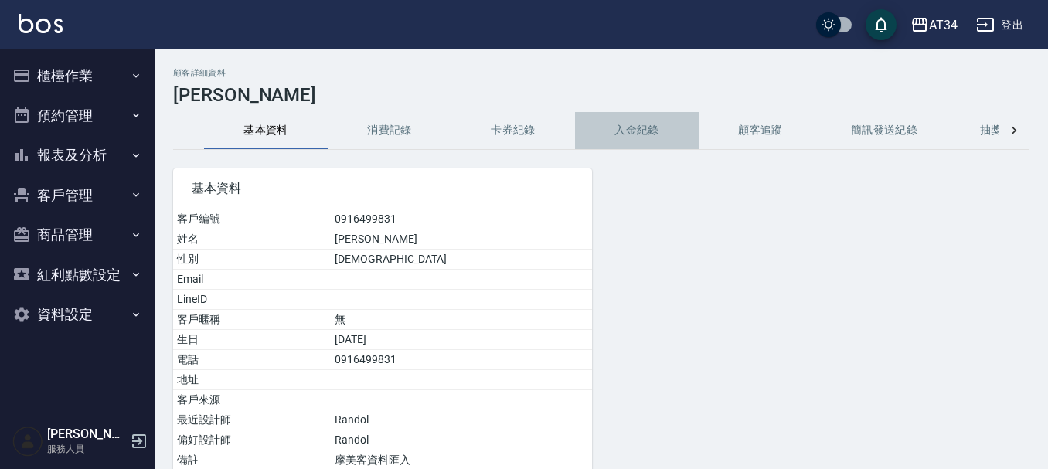
click at [610, 129] on button "入金紀錄" at bounding box center [637, 130] width 124 height 37
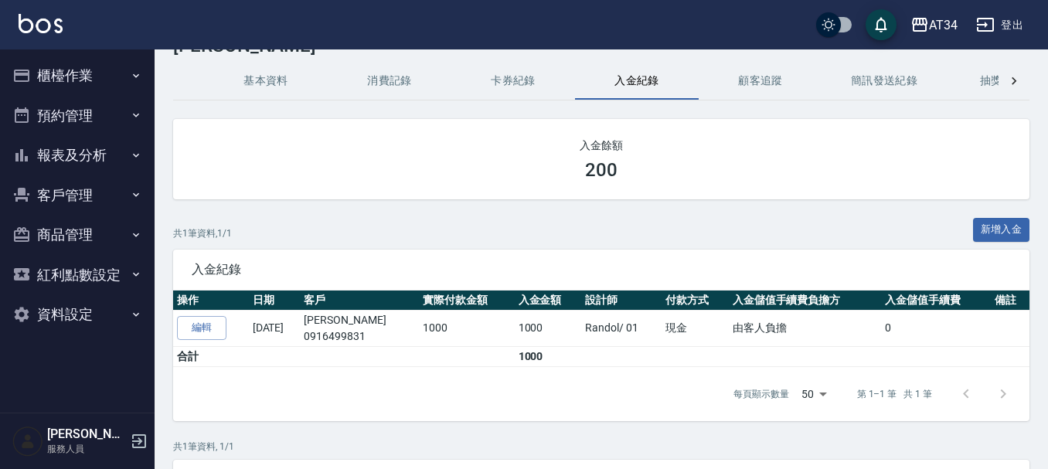
scroll to position [46, 0]
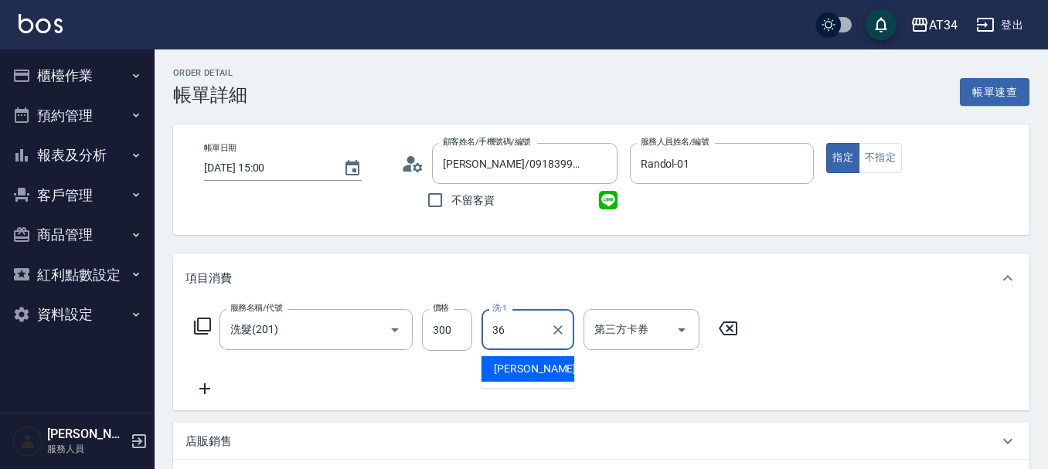
type input "張可芮-36"
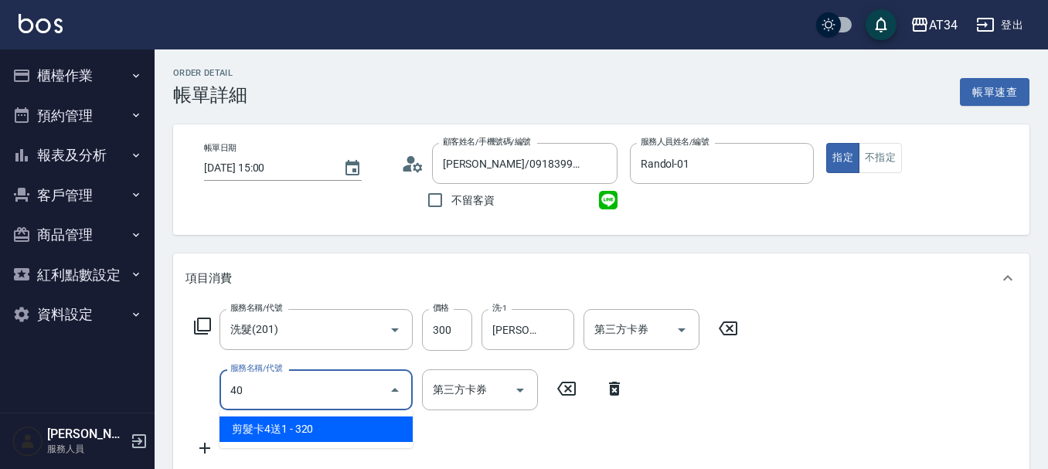
type input "401"
type input "50"
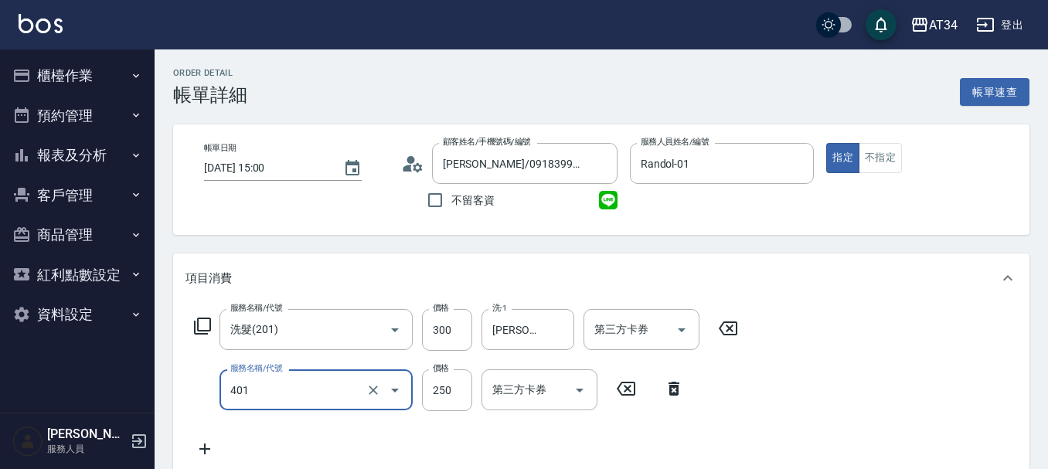
type input "剪髮(401)"
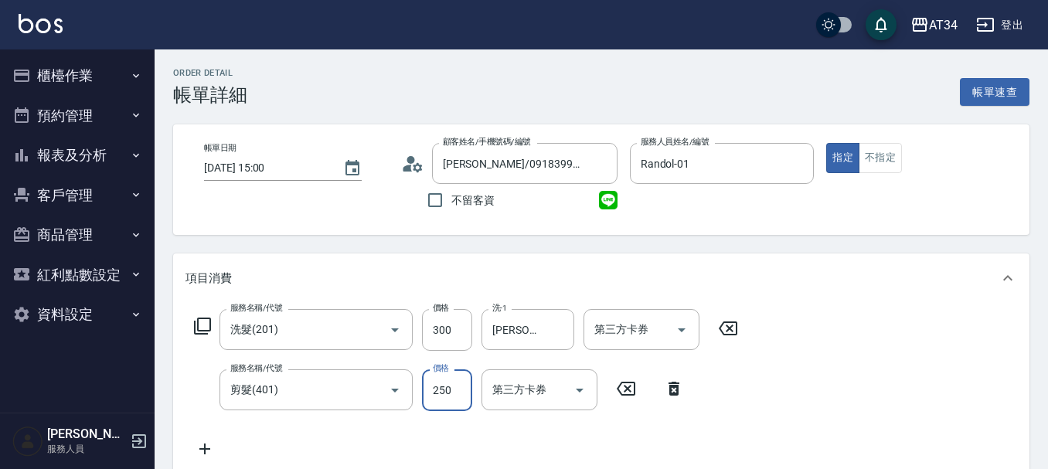
type input "5"
type input "30"
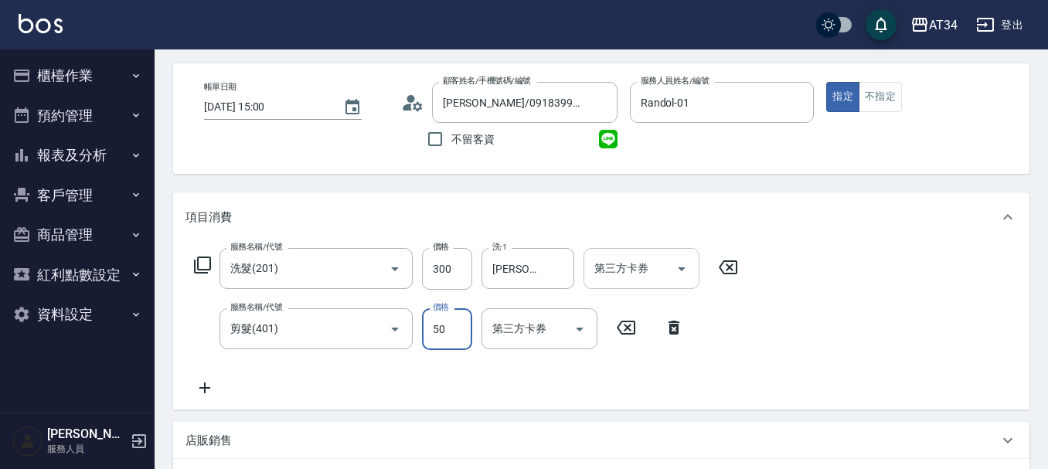
type input "500"
type input "80"
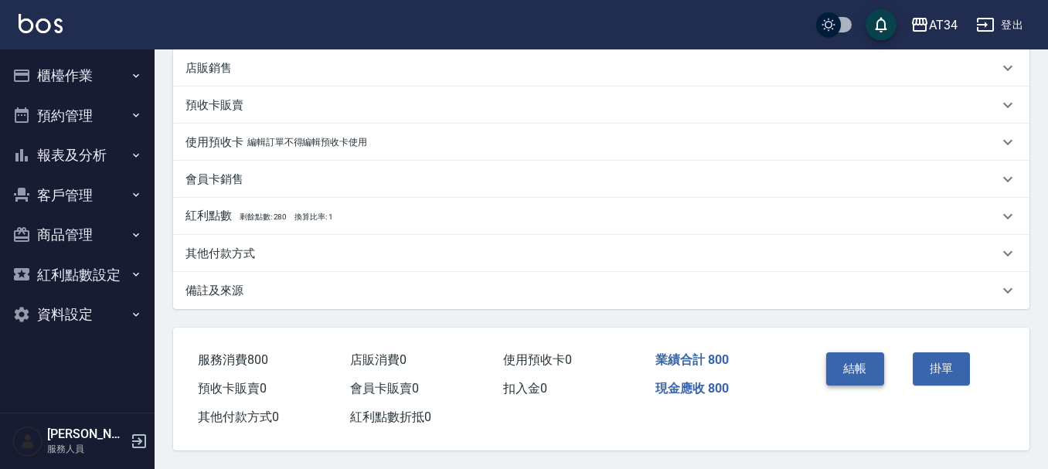
scroll to position [440, 0]
type input "500"
click at [827, 356] on button "結帳" at bounding box center [855, 368] width 58 height 32
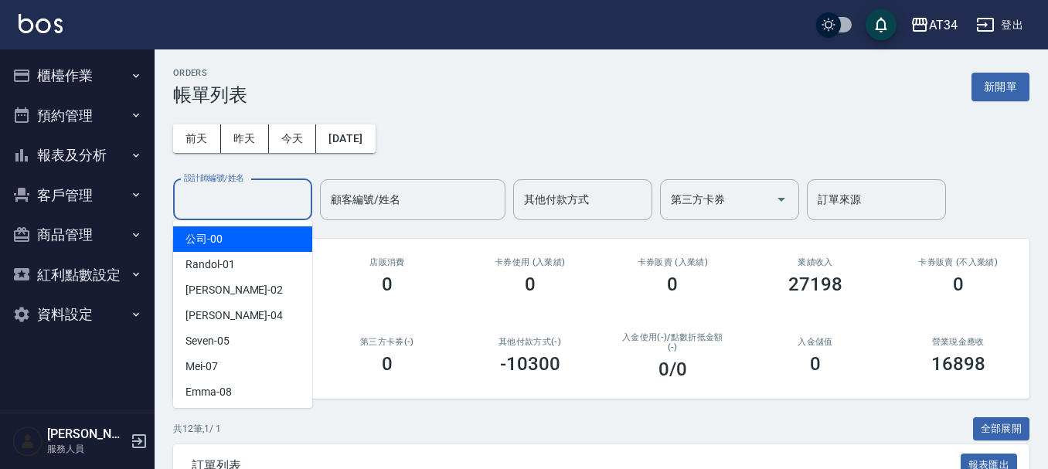
click at [298, 205] on input "設計師編號/姓名" at bounding box center [242, 199] width 125 height 27
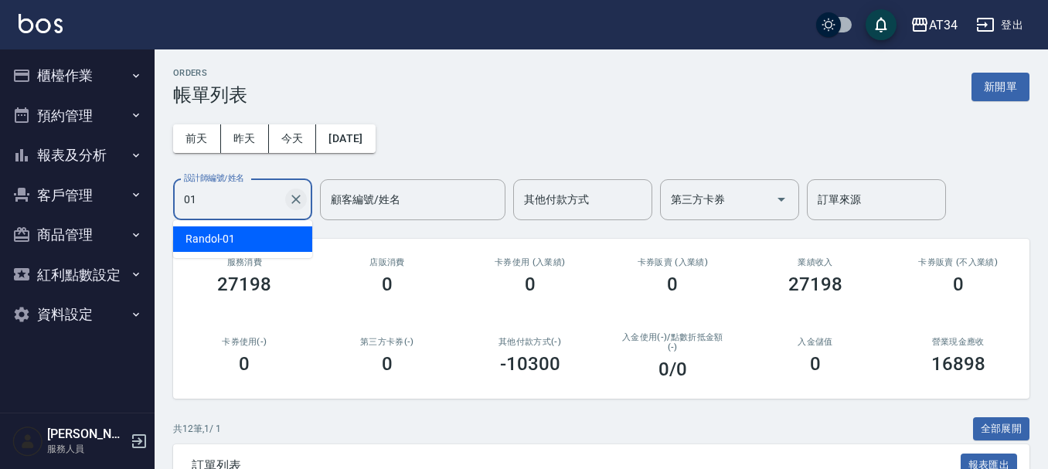
type input "Randol-01"
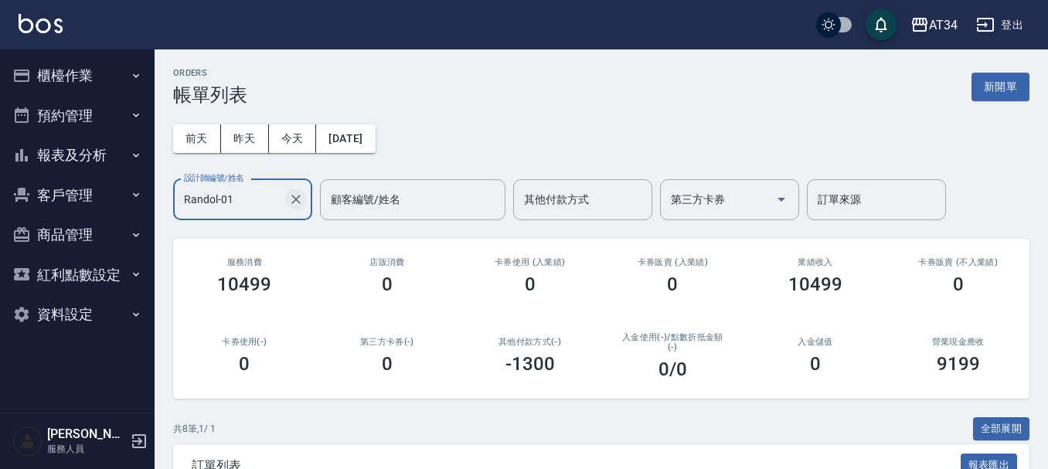
click at [291, 198] on icon "Clear" at bounding box center [295, 199] width 15 height 15
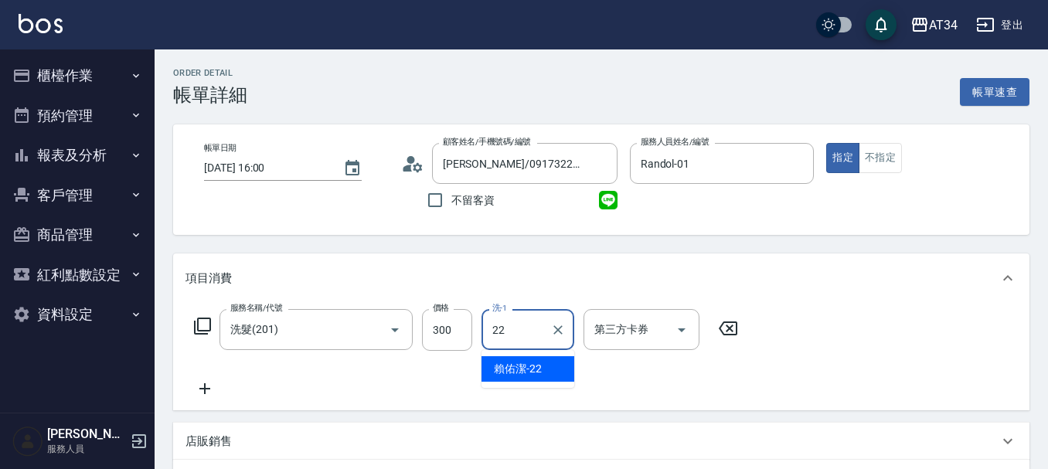
type input "[PERSON_NAME]-22"
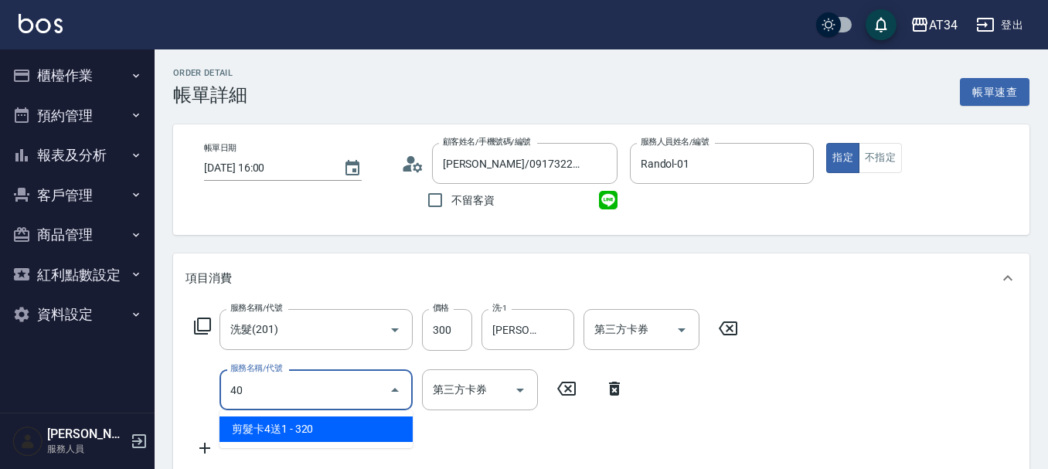
type input "401"
type input "50"
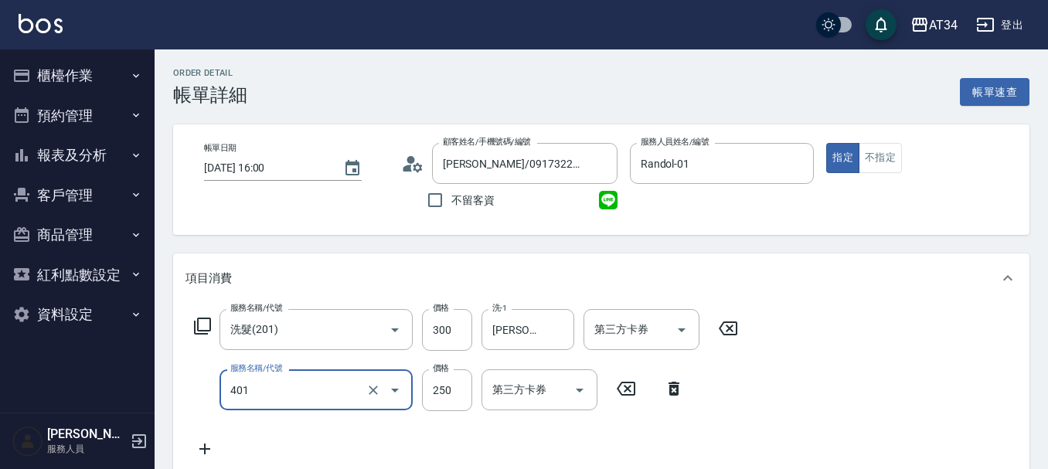
type input "剪髮(401)"
type input "30"
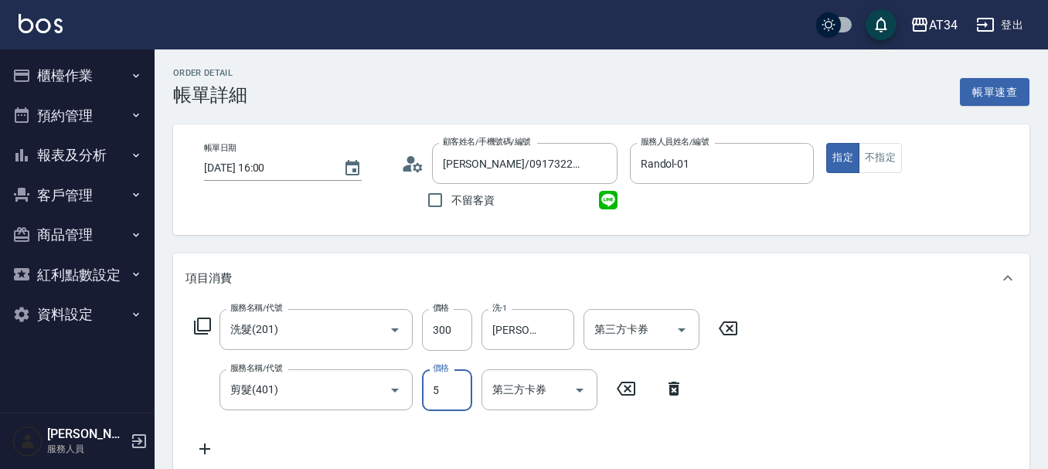
type input "50"
type input "80"
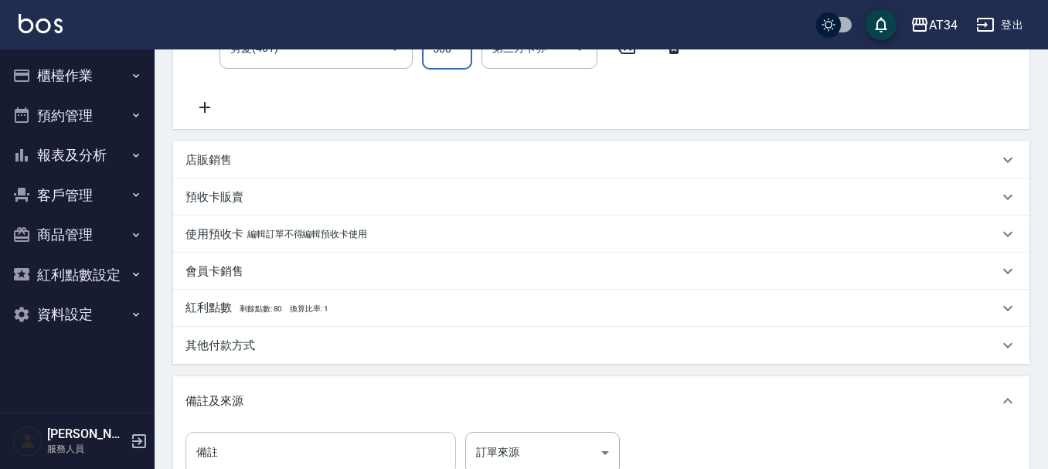
scroll to position [545, 0]
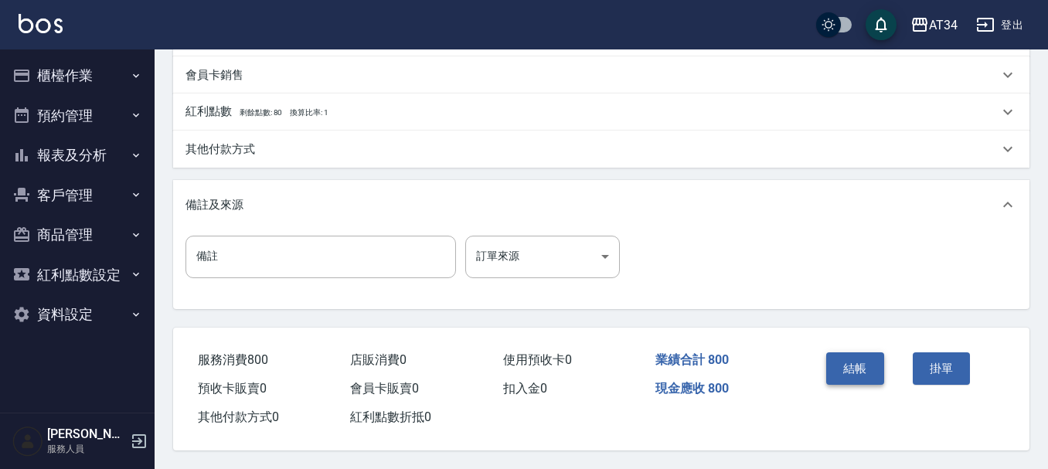
type input "500"
click at [853, 358] on button "結帳" at bounding box center [855, 368] width 58 height 32
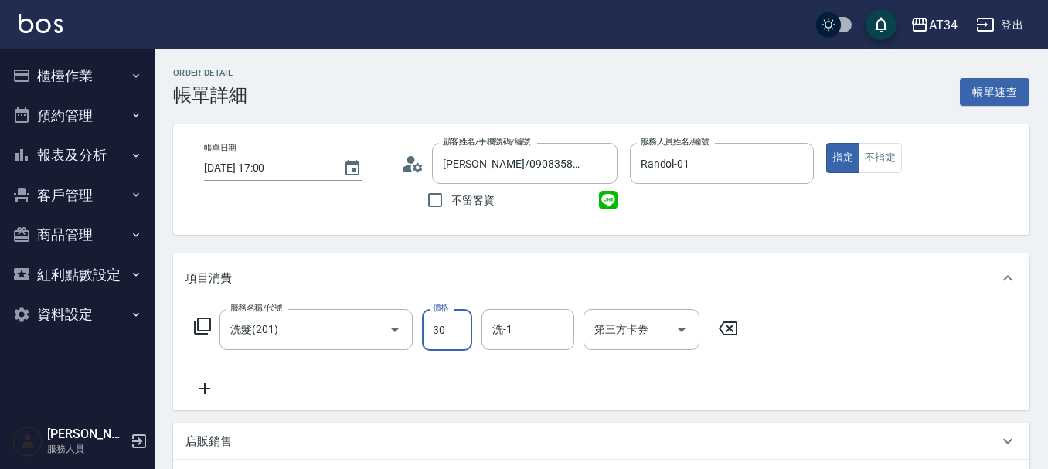
type input "300"
type input "30"
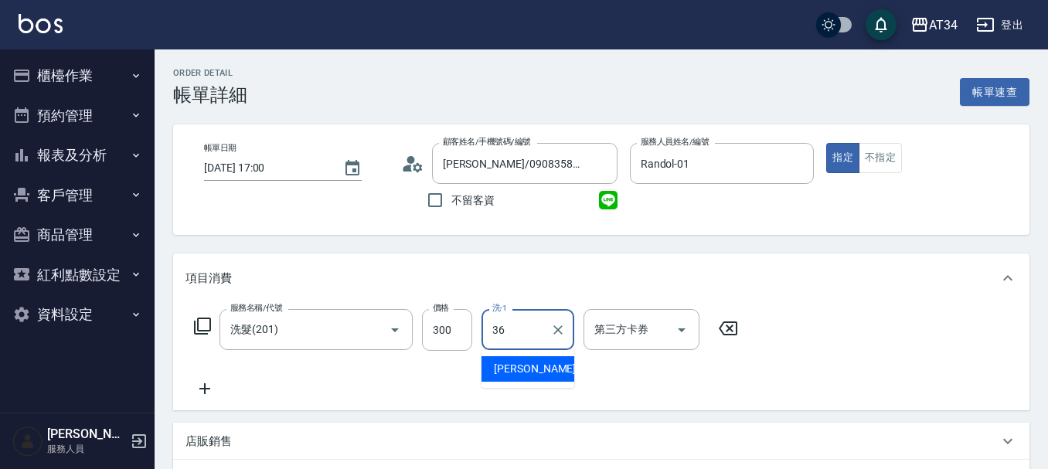
type input "[PERSON_NAME]-36"
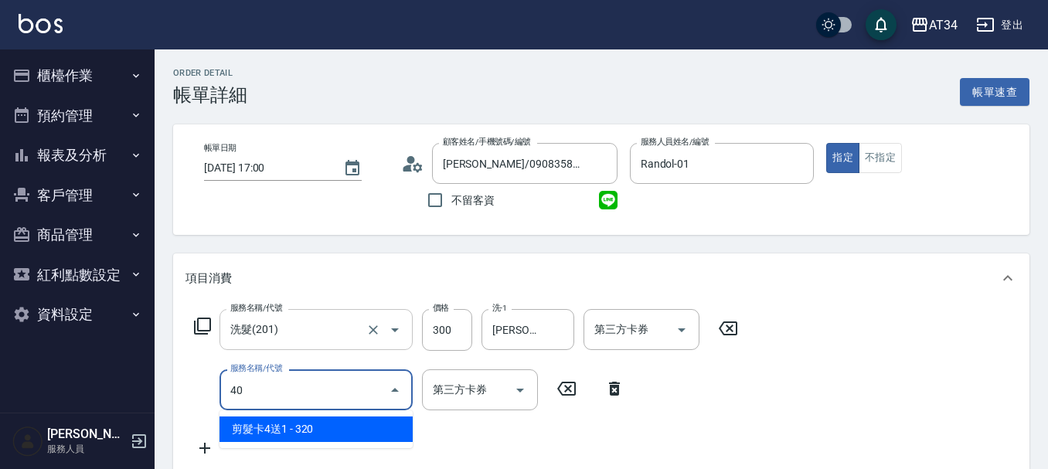
type input "401"
type input "50"
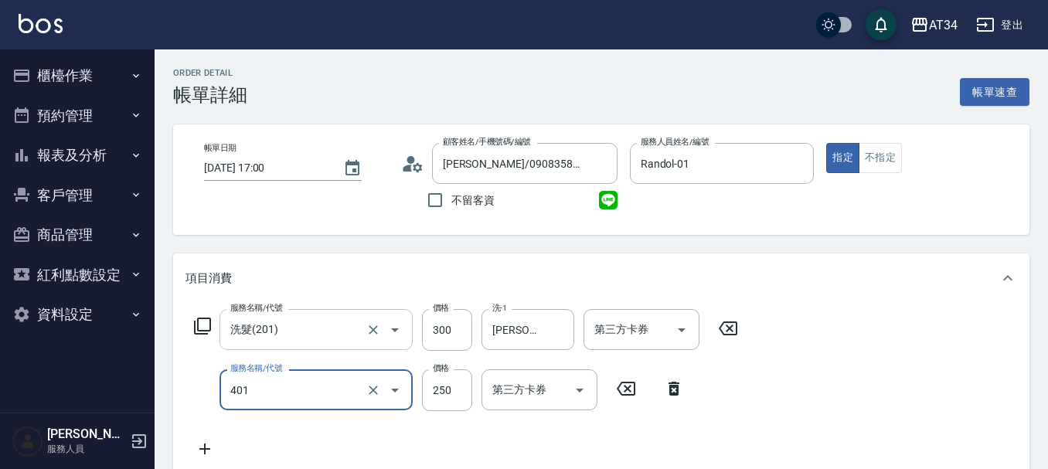
type input "剪髮(401)"
type input "30"
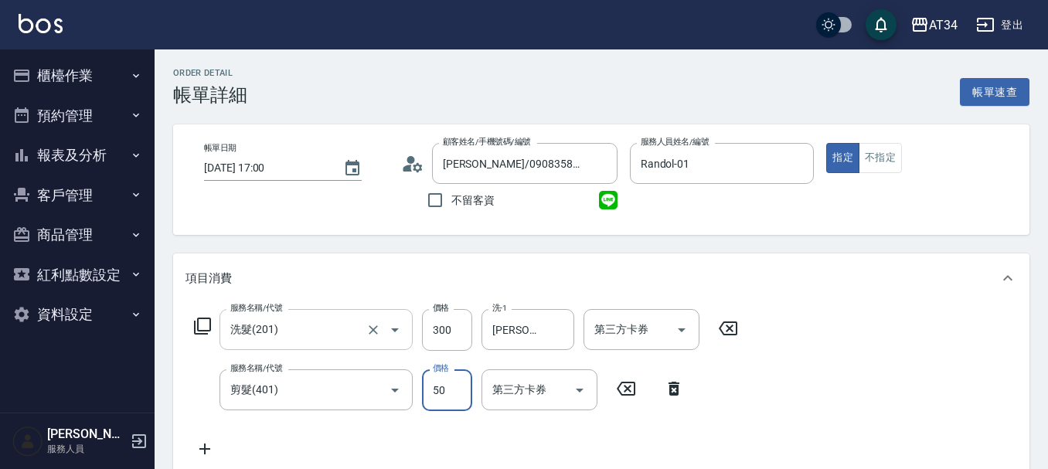
type input "500"
type input "80"
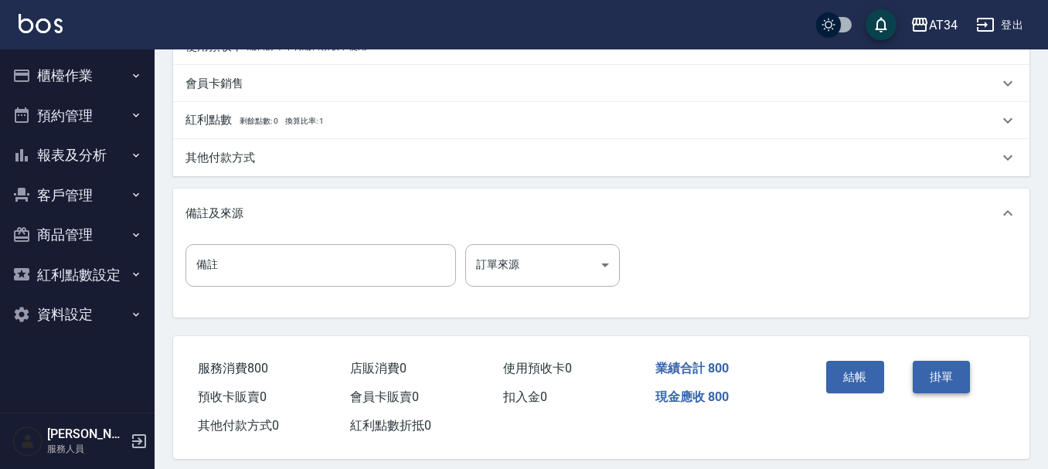
scroll to position [545, 0]
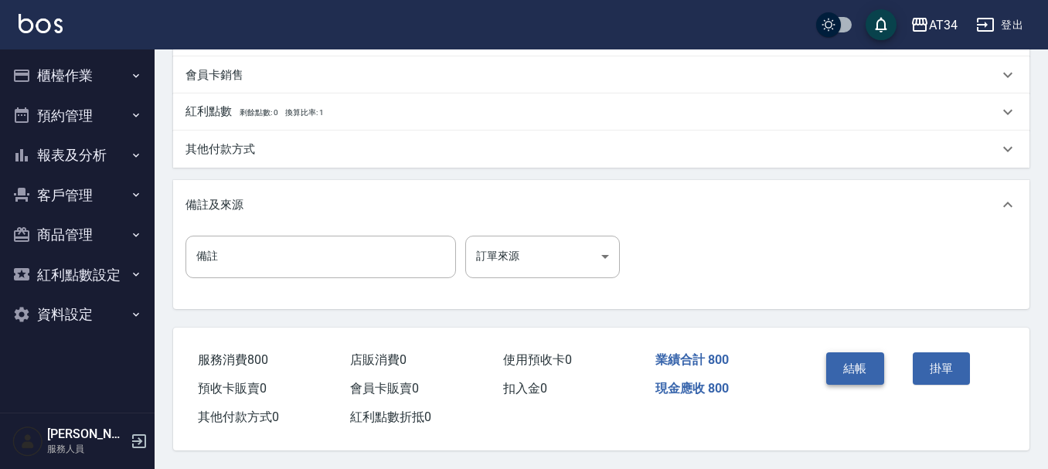
type input "500"
click at [851, 361] on button "結帳" at bounding box center [855, 368] width 58 height 32
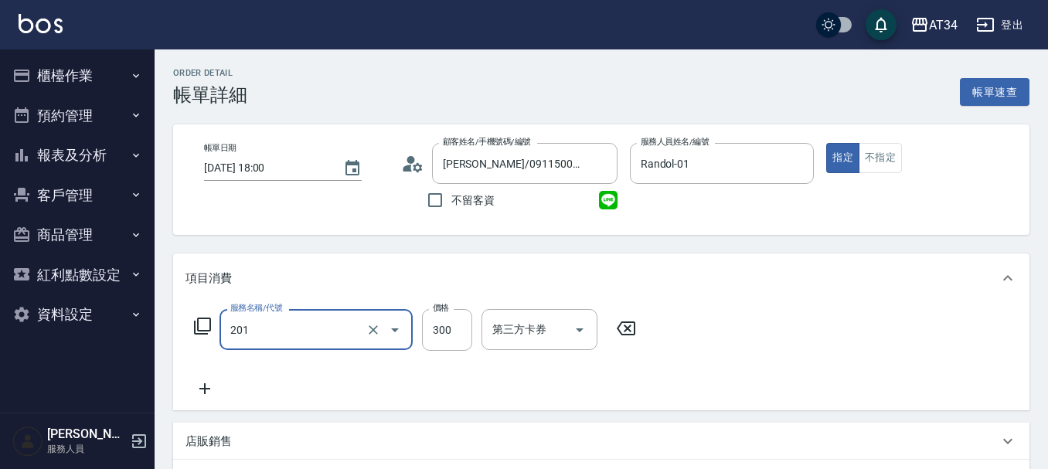
type input "洗髮(201)"
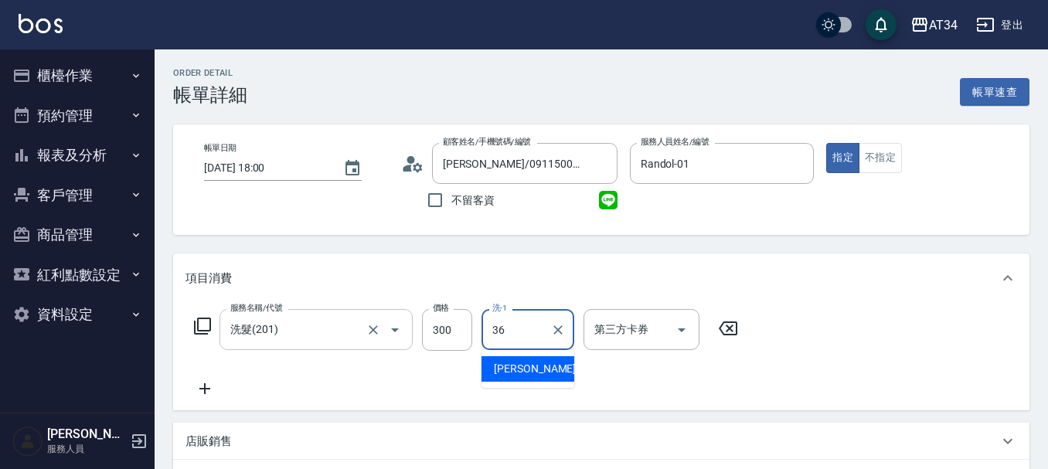
type input "張可芮-36"
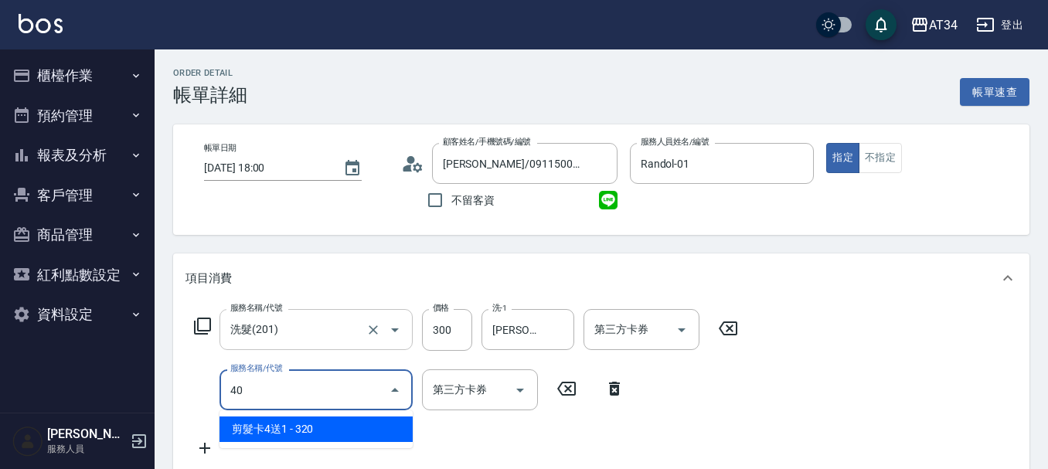
type input "401"
type input "50"
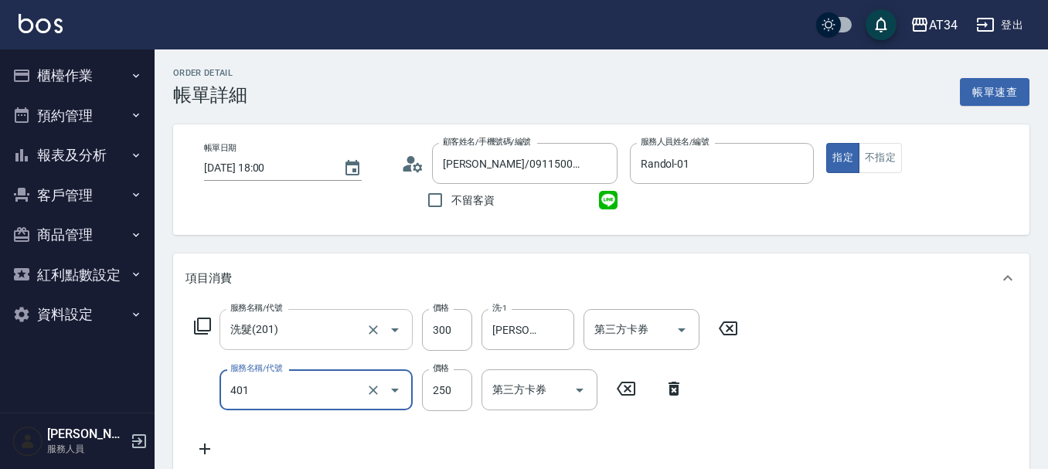
type input "剪髮(401)"
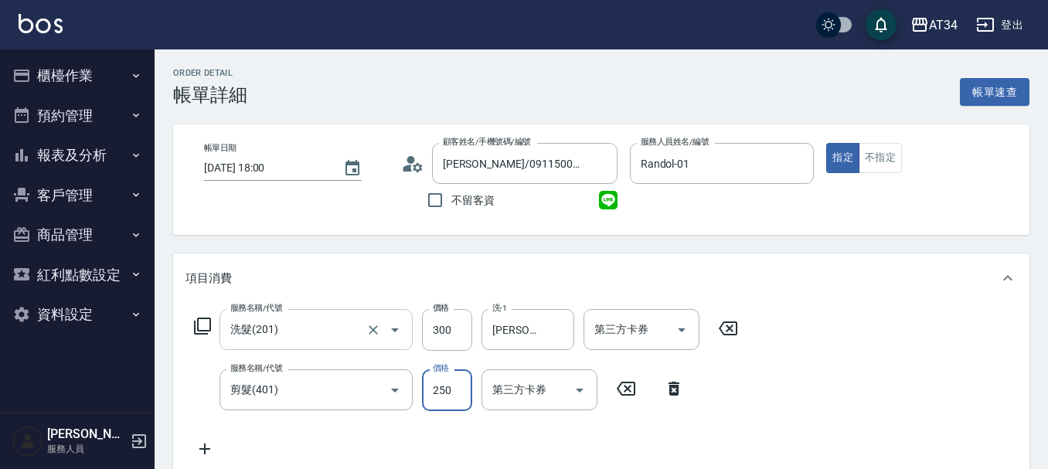
type input "30"
type input "50"
type input "80"
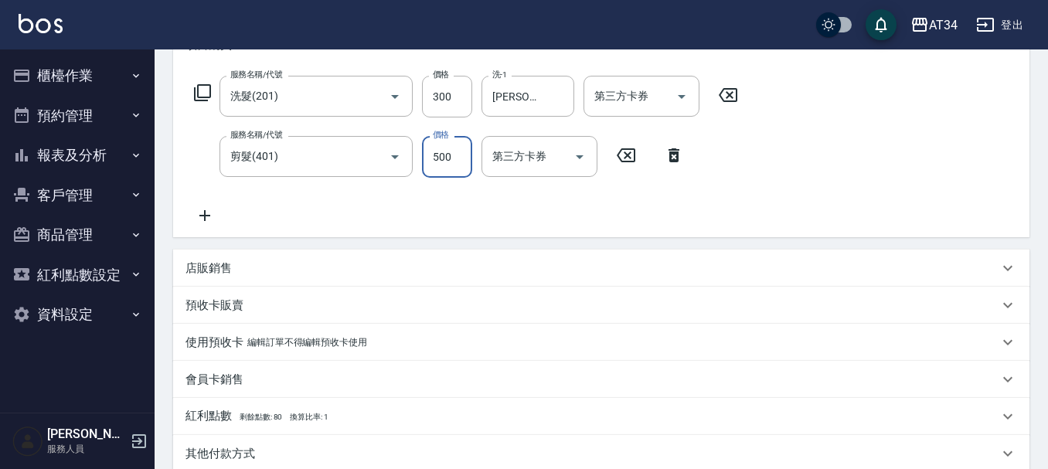
scroll to position [545, 0]
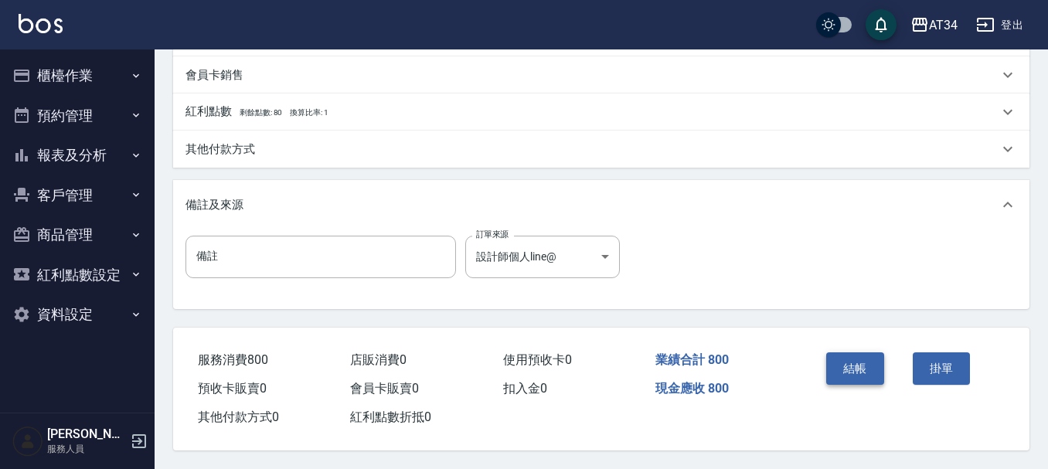
type input "500"
click at [833, 355] on button "結帳" at bounding box center [855, 368] width 58 height 32
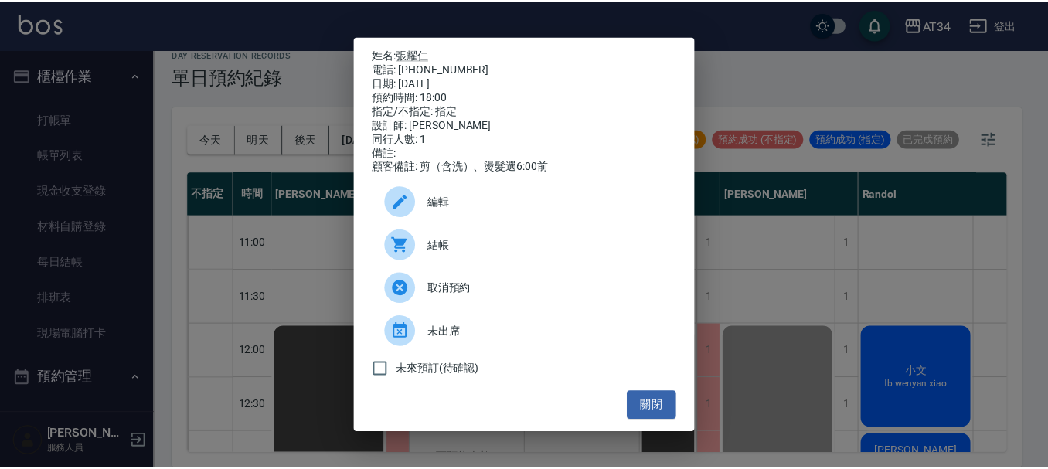
scroll to position [695, 284]
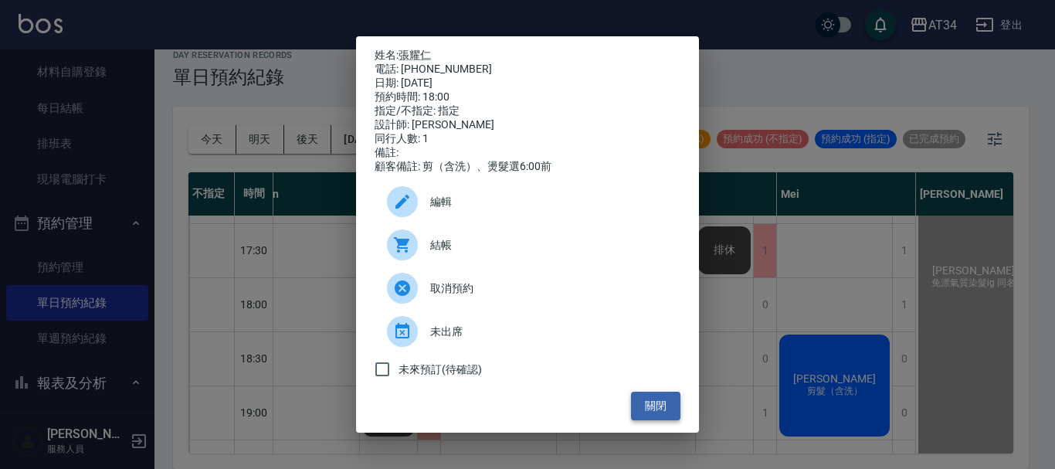
click at [657, 413] on button "關閉" at bounding box center [655, 406] width 49 height 29
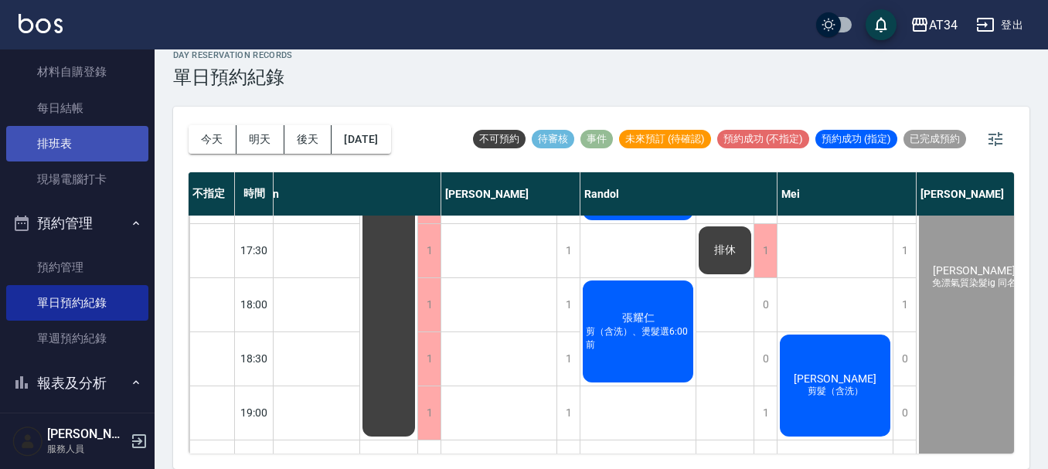
scroll to position [0, 0]
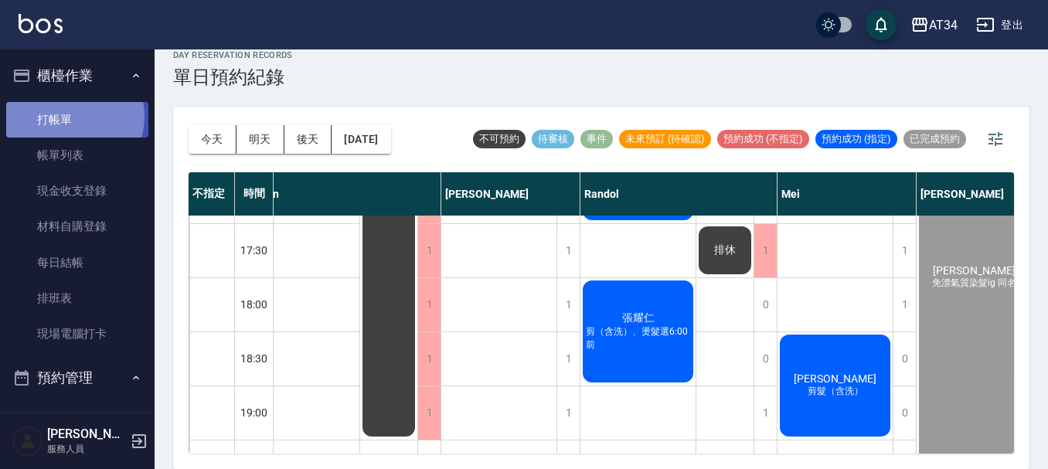
click at [64, 116] on link "打帳單" at bounding box center [77, 120] width 142 height 36
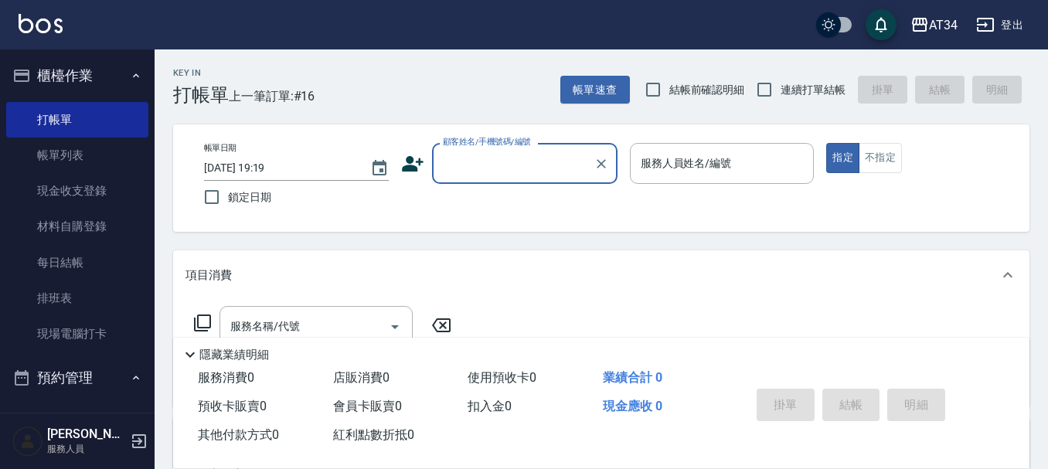
click at [482, 168] on input "顧客姓名/手機號碼/編號" at bounding box center [513, 163] width 148 height 27
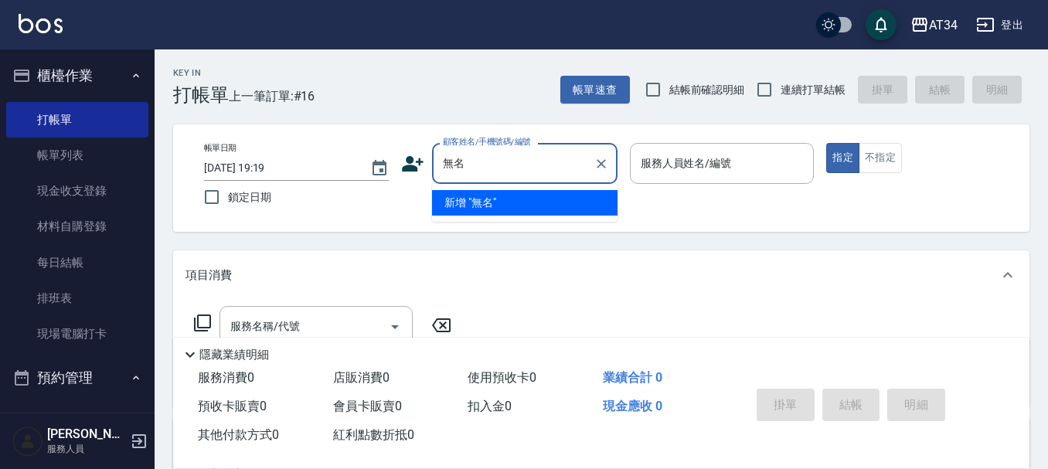
type input "無"
click at [525, 172] on input "無" at bounding box center [513, 163] width 148 height 27
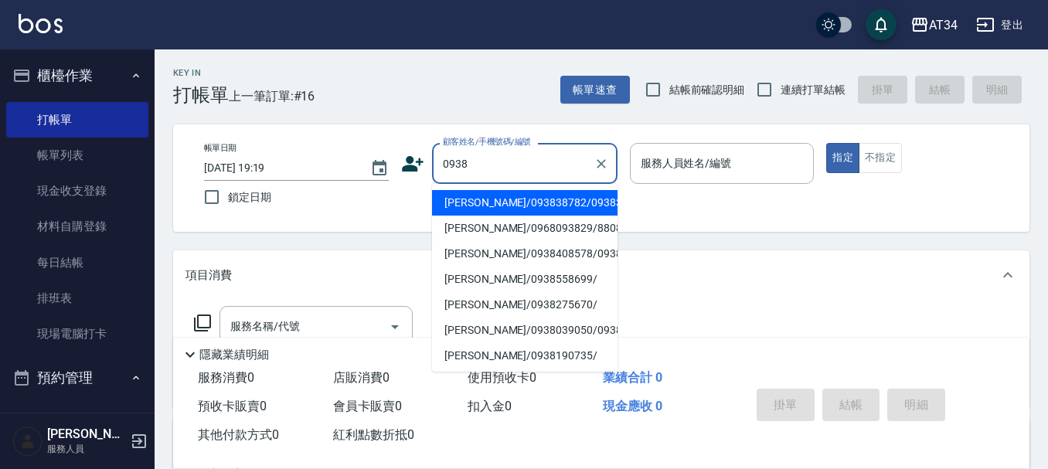
click at [504, 199] on li "鄭偉柏/093838782/0938387820" at bounding box center [524, 202] width 185 height 25
type input "鄭偉柏/093838782/0938387820"
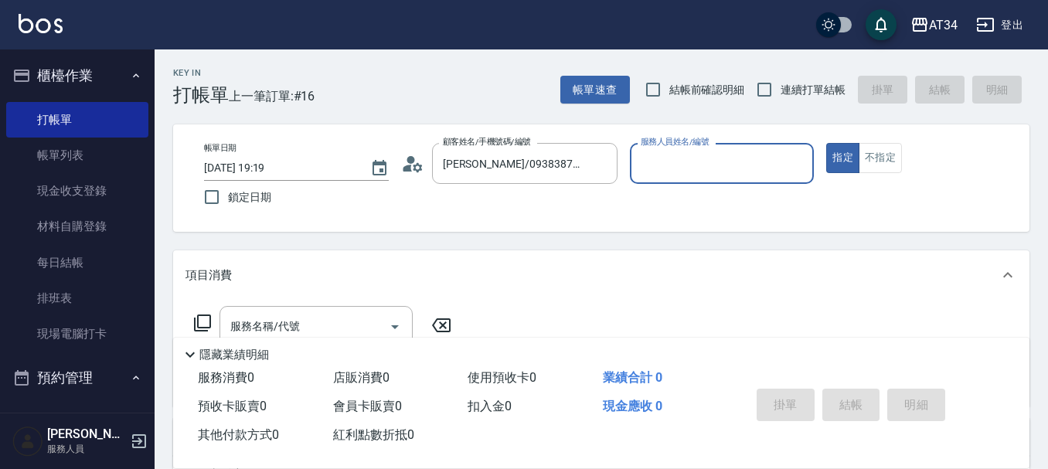
type input "annie-27"
click at [895, 158] on button "不指定" at bounding box center [879, 158] width 43 height 30
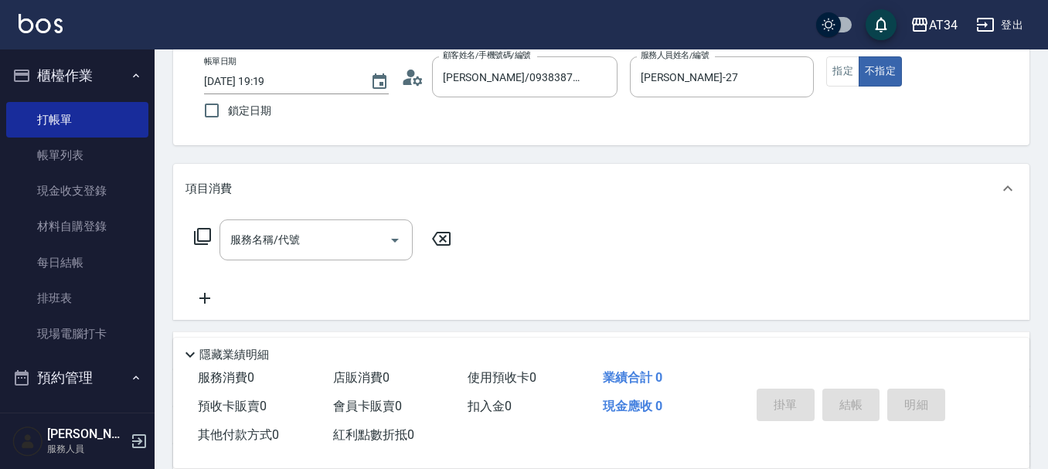
scroll to position [155, 0]
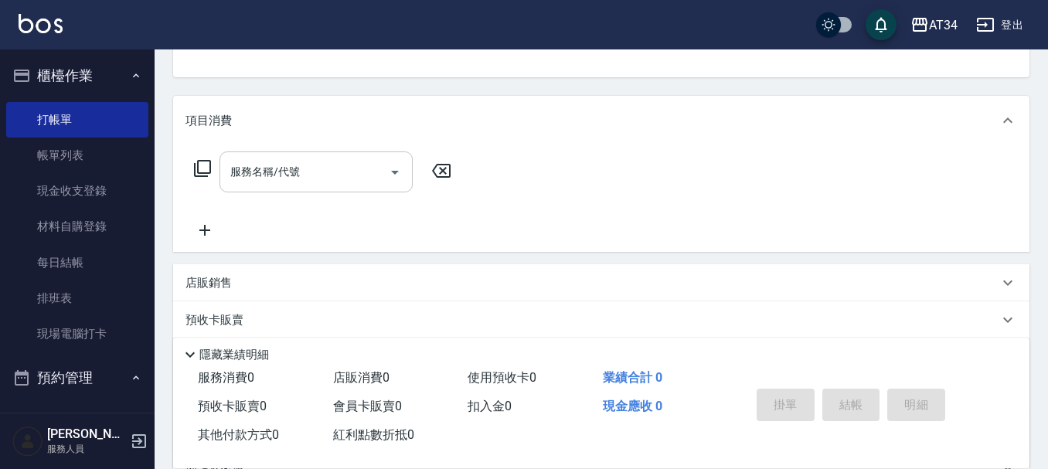
click at [362, 158] on input "服務名稱/代號" at bounding box center [304, 171] width 156 height 27
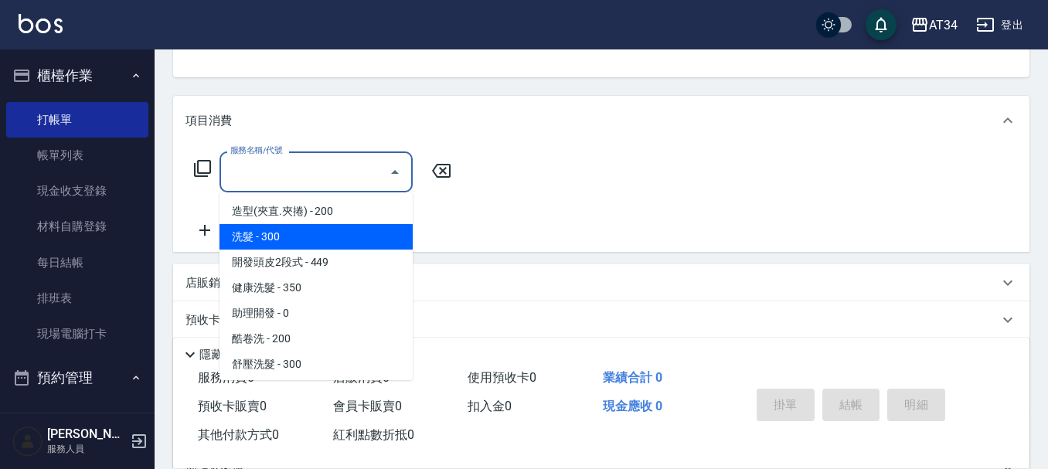
click at [338, 243] on span "洗髮 - 300" at bounding box center [315, 236] width 193 height 25
type input "洗髮(201)"
type input "30"
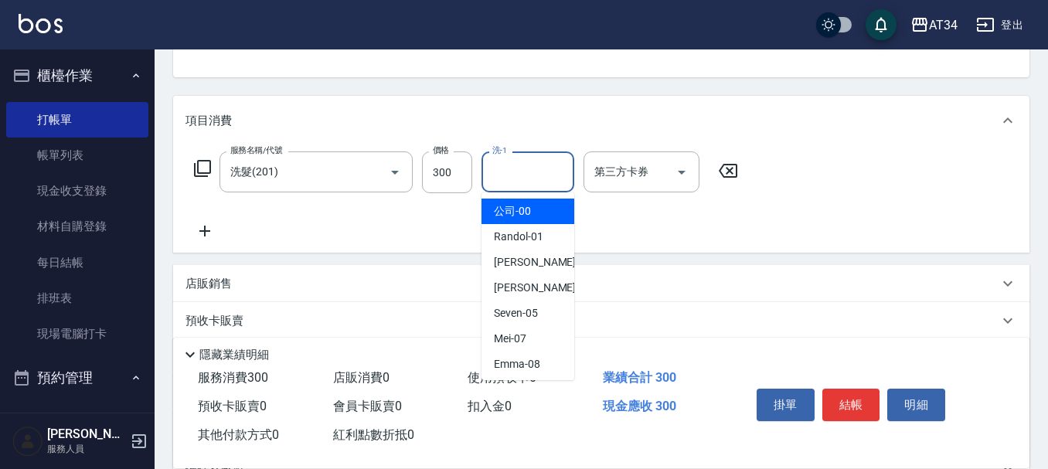
click at [559, 179] on input "洗-1" at bounding box center [527, 171] width 79 height 27
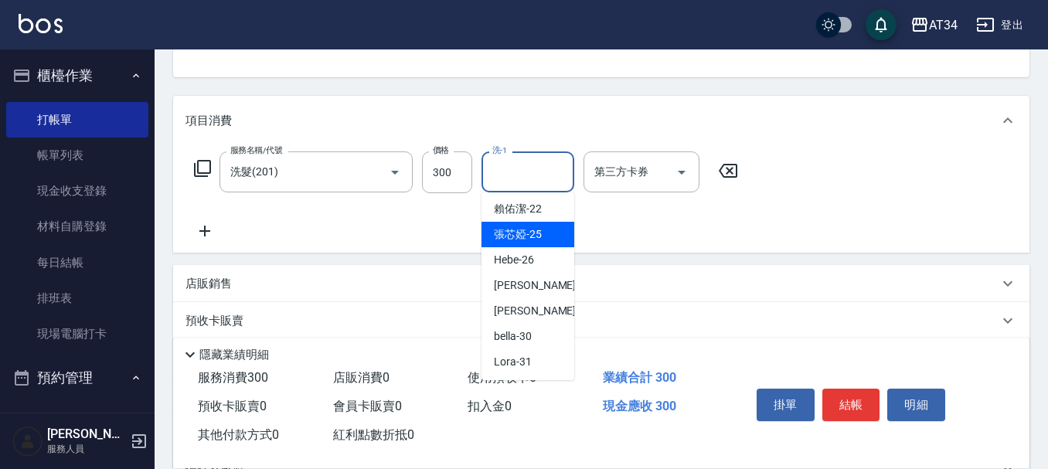
scroll to position [309, 0]
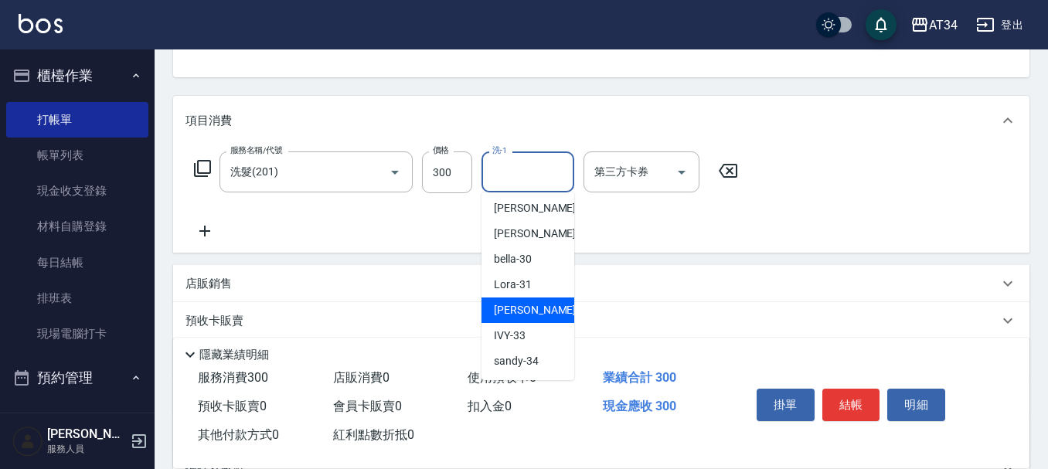
click at [517, 312] on span "阿源 -32" at bounding box center [542, 310] width 97 height 16
type input "阿源-32"
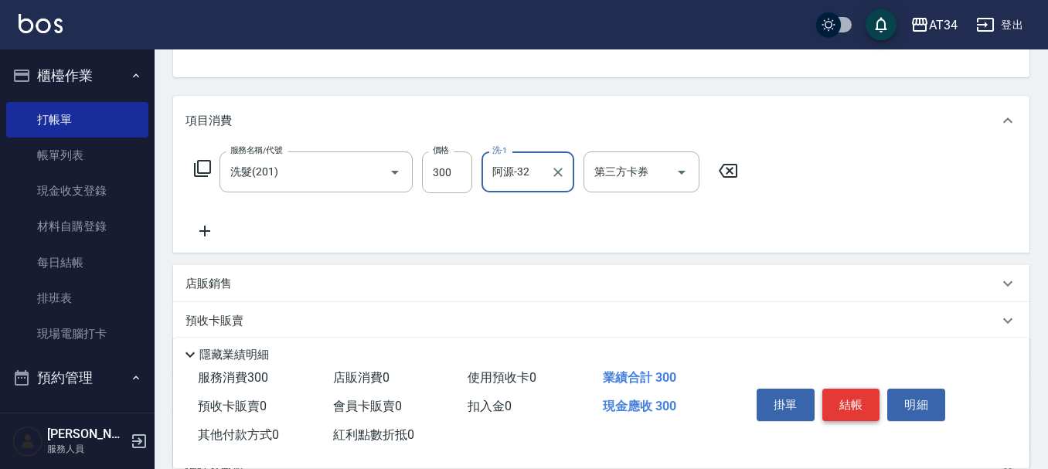
click at [839, 400] on button "結帳" at bounding box center [851, 405] width 58 height 32
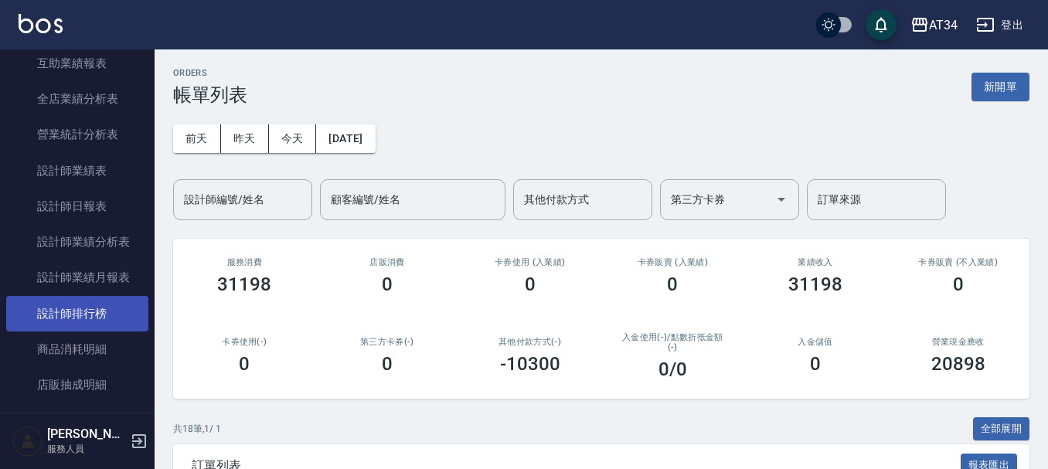
scroll to position [773, 0]
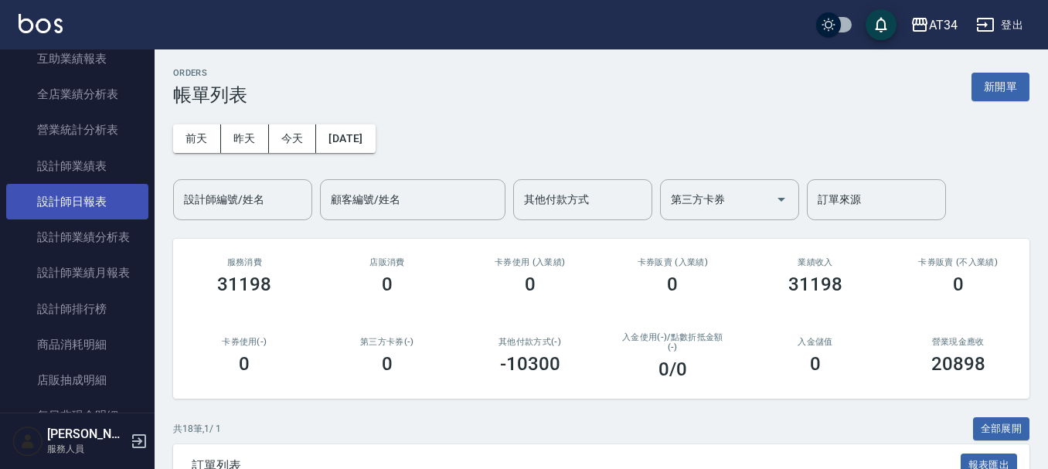
click at [101, 199] on link "設計師日報表" at bounding box center [77, 202] width 142 height 36
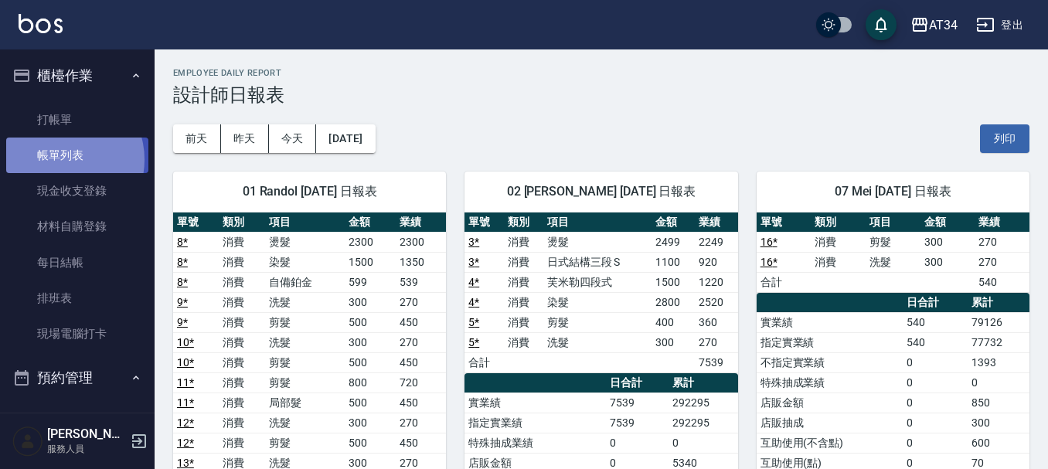
click at [63, 160] on link "帳單列表" at bounding box center [77, 156] width 142 height 36
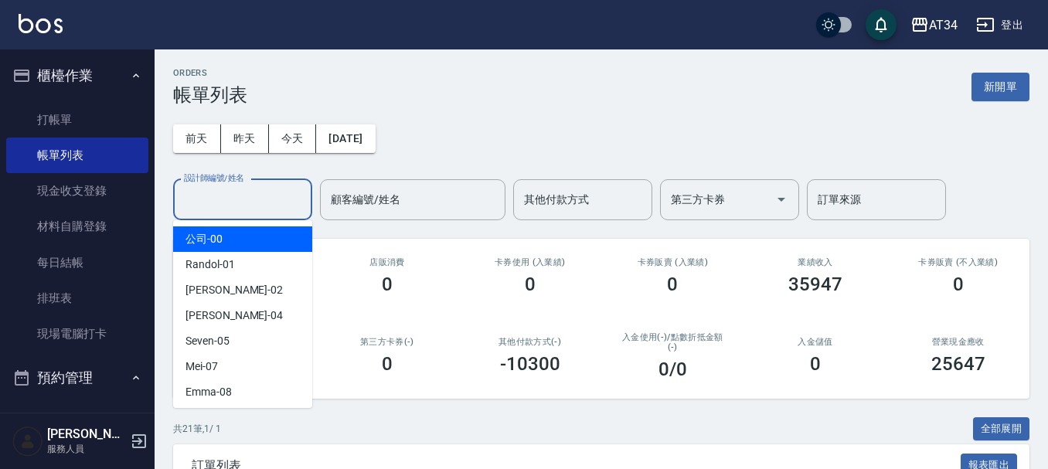
click at [272, 195] on input "設計師編號/姓名" at bounding box center [242, 199] width 125 height 27
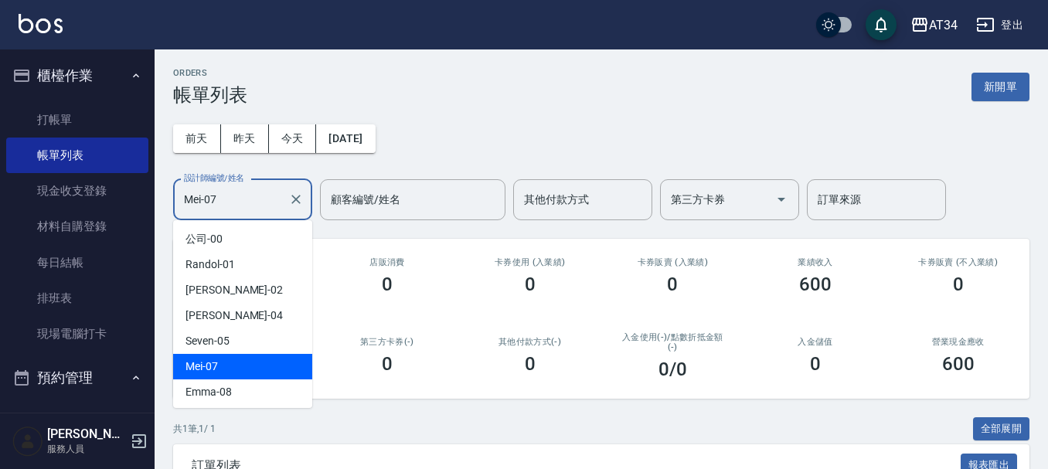
drag, startPoint x: 234, startPoint y: 202, endPoint x: 0, endPoint y: 219, distance: 234.6
click at [0, 216] on div "AT34 登出 櫃檯作業 打帳單 帳單列表 現金收支登錄 材料自購登錄 每日結帳 排班表 現場電腦打卡 預約管理 預約管理 單日預約紀錄 單週預約紀錄 報表及…" at bounding box center [524, 310] width 1048 height 621
type input "1"
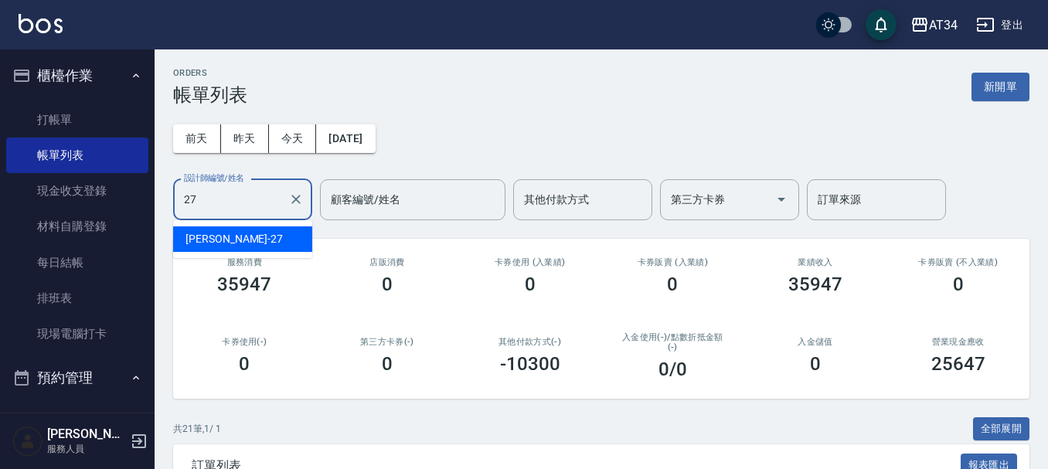
type input "2"
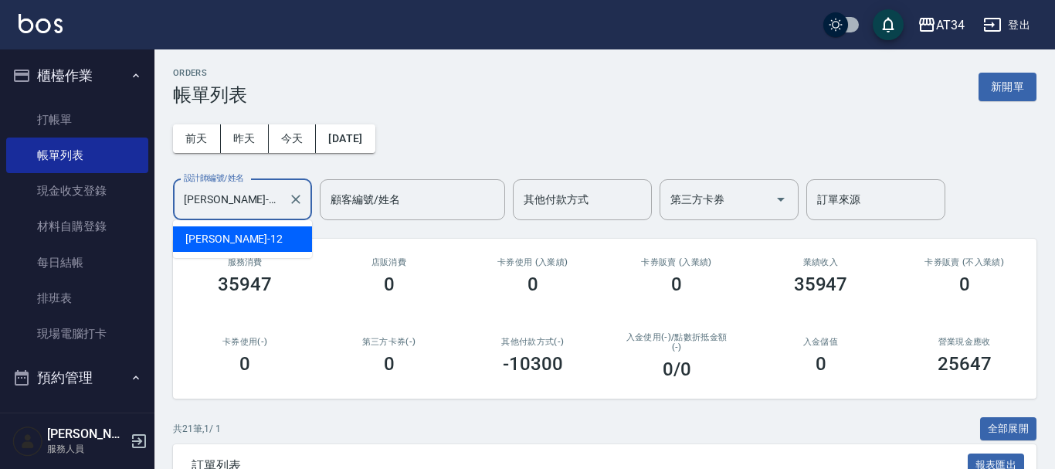
type input "Emily-12"
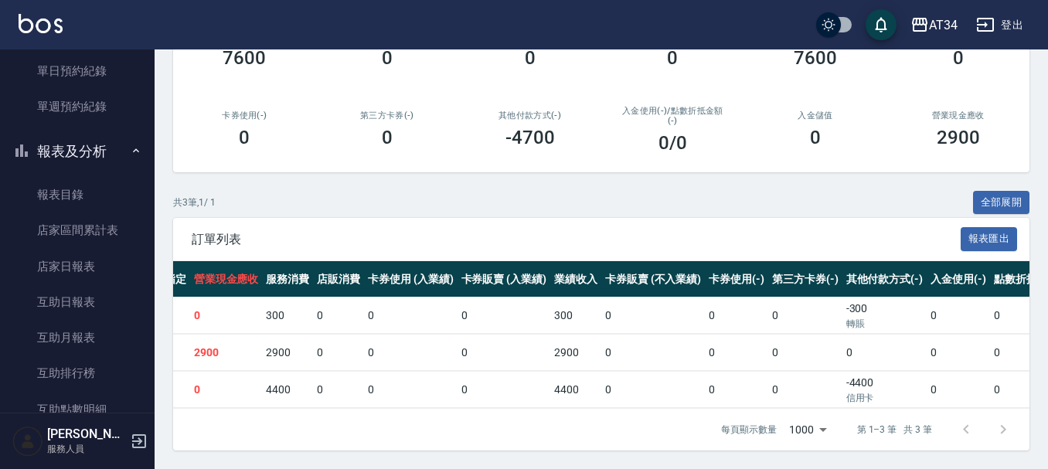
scroll to position [0, 536]
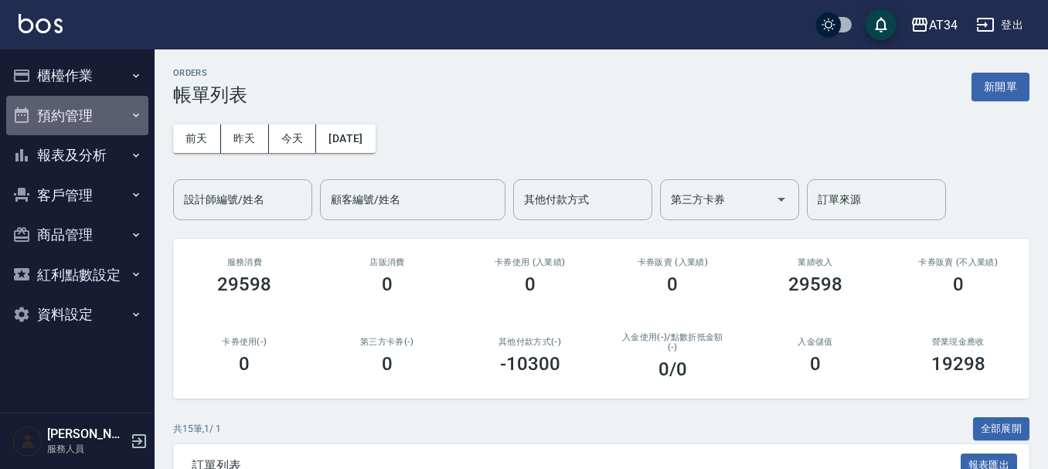
click at [122, 134] on button "預約管理" at bounding box center [77, 116] width 142 height 40
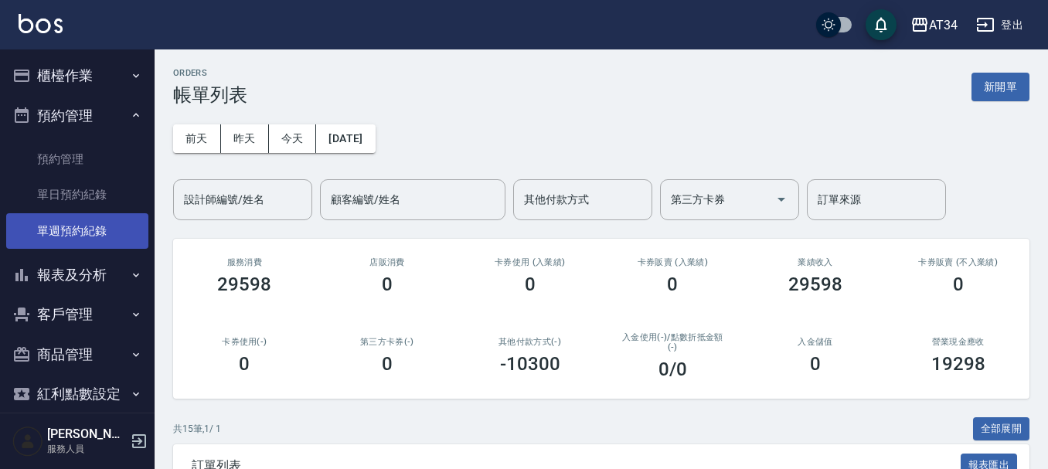
click at [108, 236] on link "單週預約紀錄" at bounding box center [77, 231] width 142 height 36
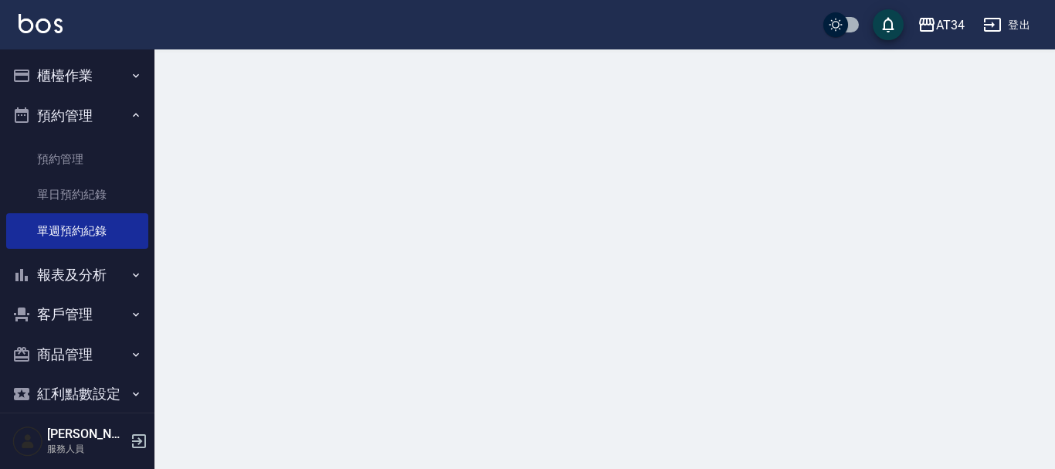
click at [113, 267] on button "報表及分析" at bounding box center [77, 275] width 142 height 40
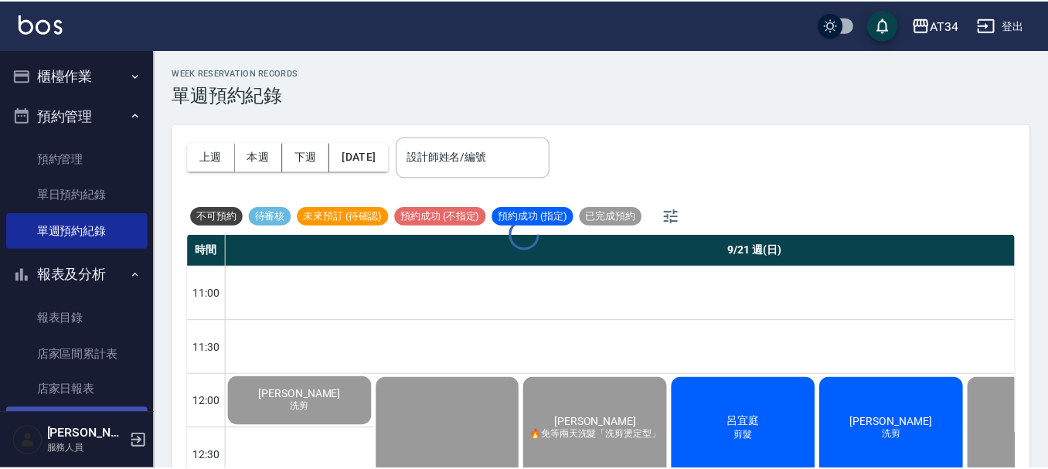
scroll to position [77, 0]
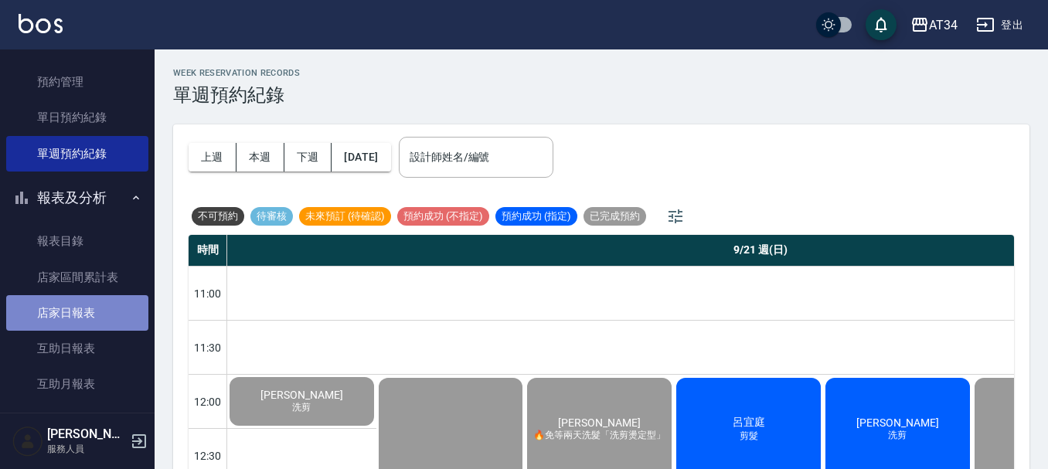
click at [104, 320] on link "店家日報表" at bounding box center [77, 313] width 142 height 36
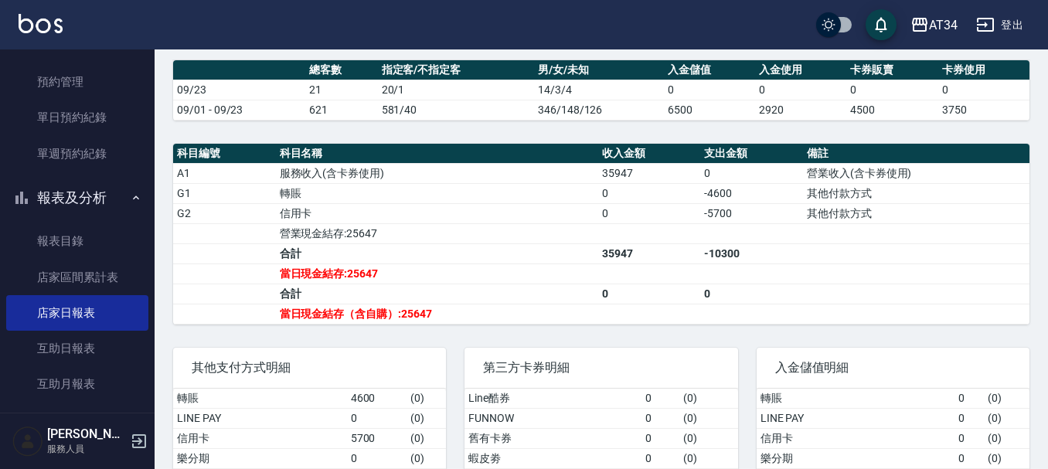
scroll to position [464, 0]
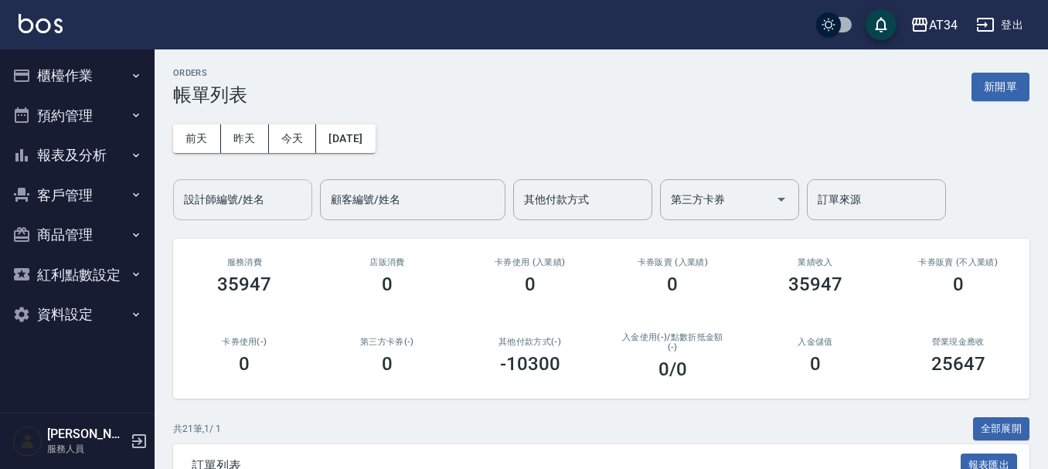
click at [267, 199] on input "設計師編號/姓名" at bounding box center [242, 199] width 125 height 27
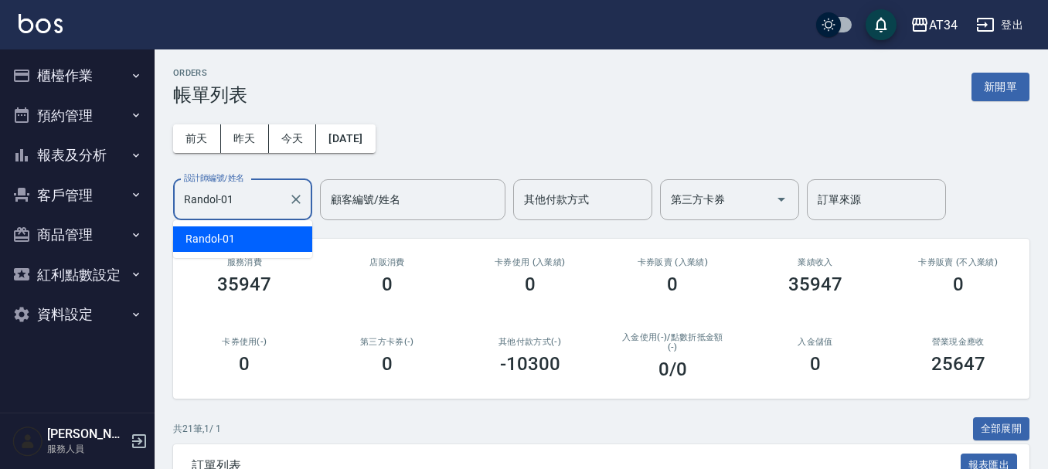
type input "Randol-01"
